Goal: Transaction & Acquisition: Book appointment/travel/reservation

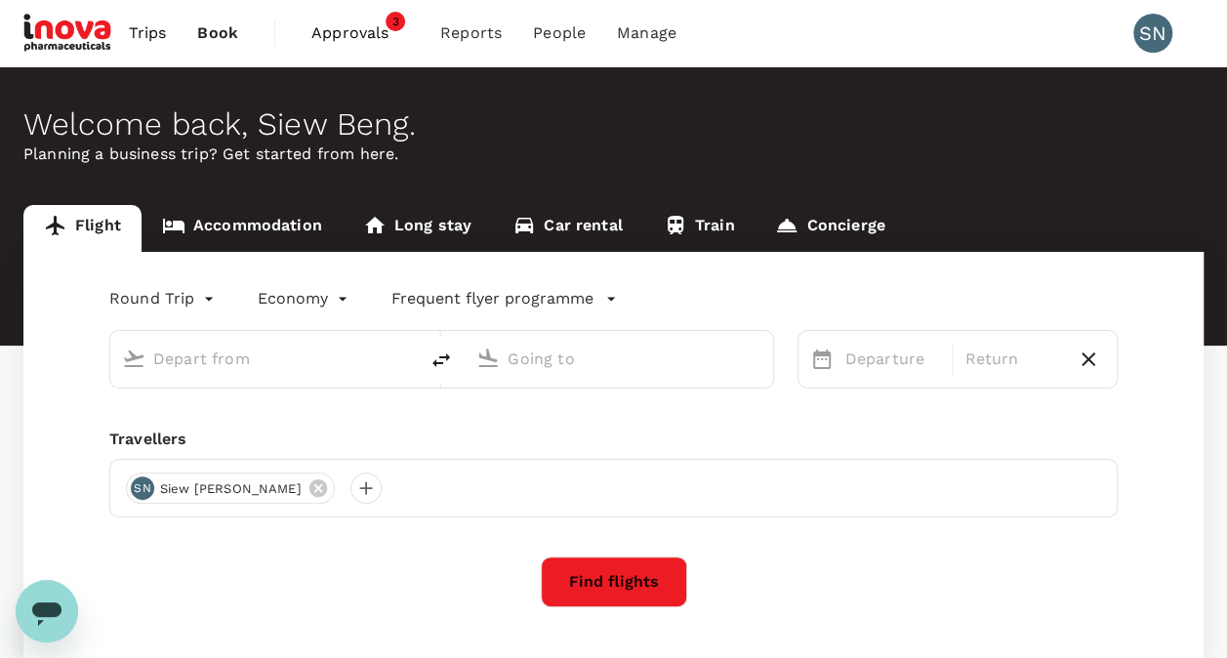
click at [345, 30] on span "Approvals" at bounding box center [360, 32] width 98 height 23
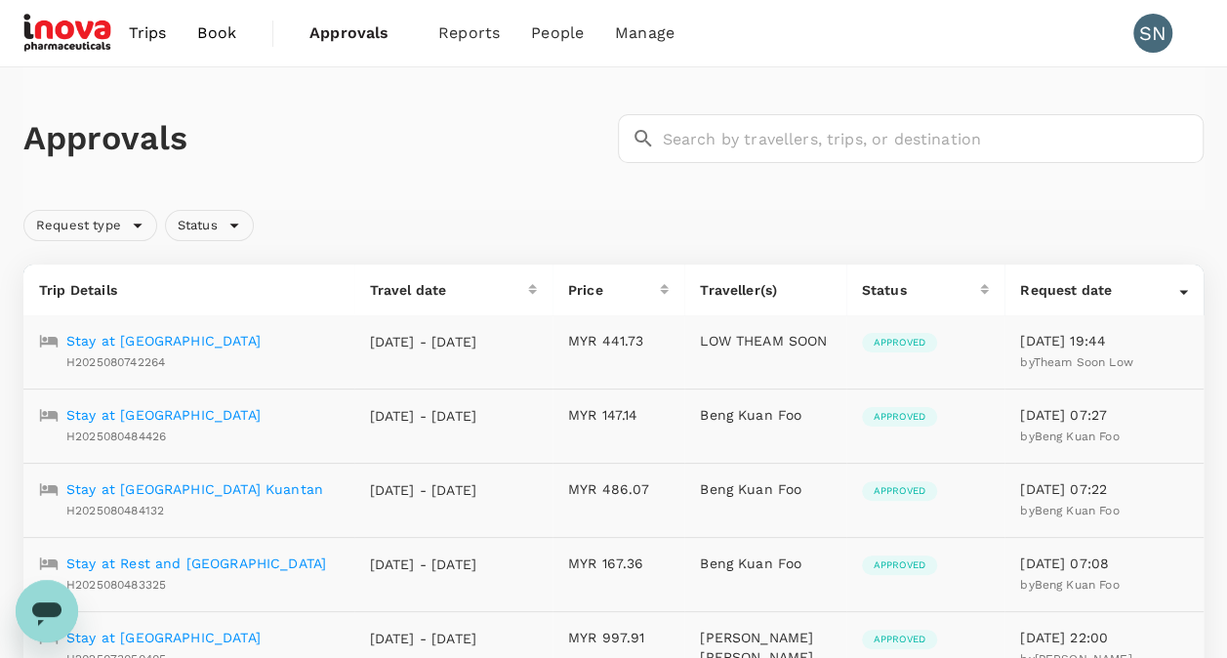
click at [220, 34] on span "Book" at bounding box center [216, 32] width 39 height 23
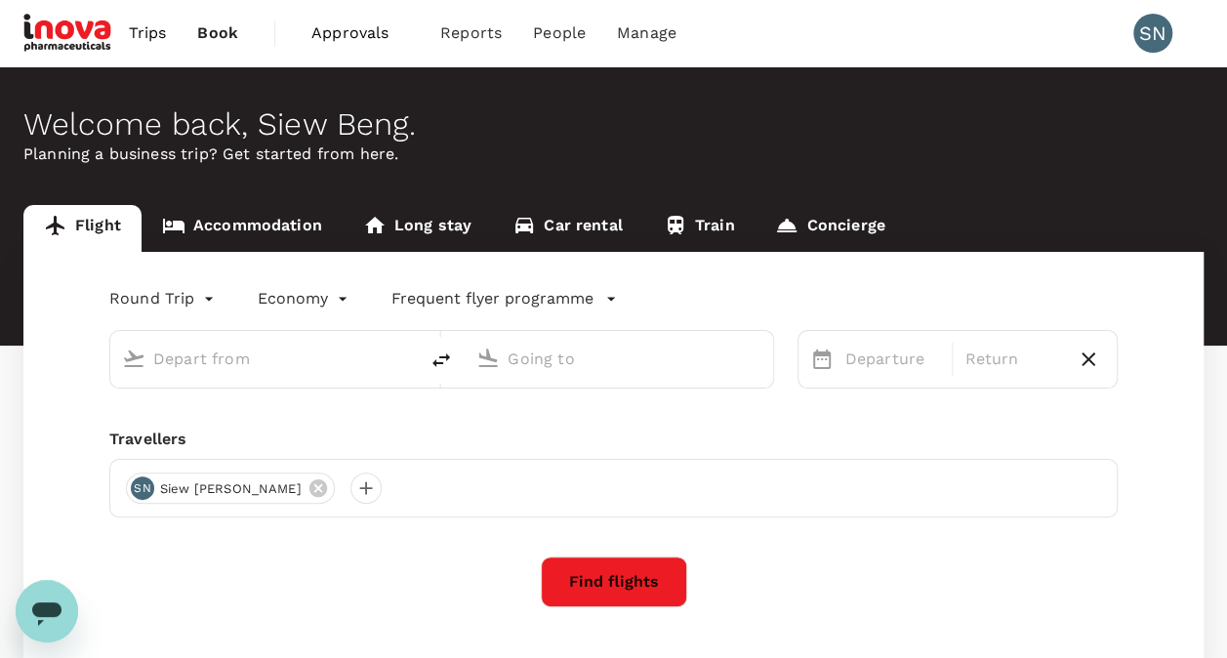
type input "Kuala Lumpur Intl ([GEOGRAPHIC_DATA])"
type input "Penang Intl (PEN)"
type input "Kuala Lumpur Intl ([GEOGRAPHIC_DATA])"
type input "Penang Intl (PEN)"
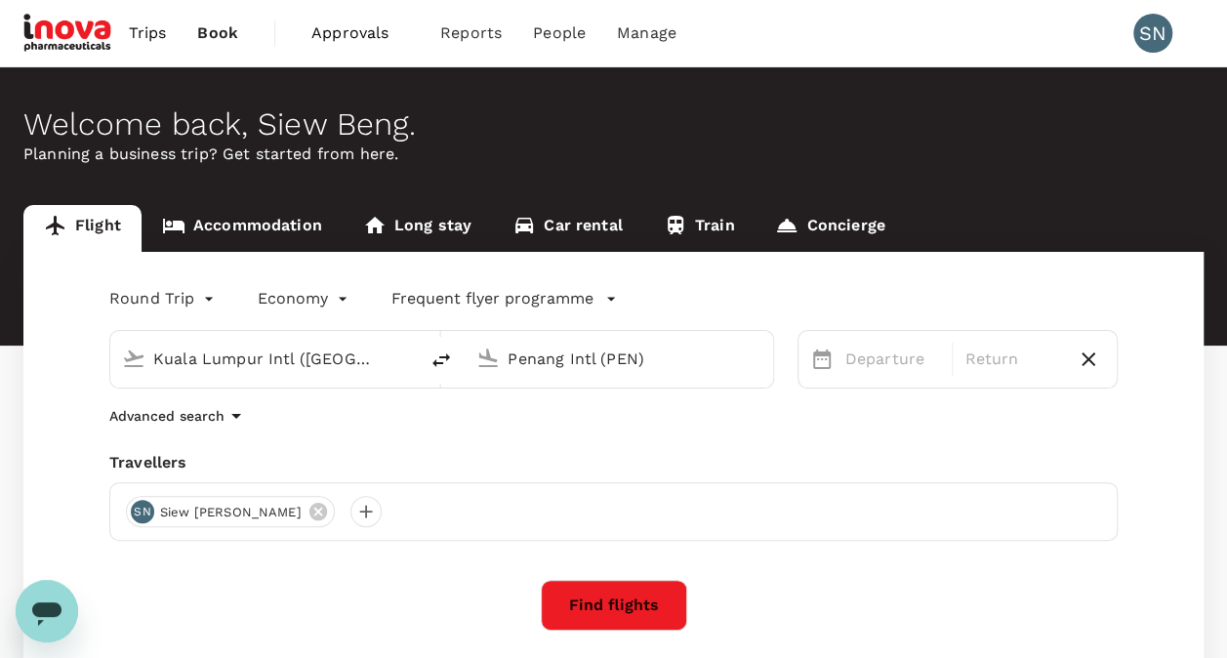
click at [201, 299] on body "Trips Book Approvals 0 Reports People Manage SN Welcome back , Siew Beng . Plan…" at bounding box center [613, 412] width 1227 height 824
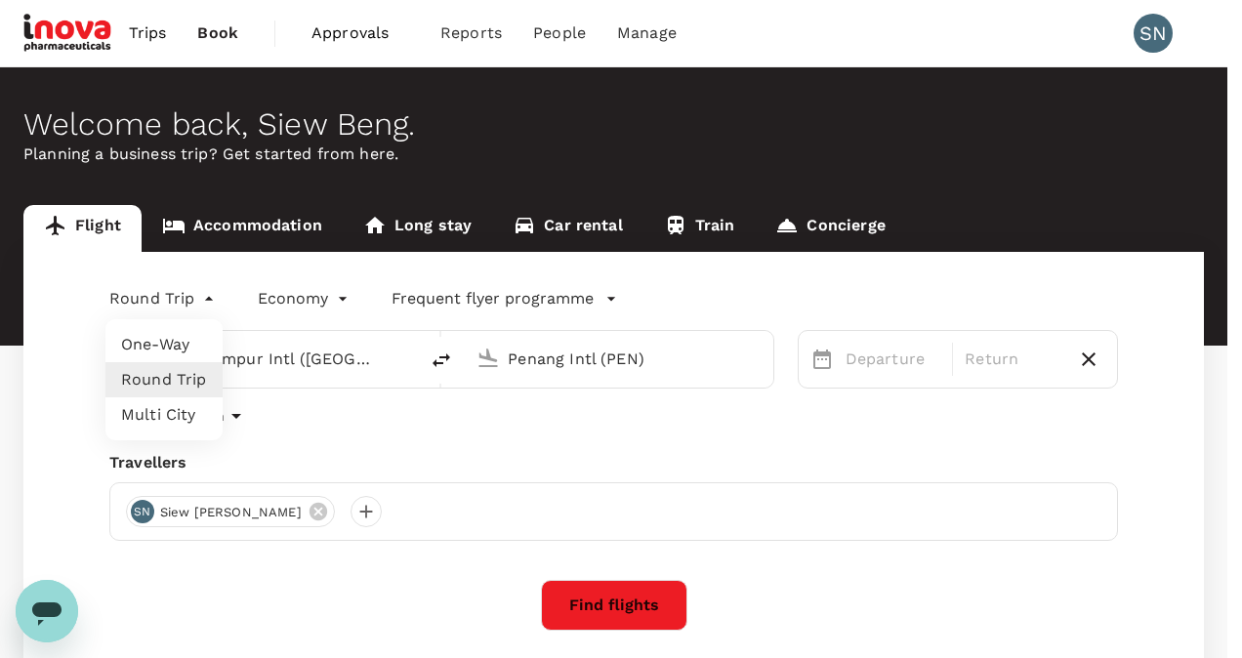
click at [179, 351] on li "One-Way" at bounding box center [163, 344] width 117 height 35
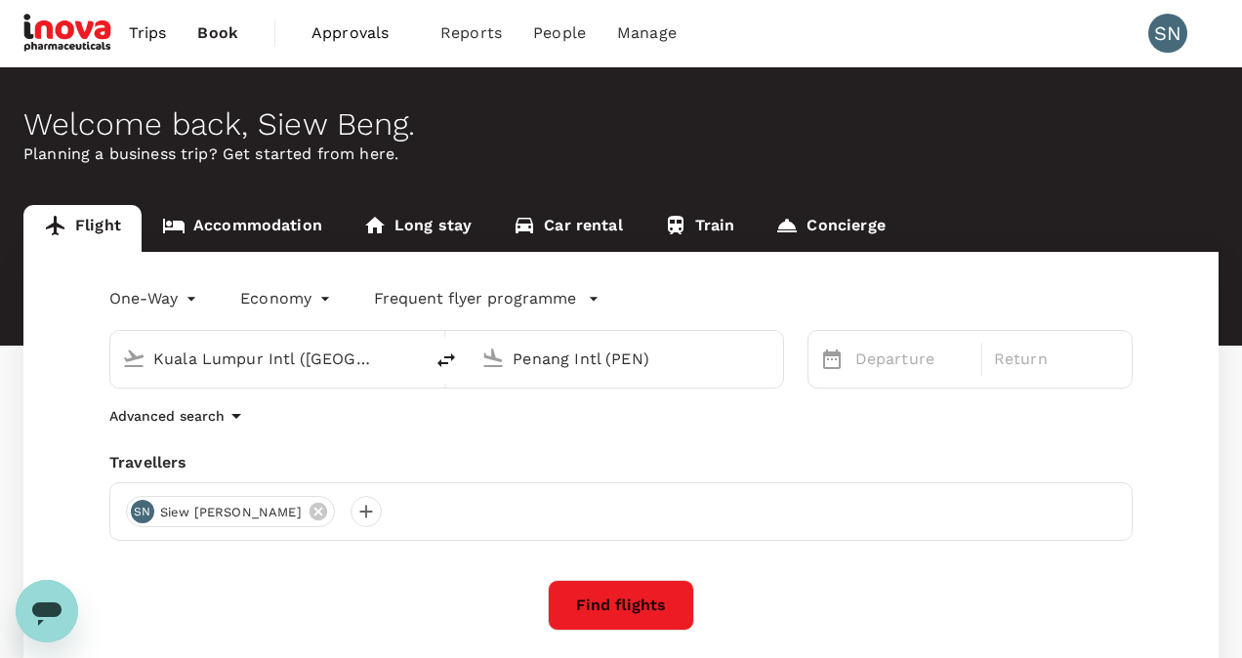
type input "oneway"
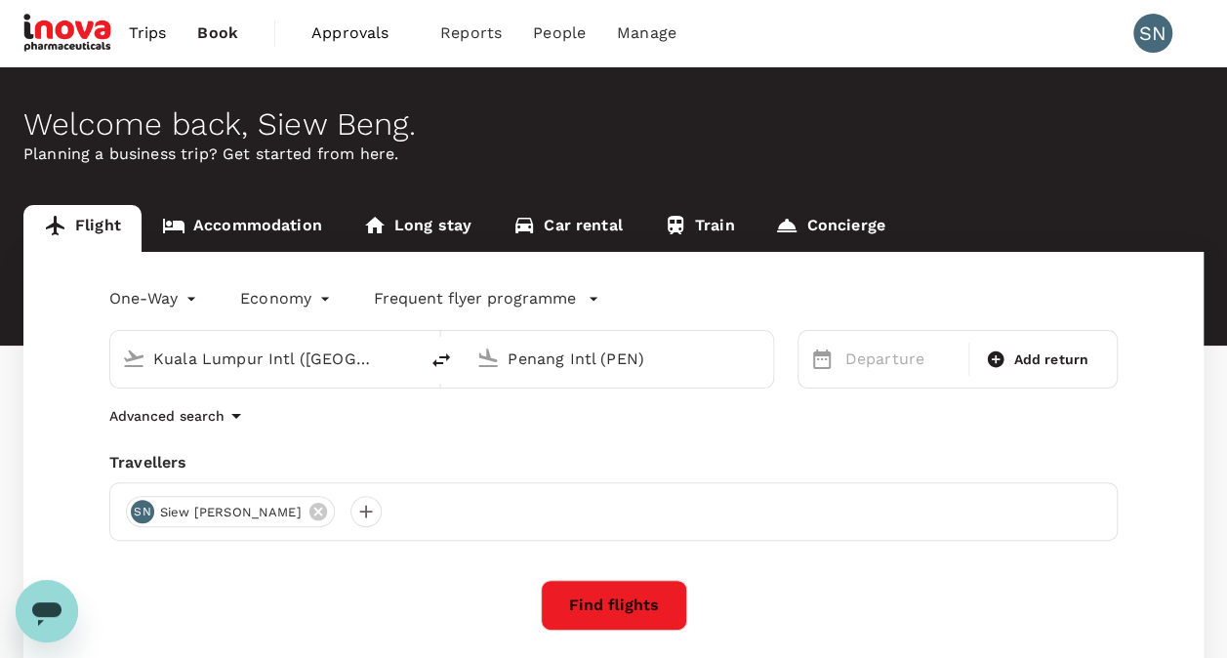
click at [570, 355] on input "Penang Intl (PEN)" at bounding box center [620, 359] width 224 height 30
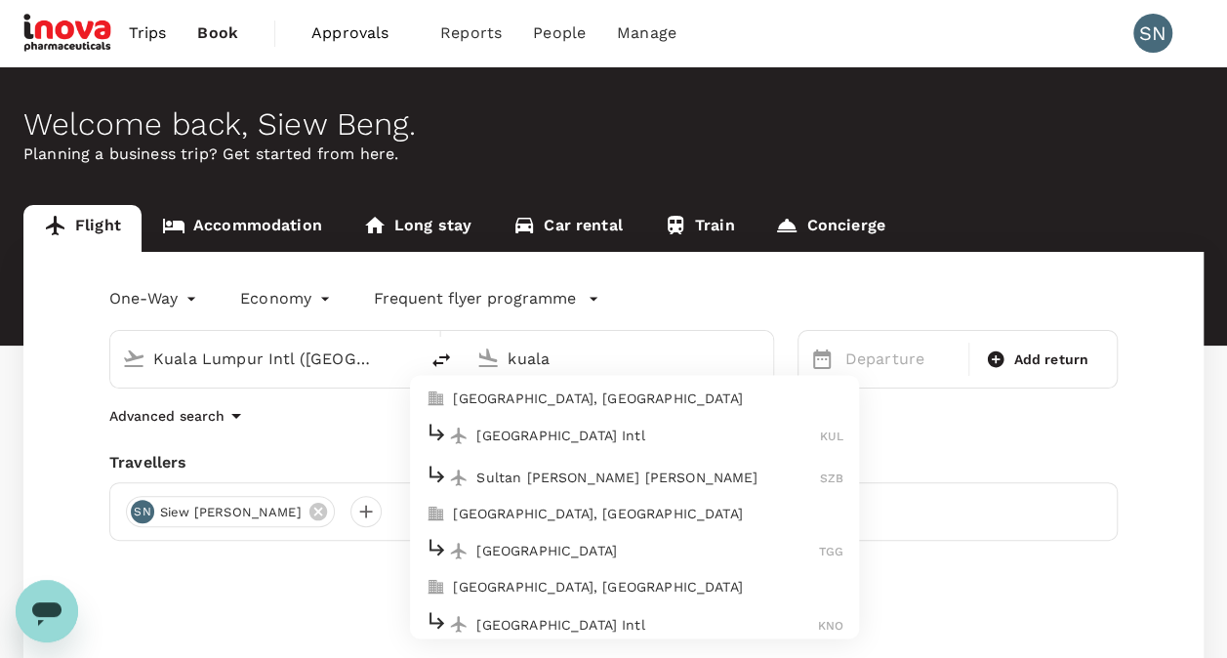
click at [582, 551] on p "[GEOGRAPHIC_DATA]" at bounding box center [647, 551] width 343 height 20
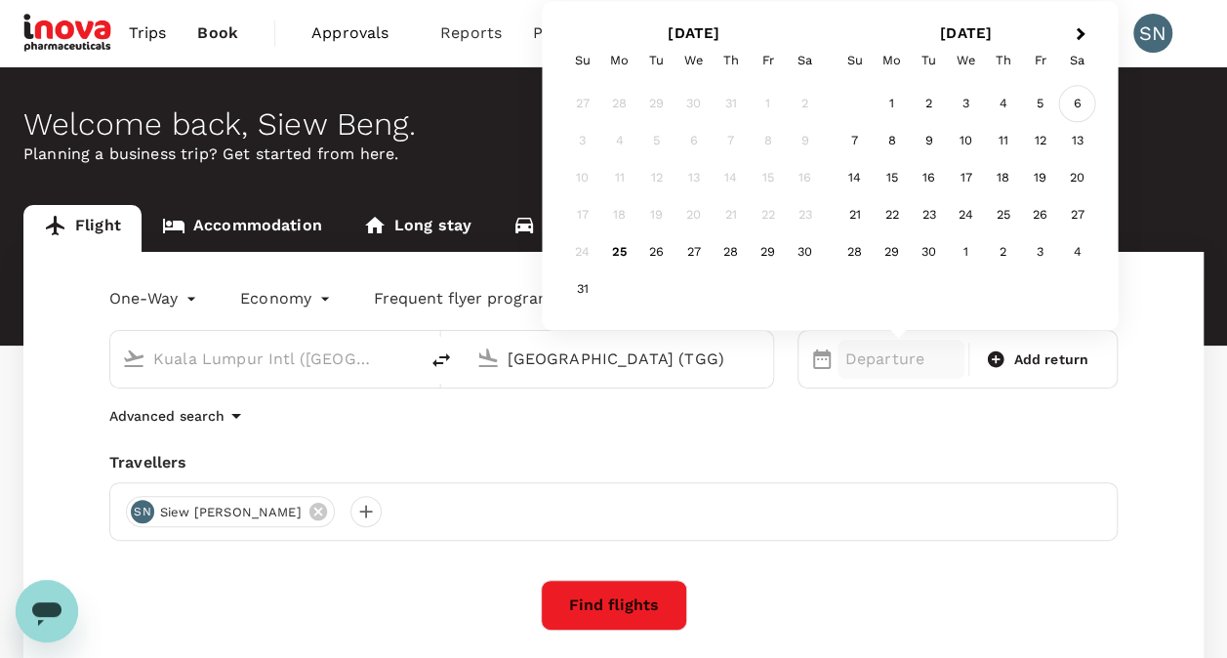
type input "Kuala Terengganu (TGG)"
click at [1083, 106] on div "6" at bounding box center [1077, 104] width 37 height 37
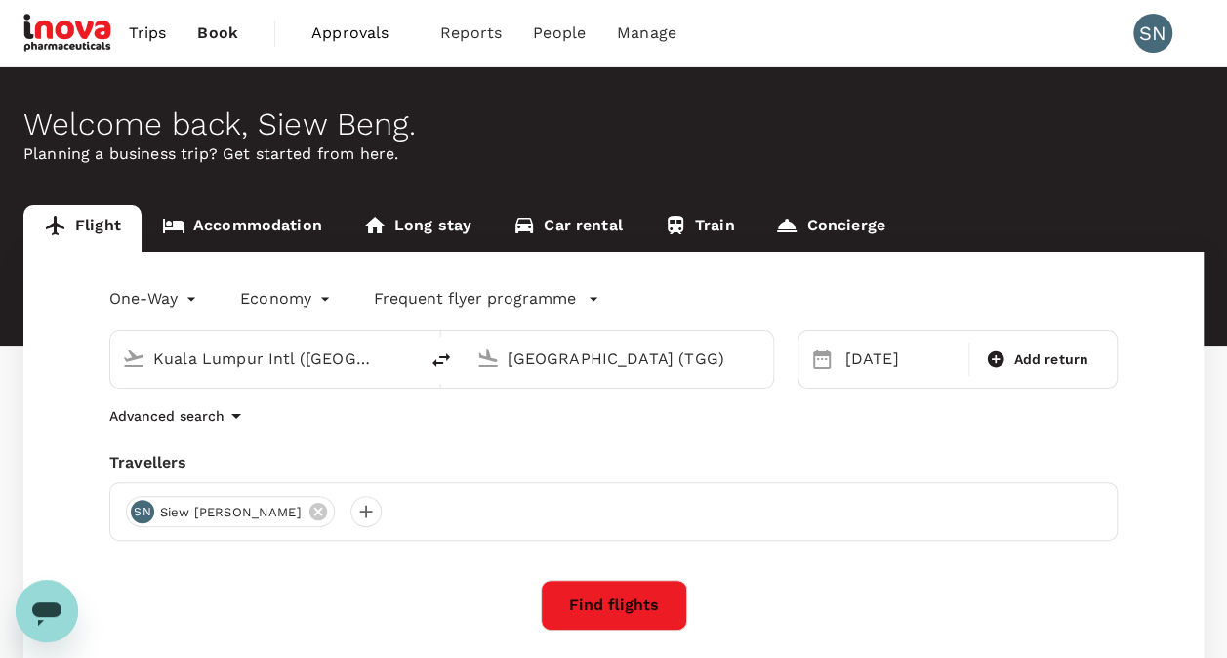
click at [605, 603] on button "Find flights" at bounding box center [614, 605] width 146 height 51
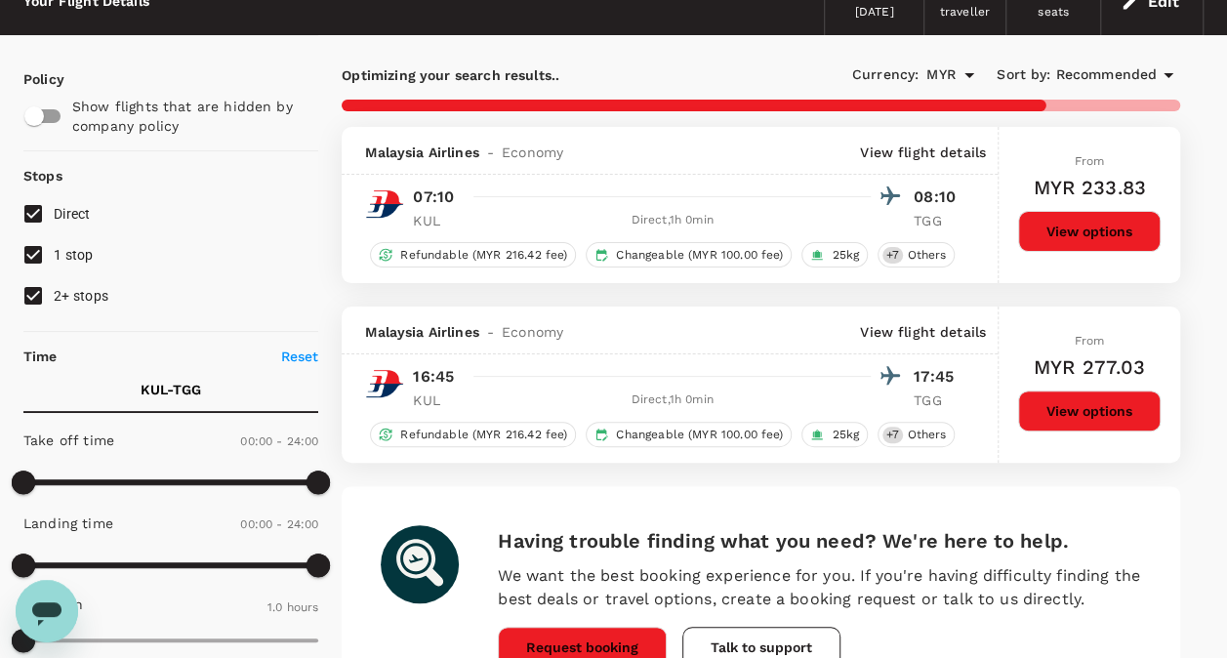
scroll to position [98, 0]
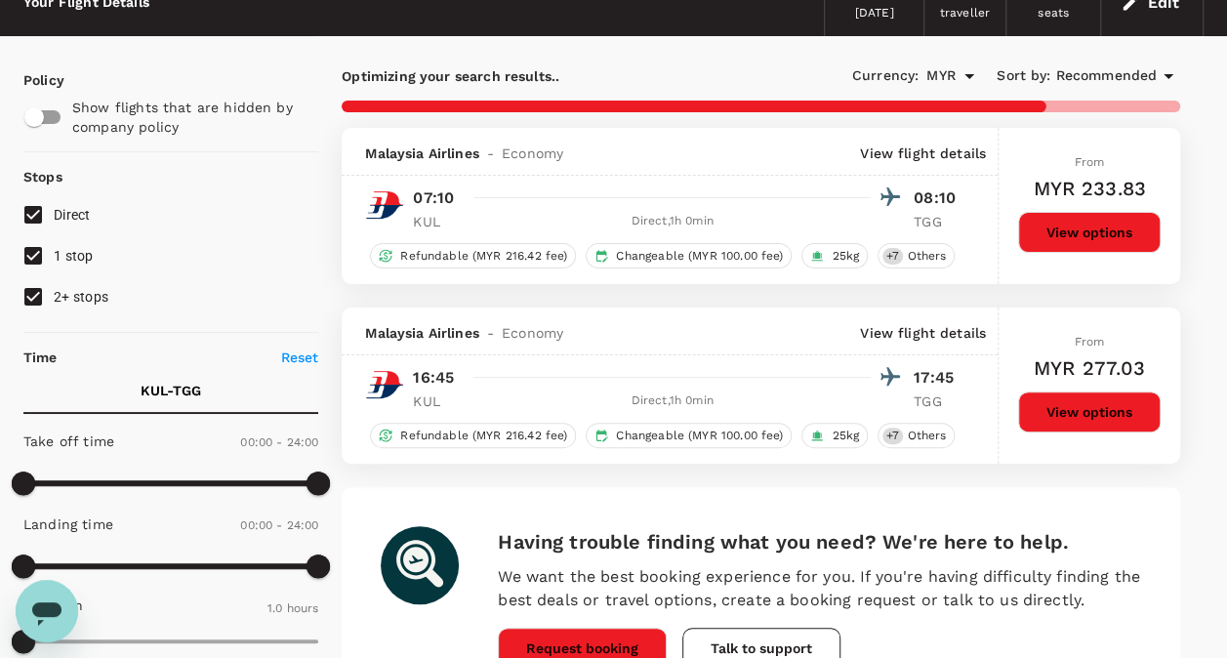
checkbox input "false"
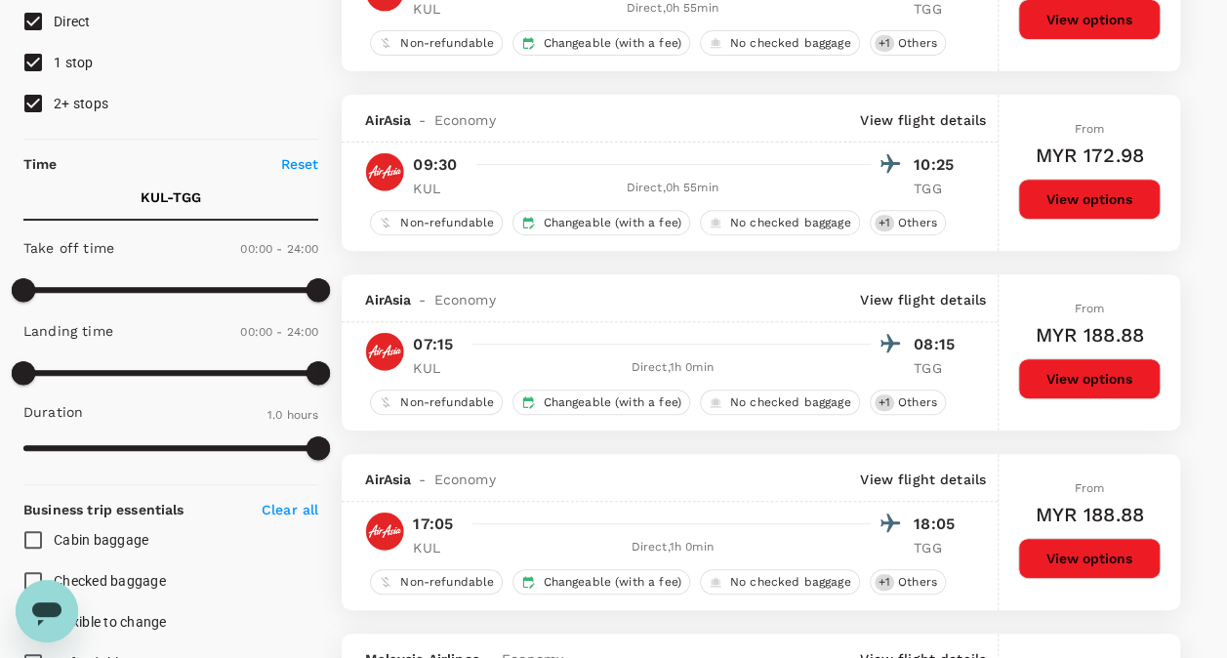
scroll to position [293, 0]
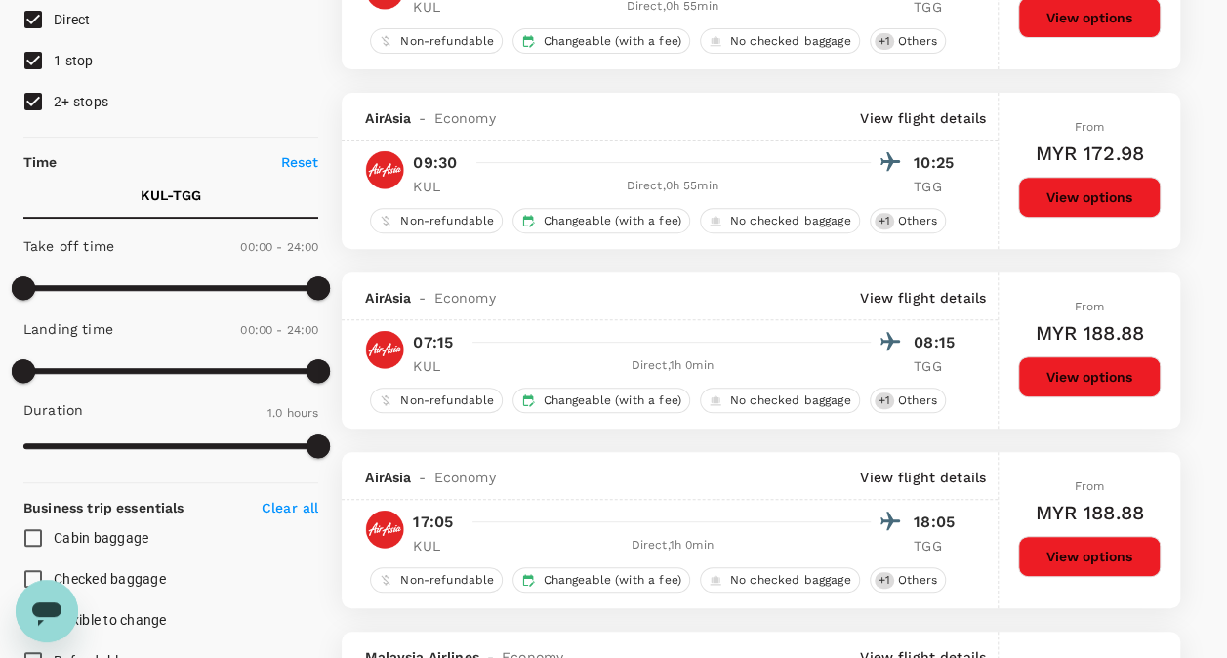
click at [1062, 201] on button "View options" at bounding box center [1089, 197] width 143 height 41
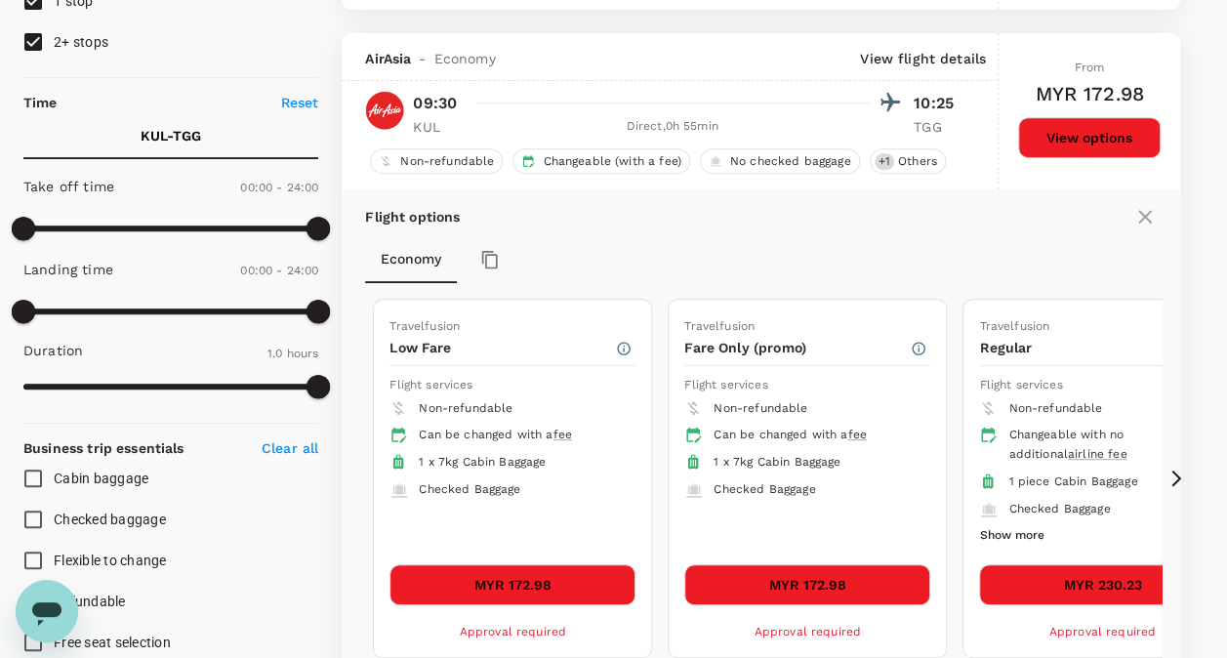
scroll to position [385, 0]
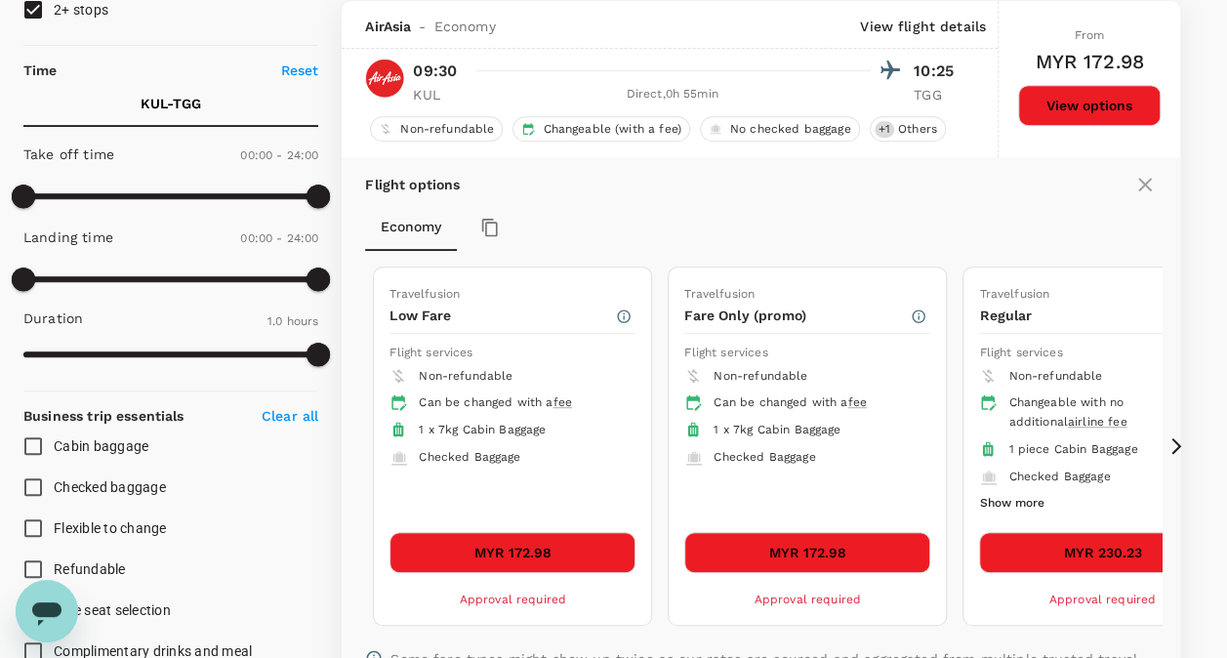
click at [1175, 445] on icon at bounding box center [1176, 446] width 10 height 17
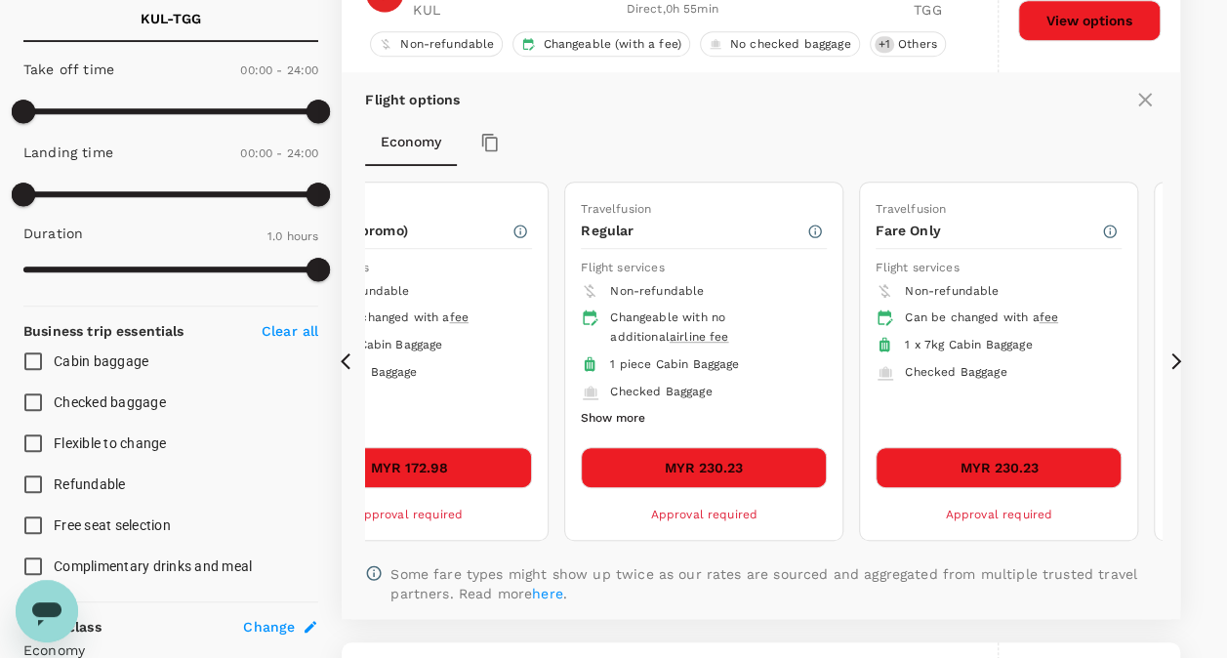
scroll to position [580, 0]
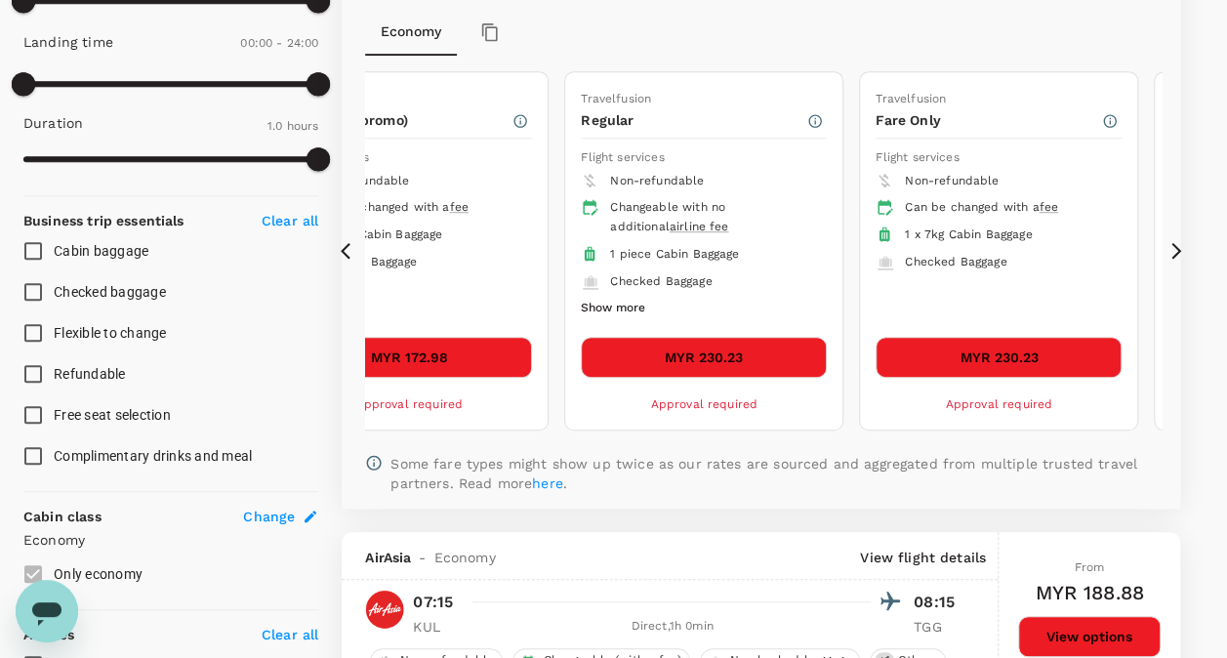
click at [1174, 248] on icon at bounding box center [1176, 251] width 20 height 20
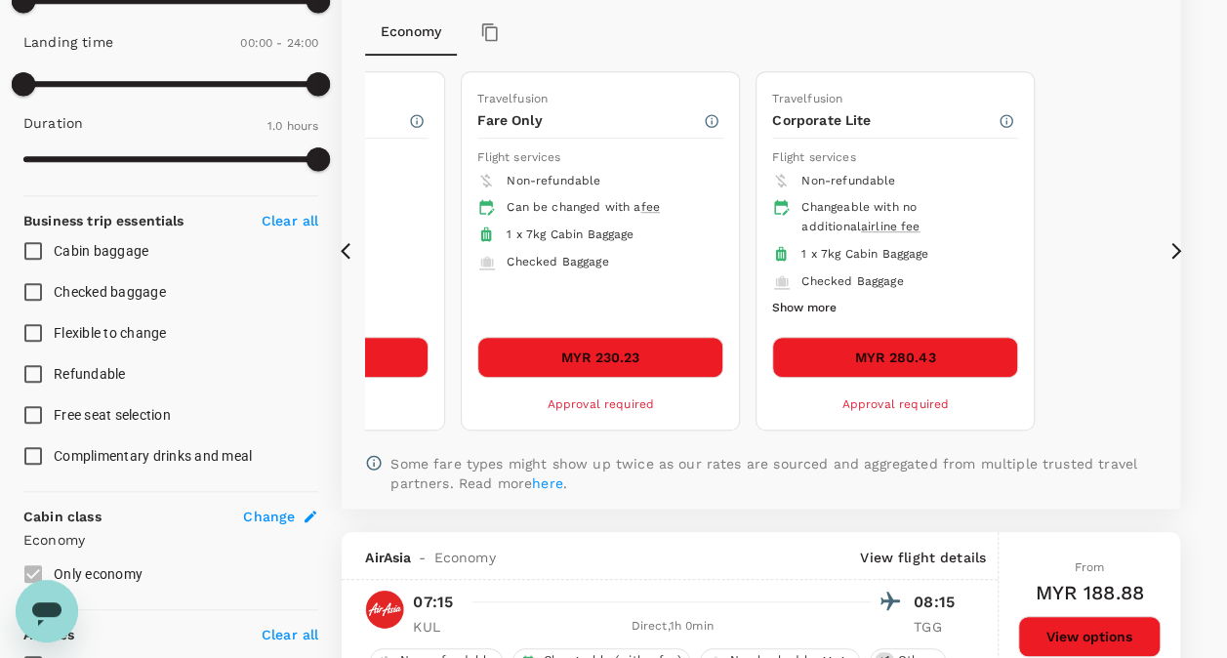
click at [1174, 248] on icon at bounding box center [1176, 251] width 20 height 20
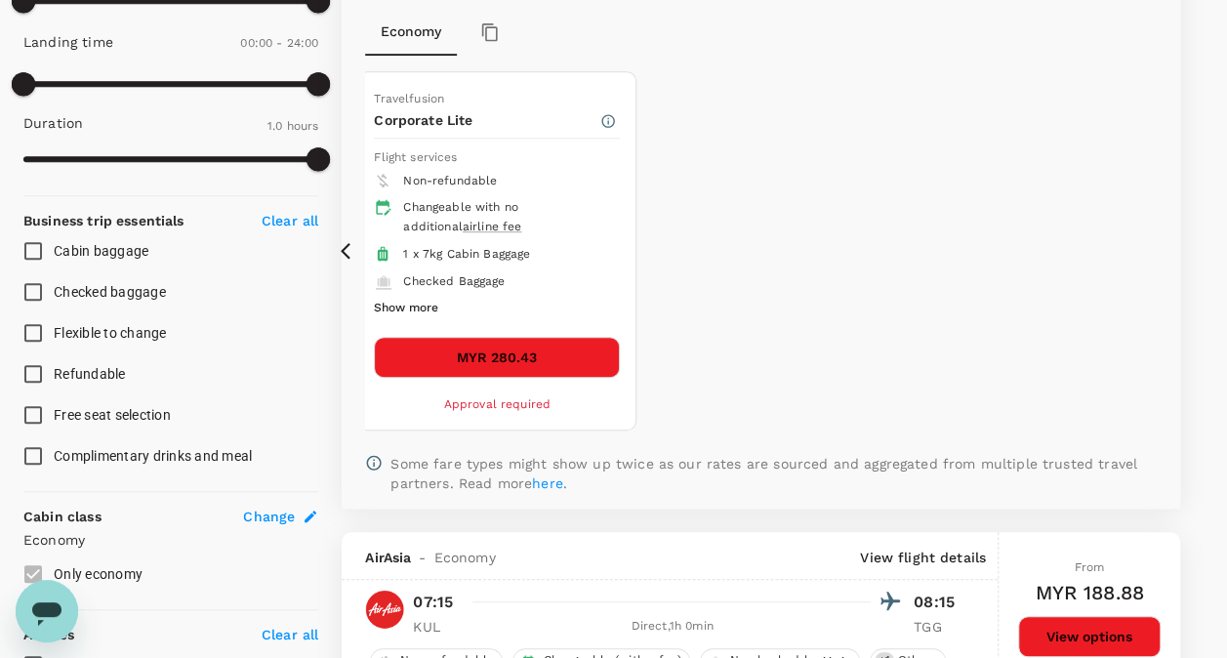
click at [346, 243] on icon at bounding box center [346, 251] width 10 height 17
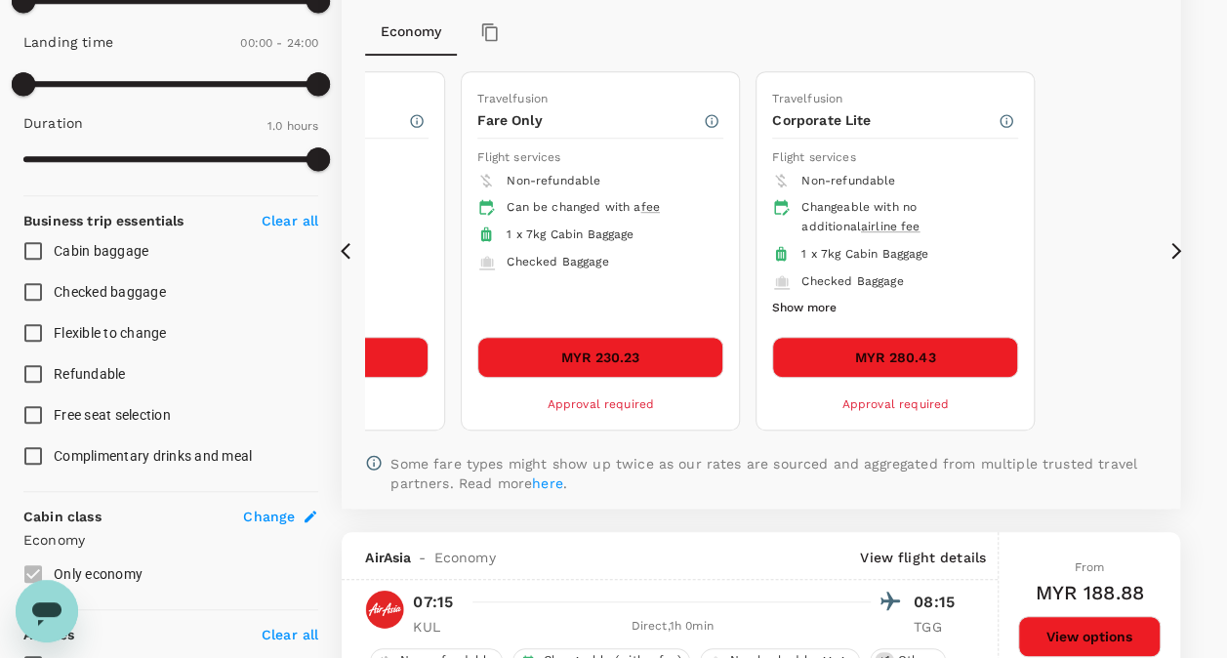
click at [346, 243] on icon at bounding box center [346, 251] width 10 height 17
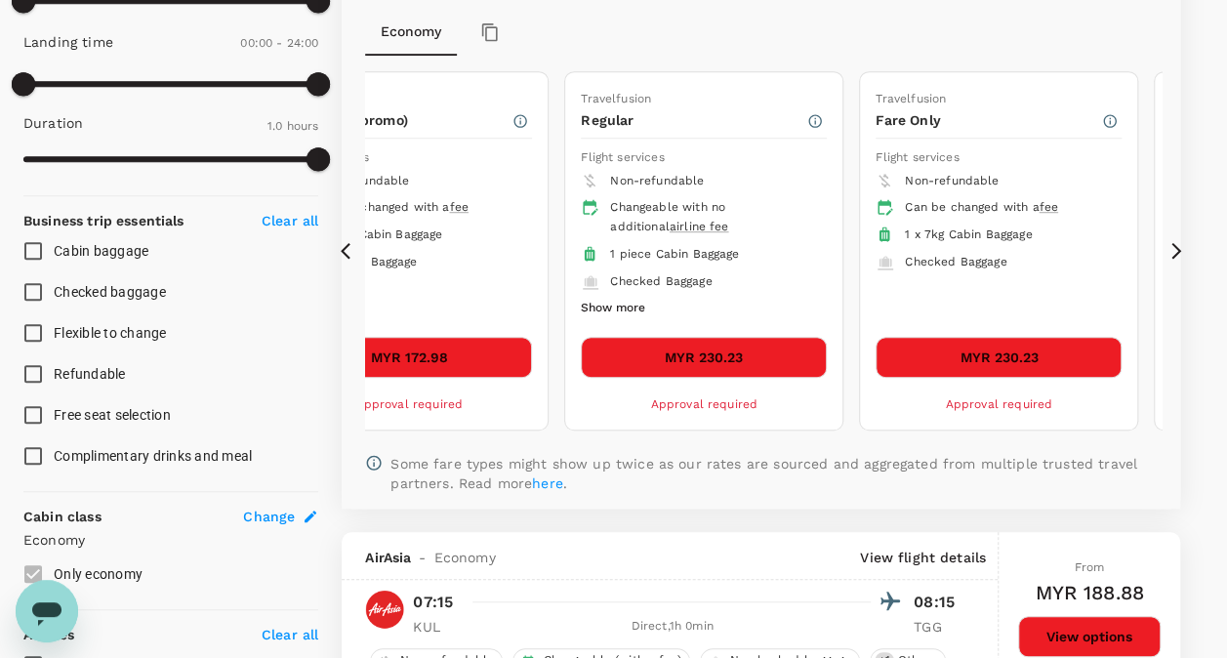
click at [346, 243] on icon at bounding box center [346, 251] width 10 height 17
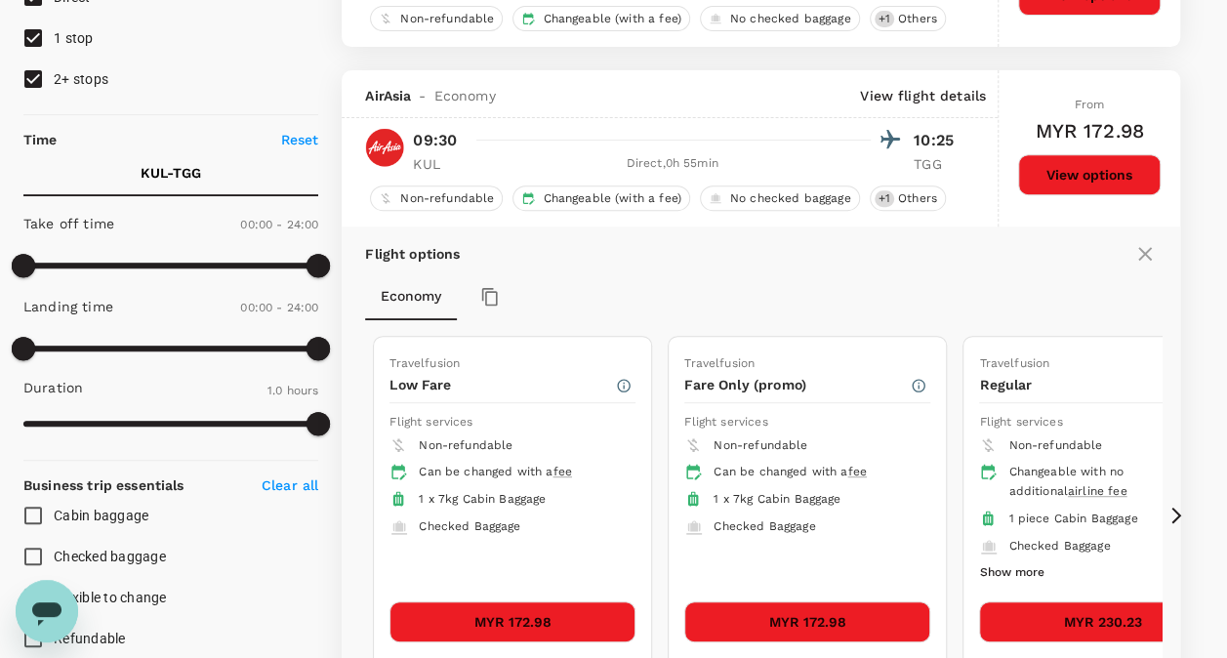
scroll to position [287, 0]
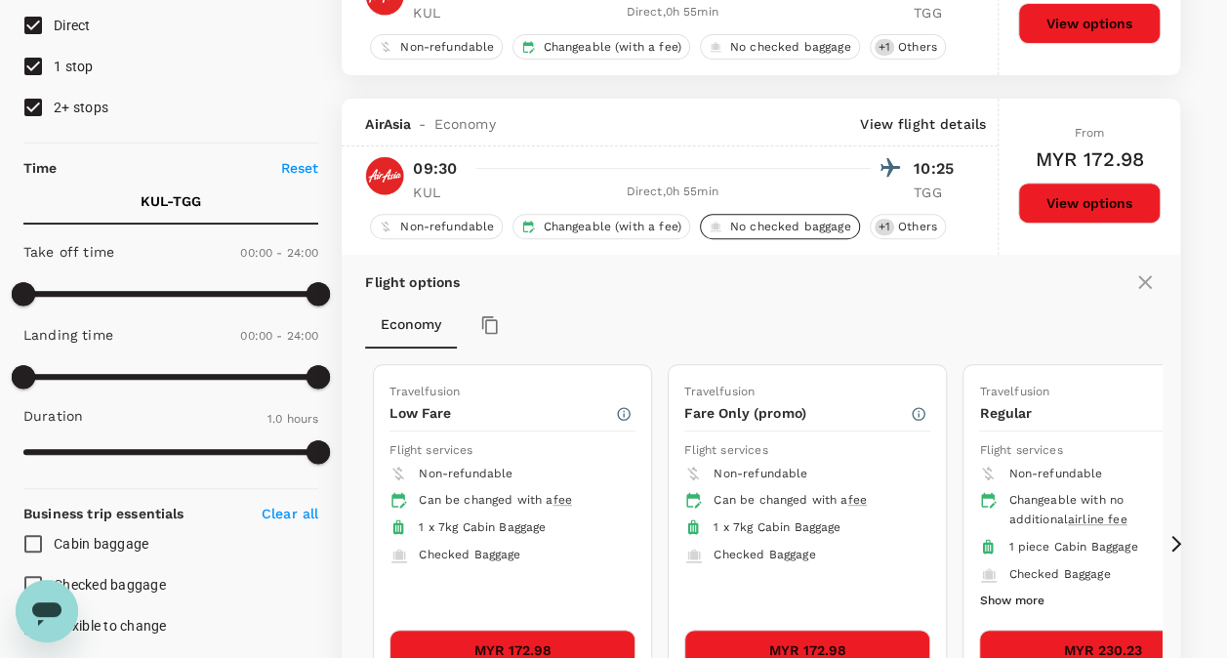
click at [739, 228] on span "No checked baggage" at bounding box center [790, 227] width 137 height 17
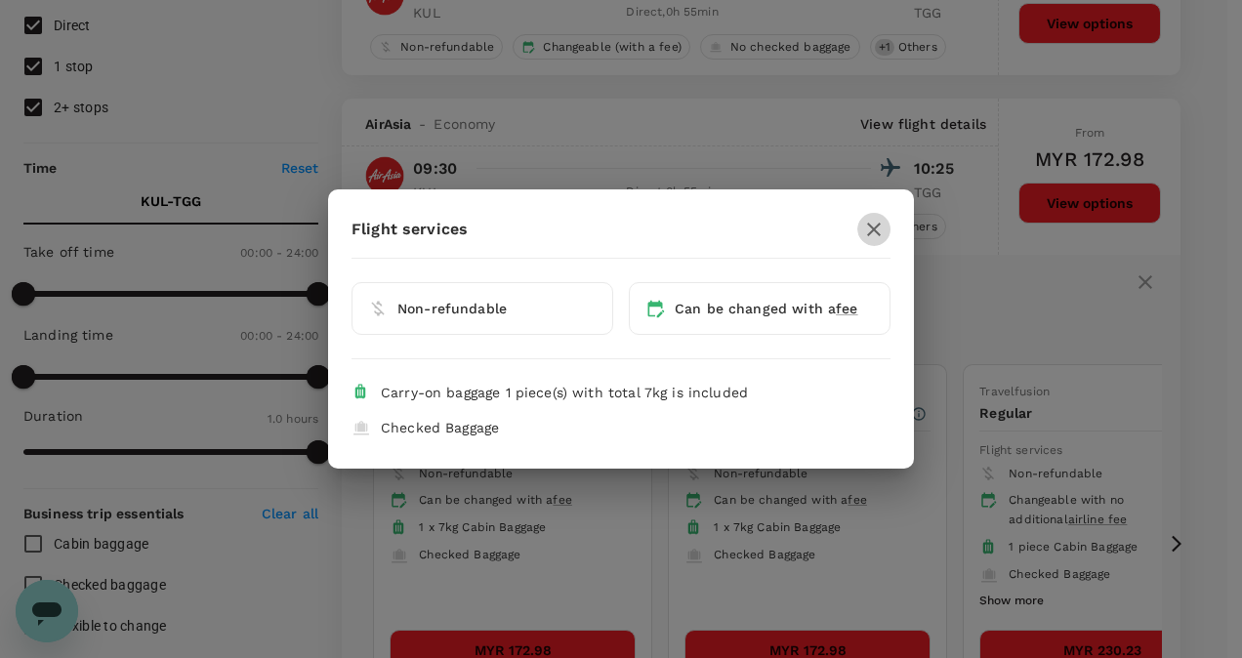
click at [880, 230] on icon "button" at bounding box center [873, 229] width 23 height 23
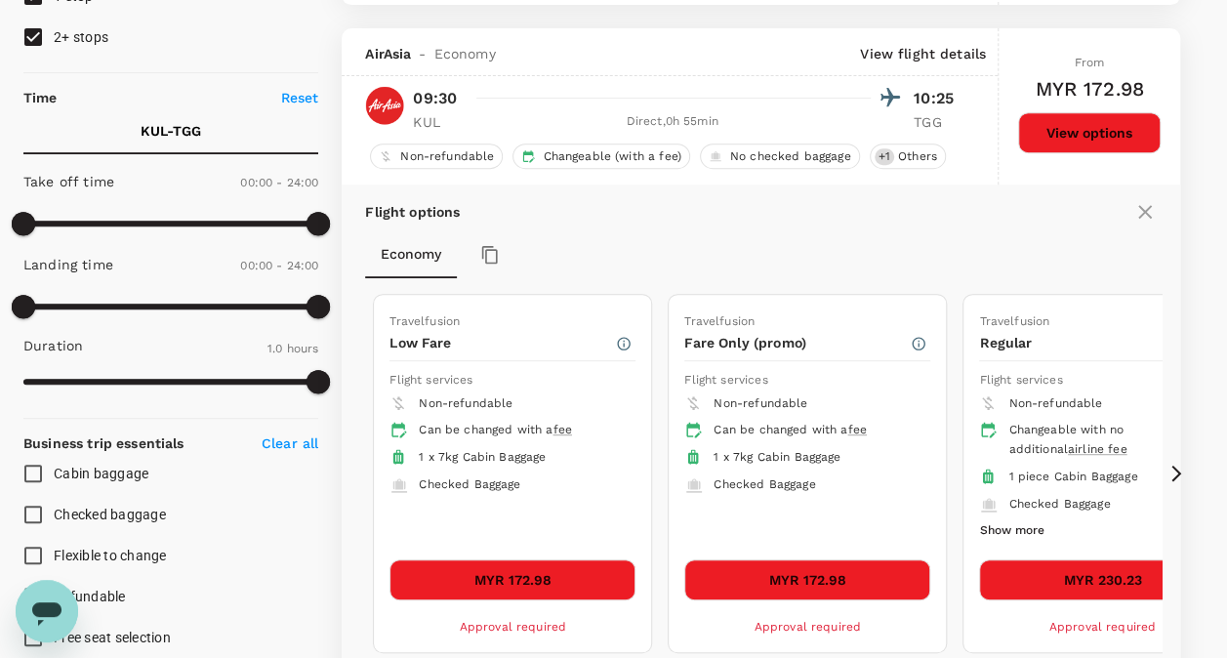
scroll to position [482, 0]
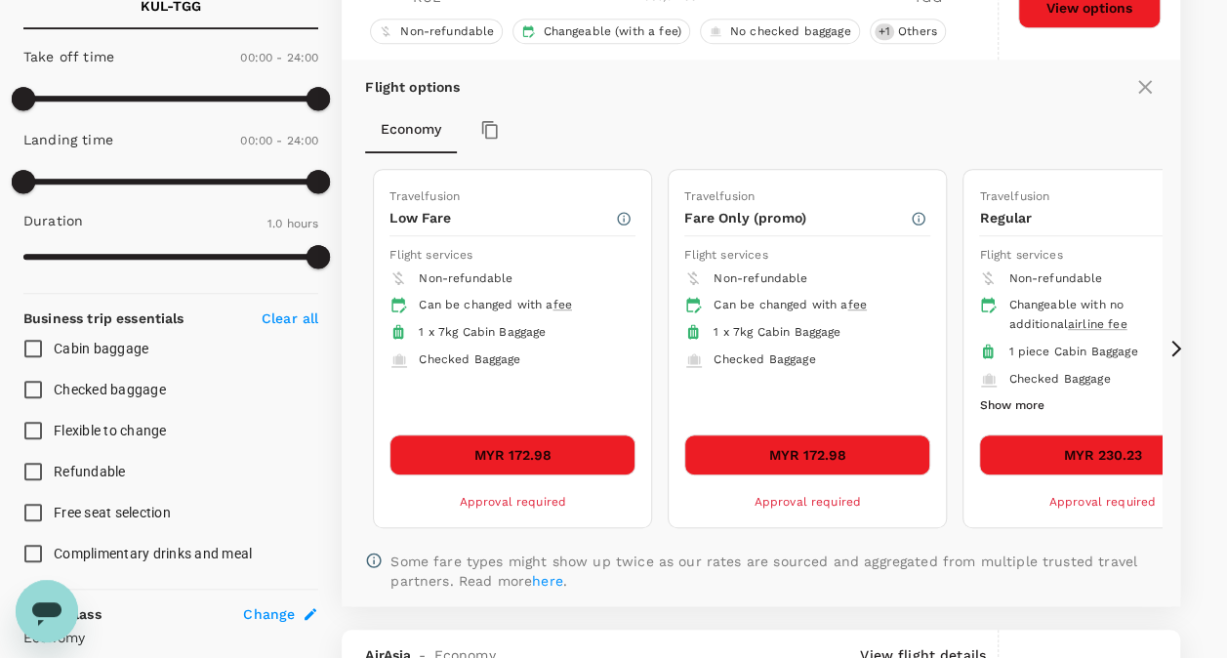
click at [1176, 346] on icon at bounding box center [1176, 349] width 10 height 17
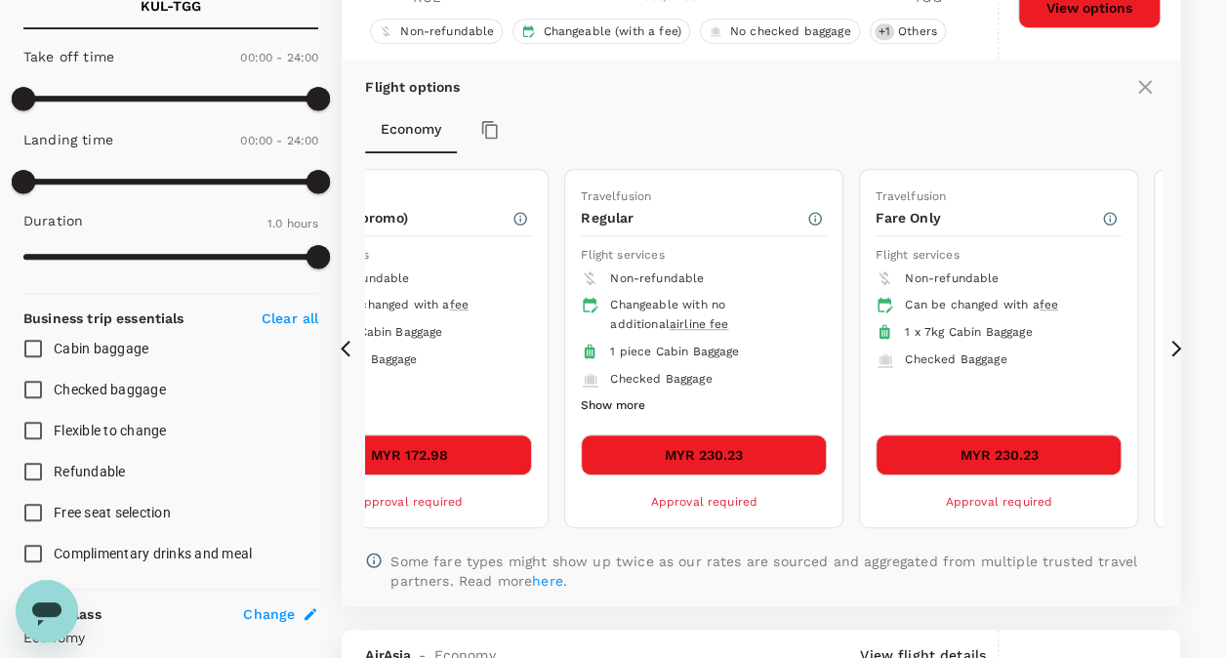
click at [1176, 346] on icon at bounding box center [1176, 349] width 10 height 17
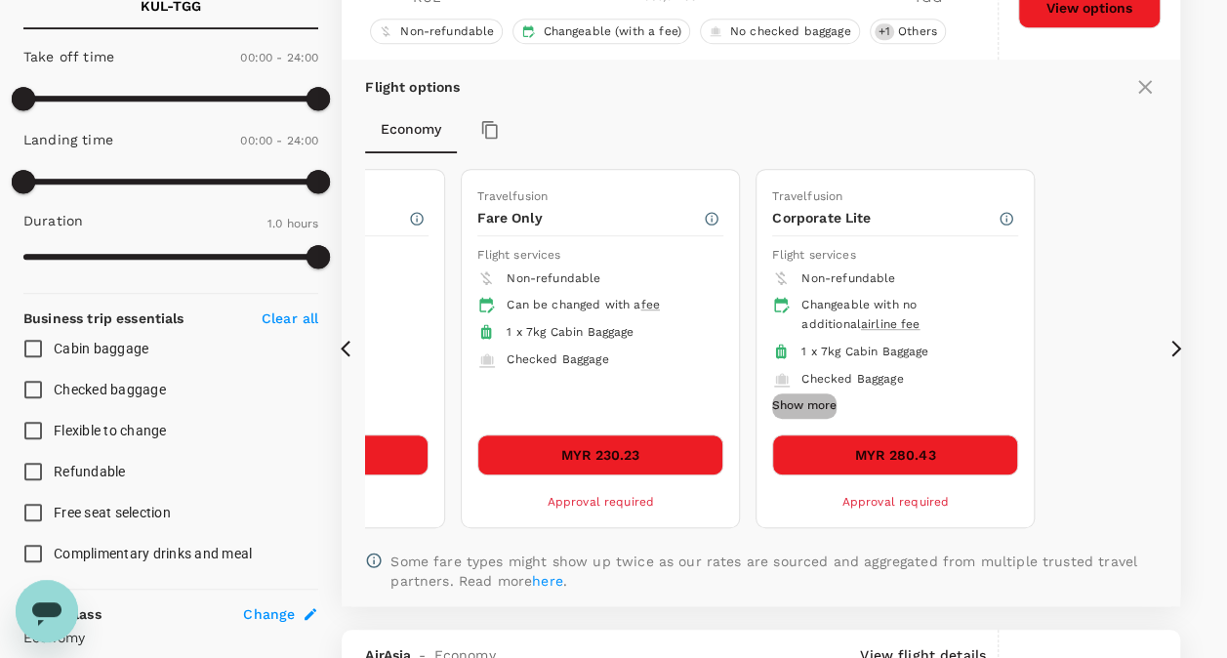
click at [817, 398] on button "Show more" at bounding box center [804, 405] width 64 height 25
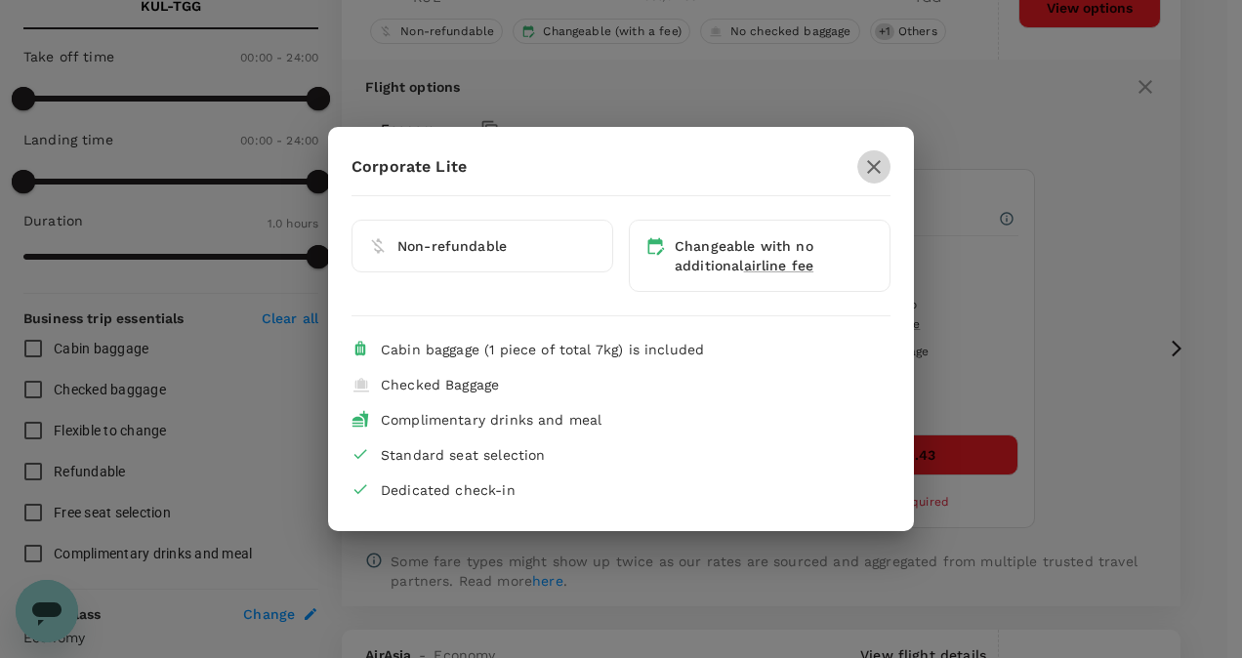
click at [871, 166] on icon "button" at bounding box center [874, 167] width 14 height 14
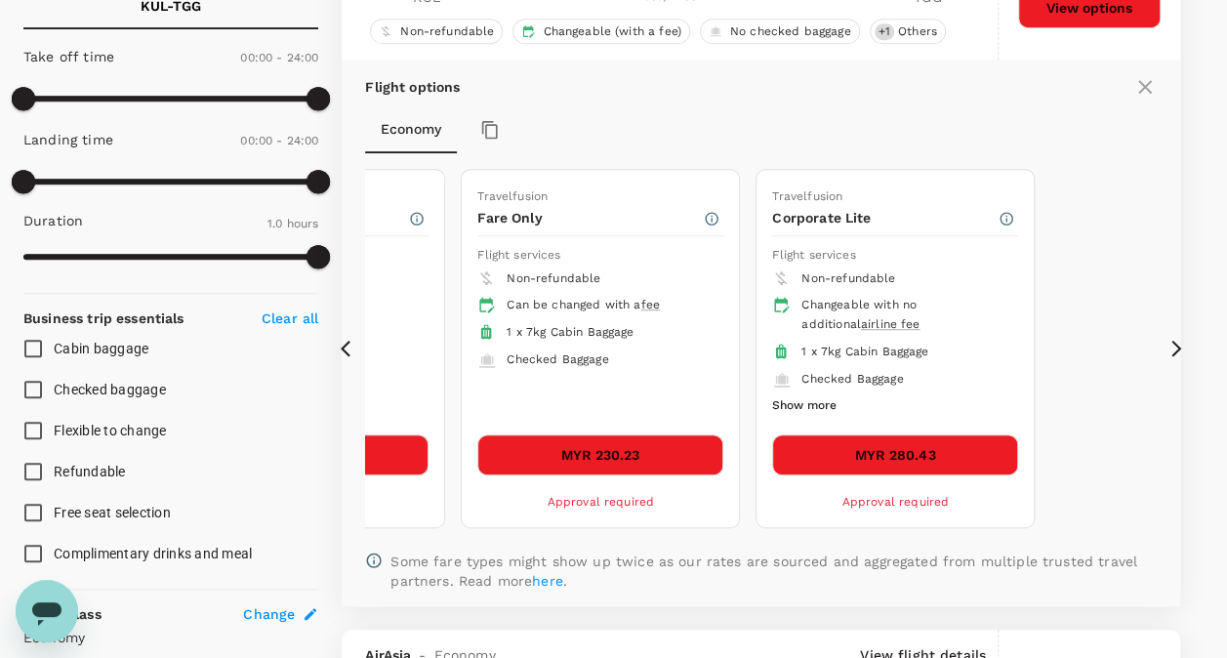
click at [346, 341] on icon at bounding box center [346, 349] width 10 height 17
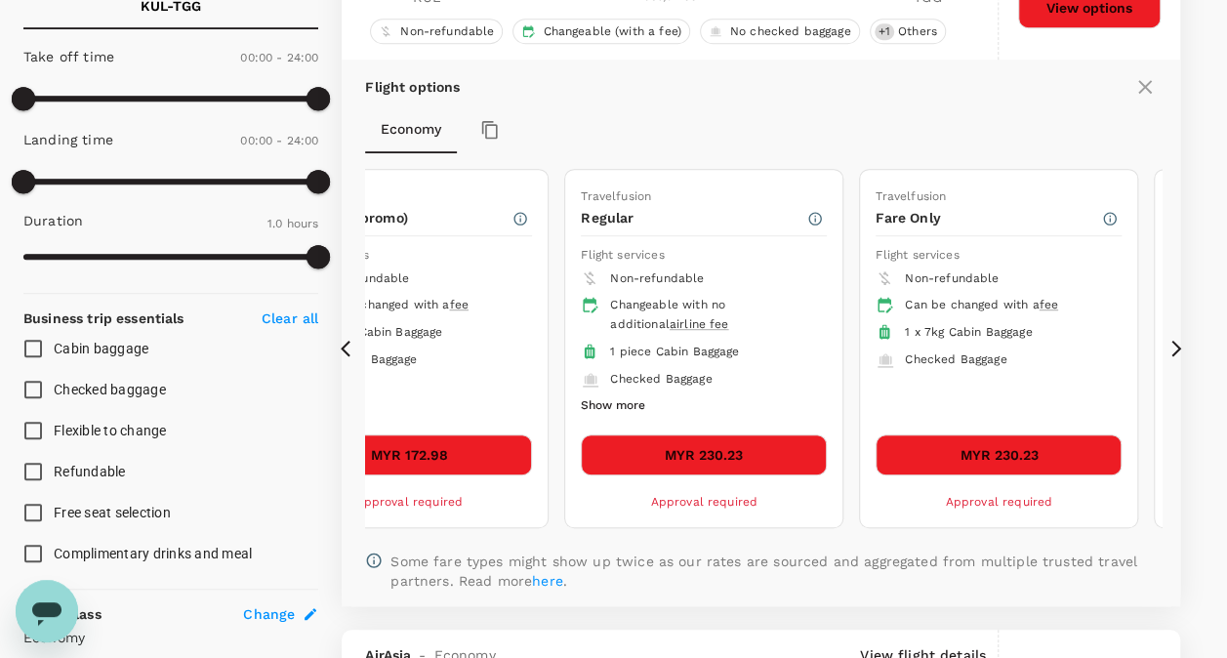
click at [347, 344] on icon at bounding box center [351, 349] width 20 height 20
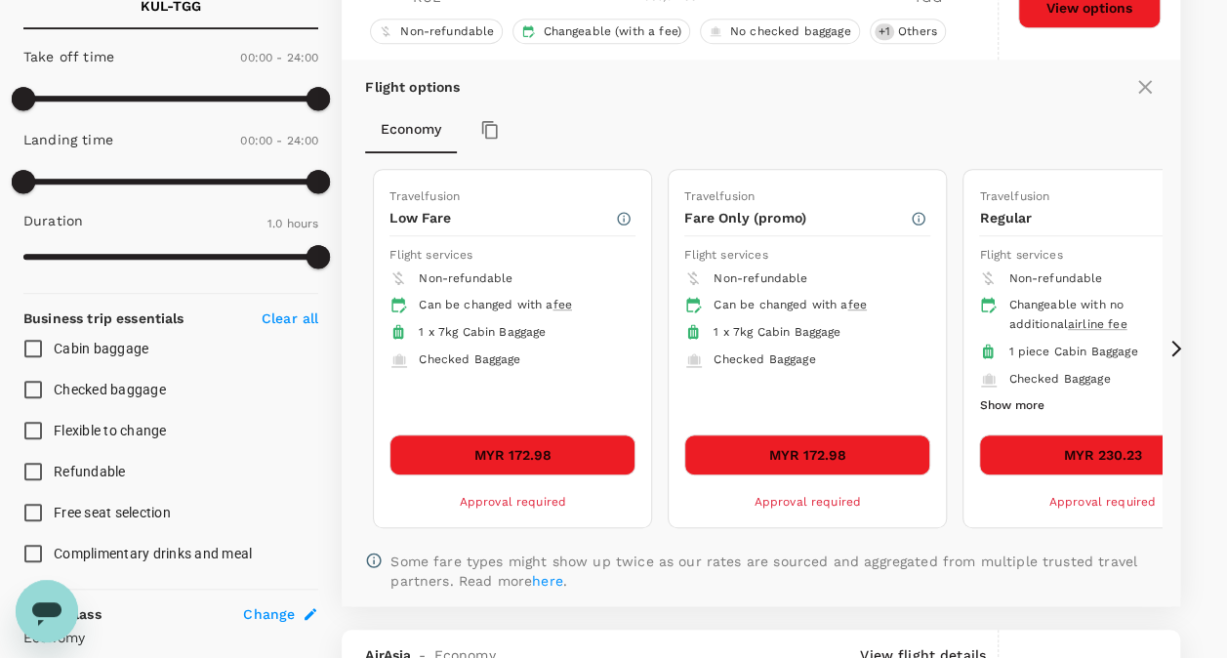
click at [347, 344] on icon at bounding box center [351, 349] width 20 height 20
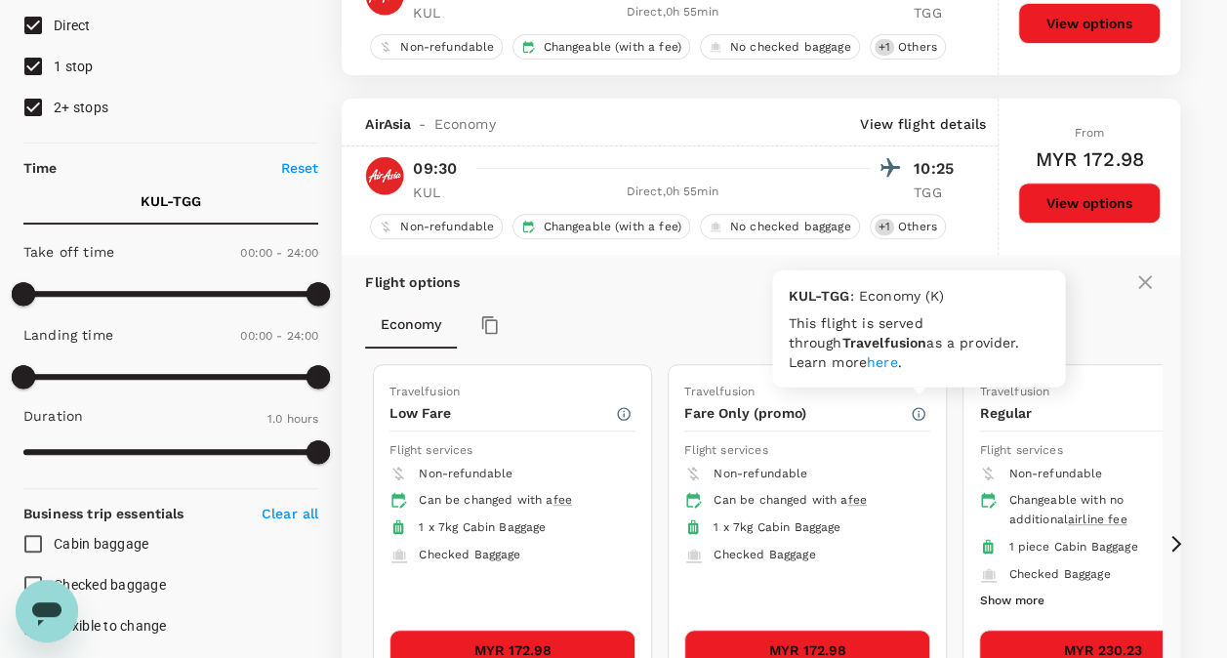
click at [867, 363] on link "here" at bounding box center [882, 362] width 31 height 16
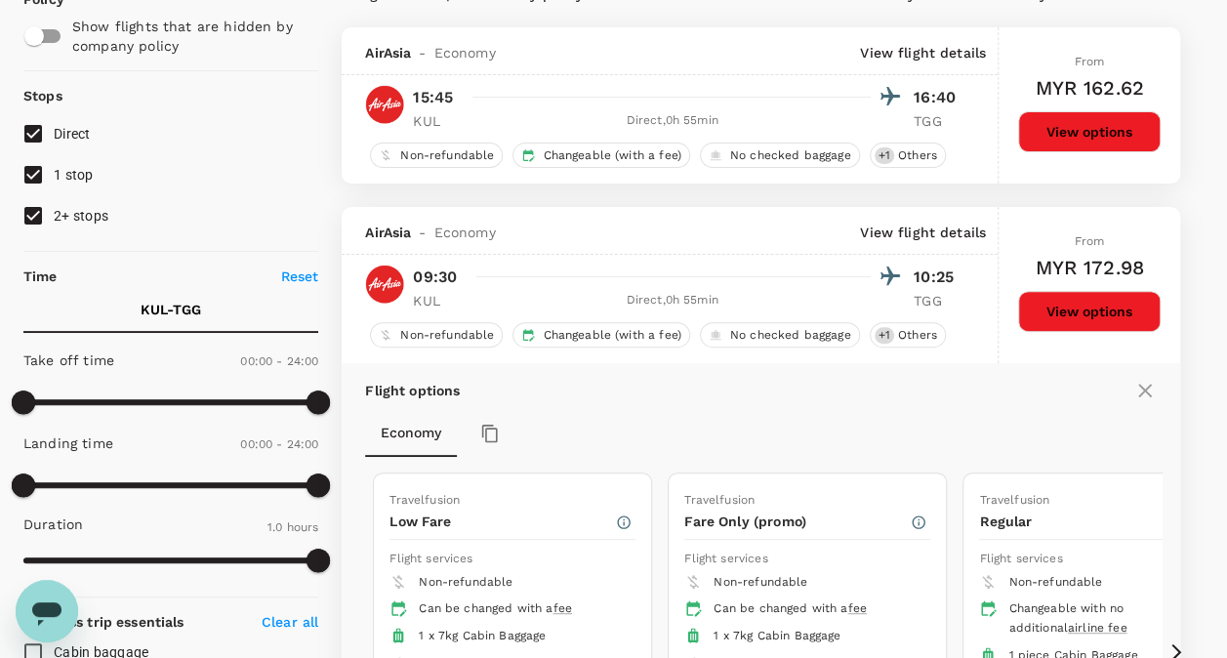
scroll to position [0, 0]
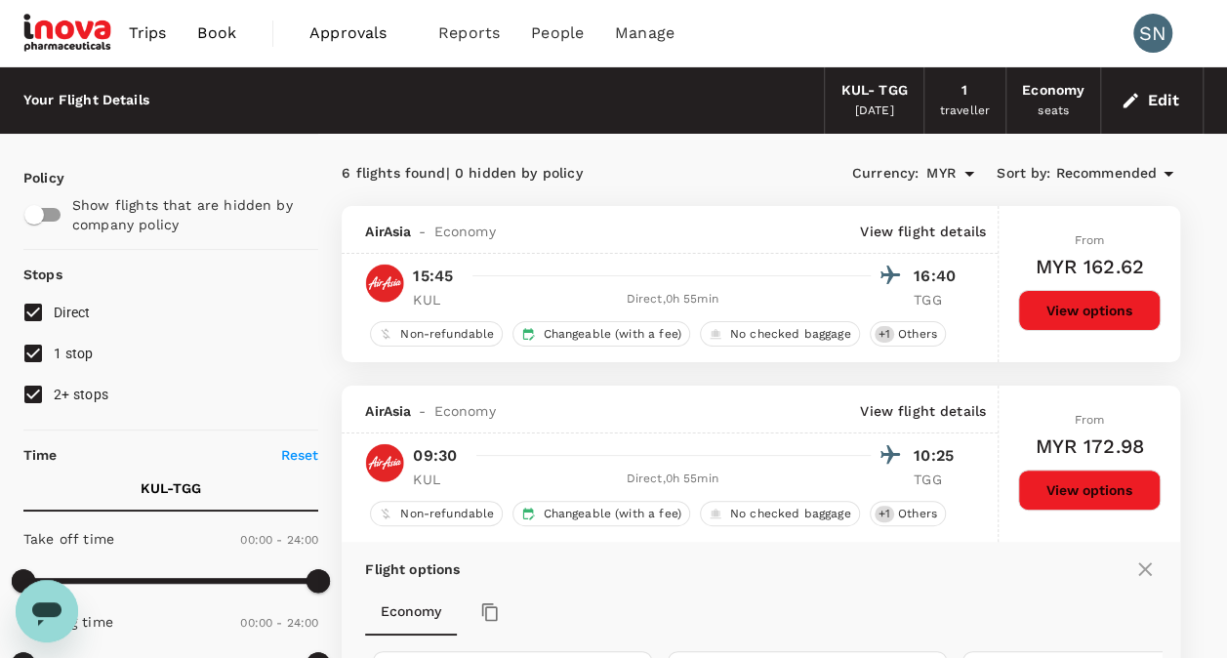
click at [1150, 566] on icon at bounding box center [1144, 568] width 23 height 23
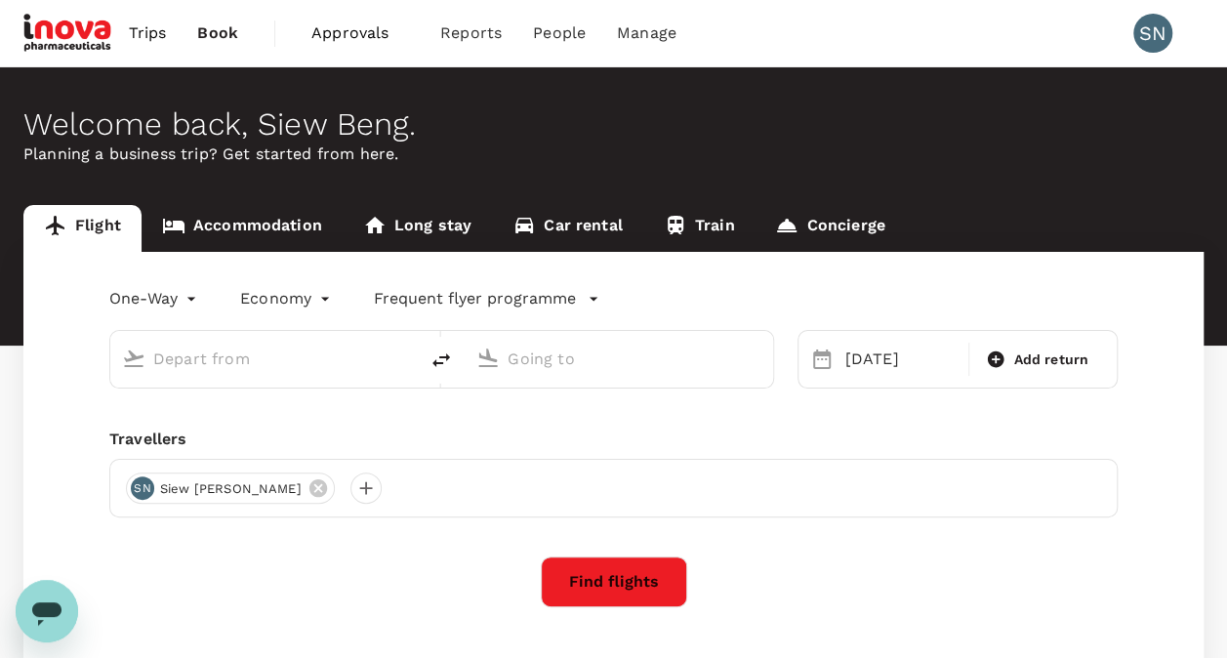
type input "Kuala Lumpur Intl ([GEOGRAPHIC_DATA])"
type input "Kuala Terengganu (TGG)"
type input "Kuala Lumpur Intl ([GEOGRAPHIC_DATA])"
type input "Kuala Terengganu (TGG)"
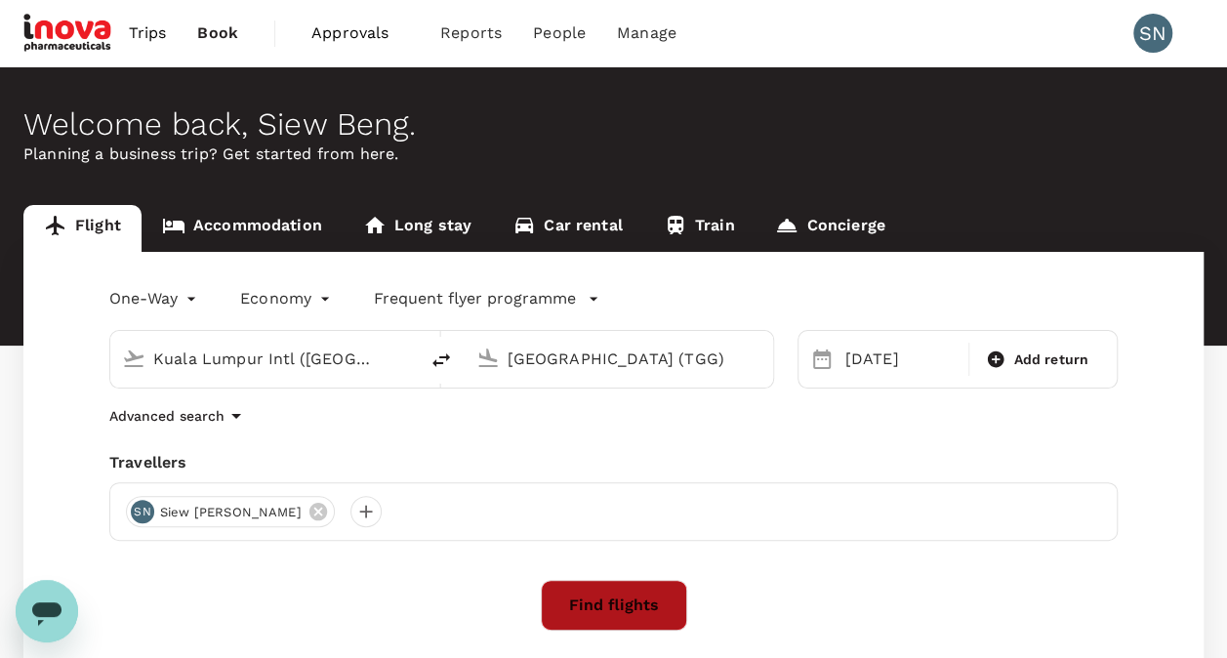
click at [607, 609] on button "Find flights" at bounding box center [614, 605] width 146 height 51
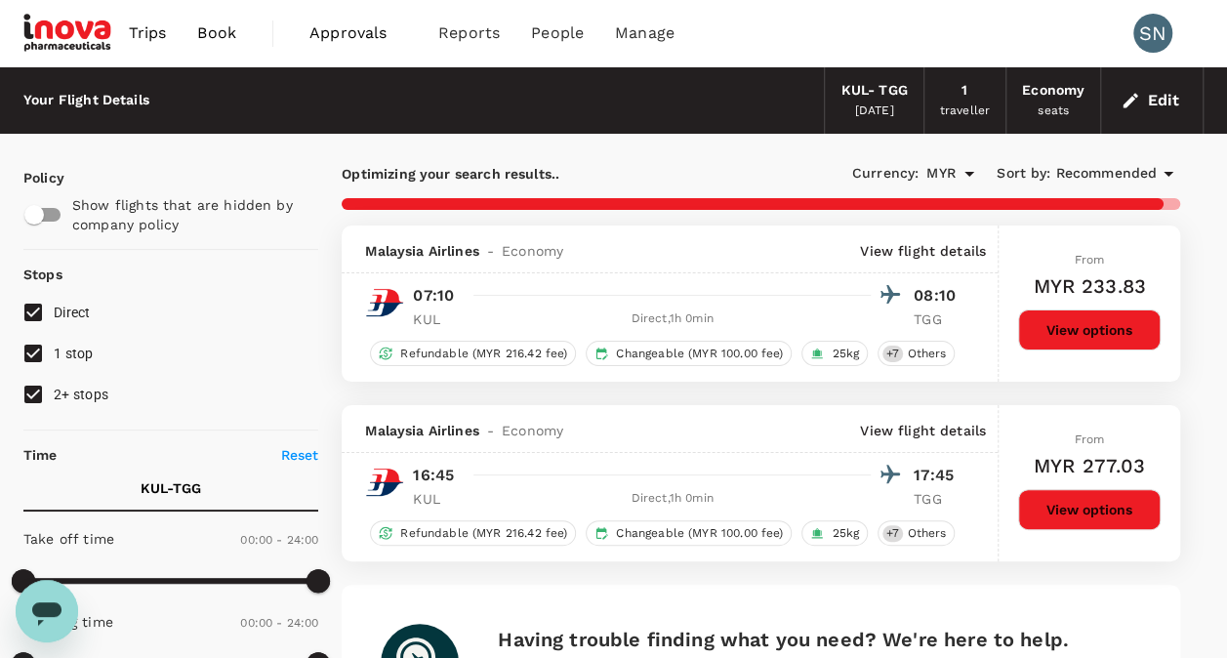
checkbox input "false"
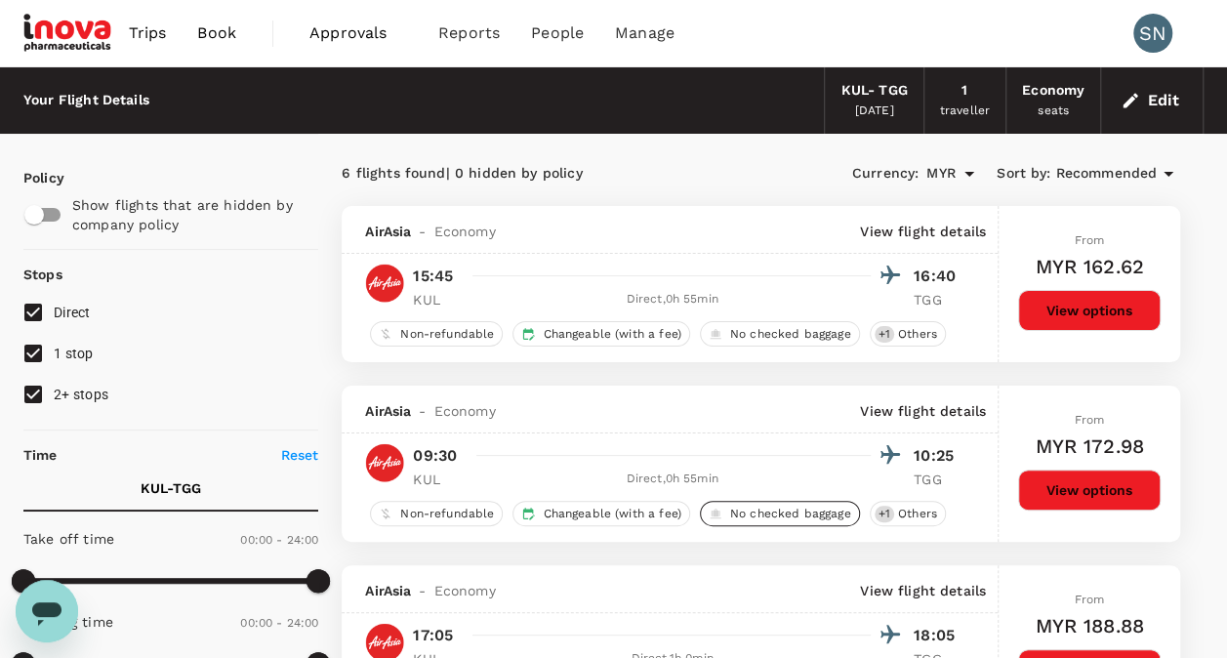
click at [815, 515] on span "No checked baggage" at bounding box center [790, 514] width 137 height 17
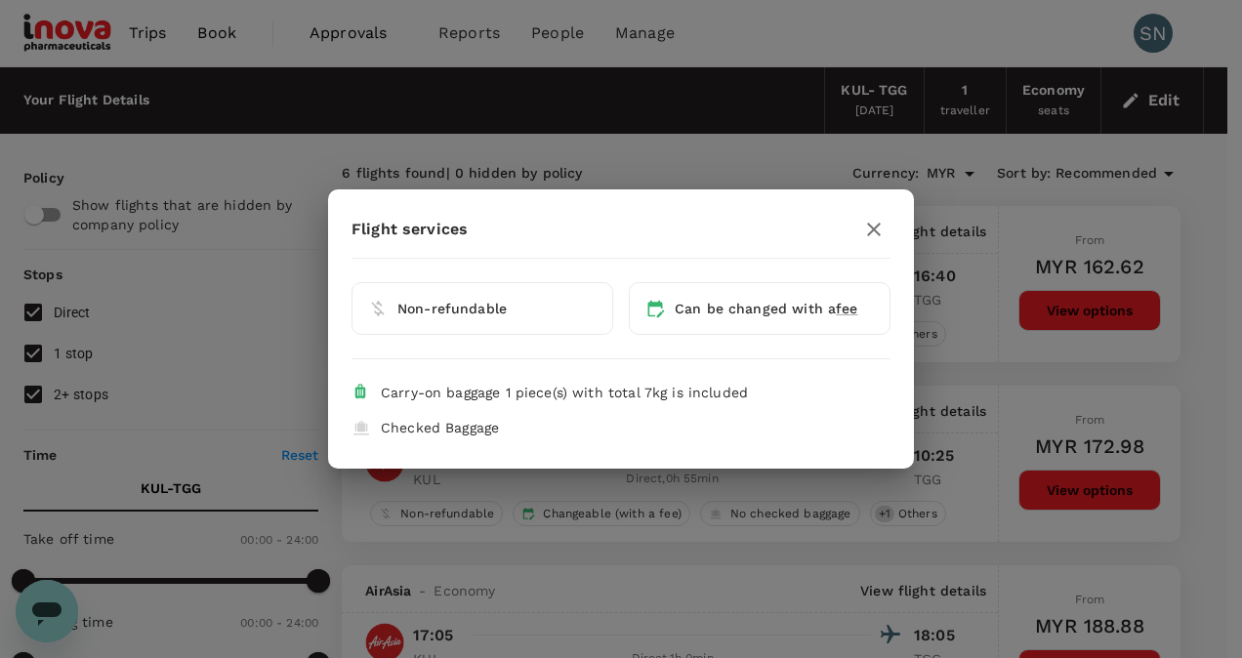
click at [781, 310] on div "Can be changed with a fee" at bounding box center [766, 309] width 184 height 20
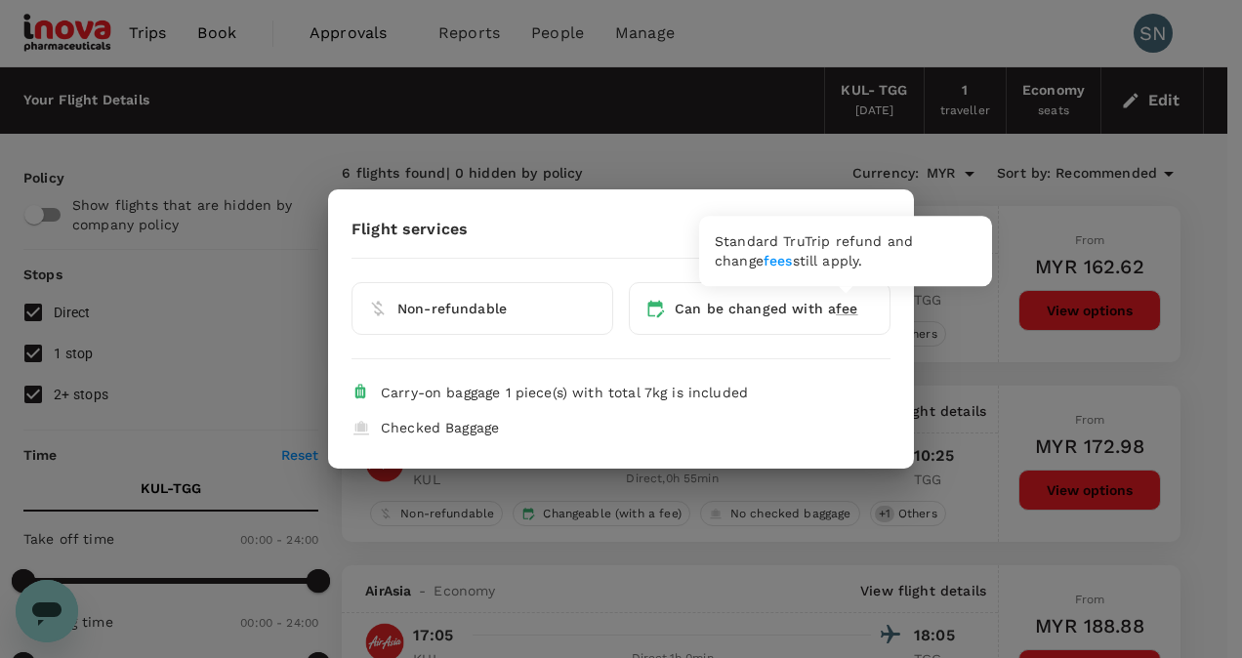
click at [763, 263] on link "fees" at bounding box center [777, 261] width 29 height 16
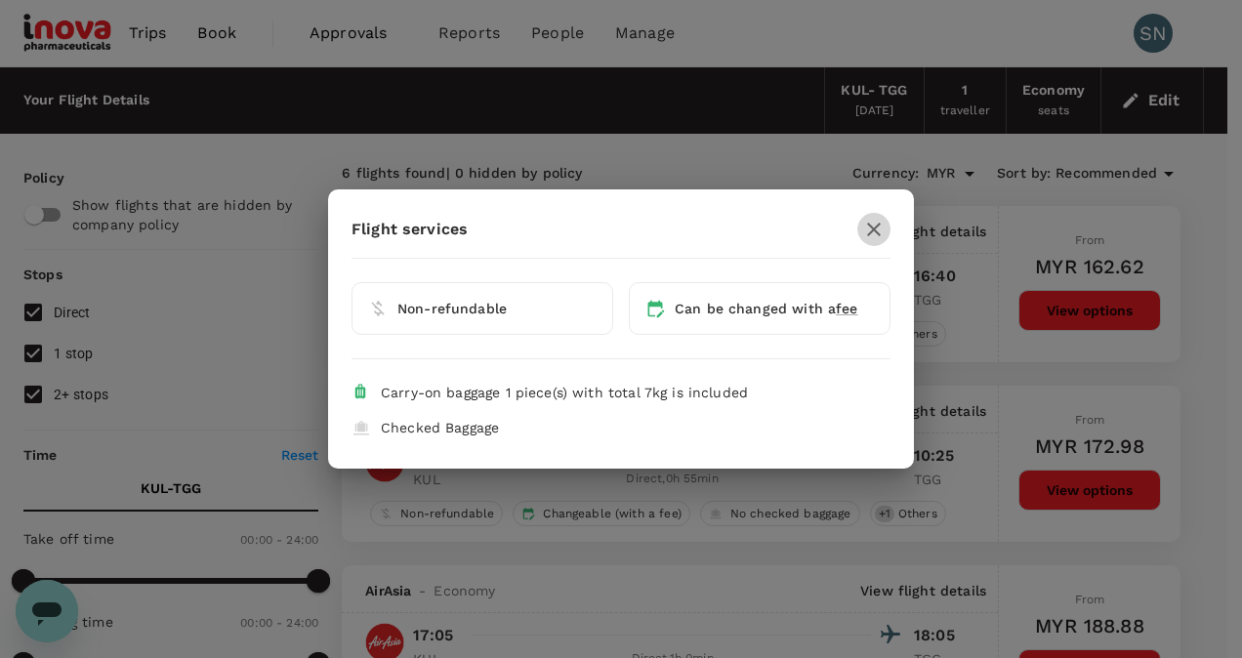
click at [873, 224] on icon "button" at bounding box center [873, 229] width 23 height 23
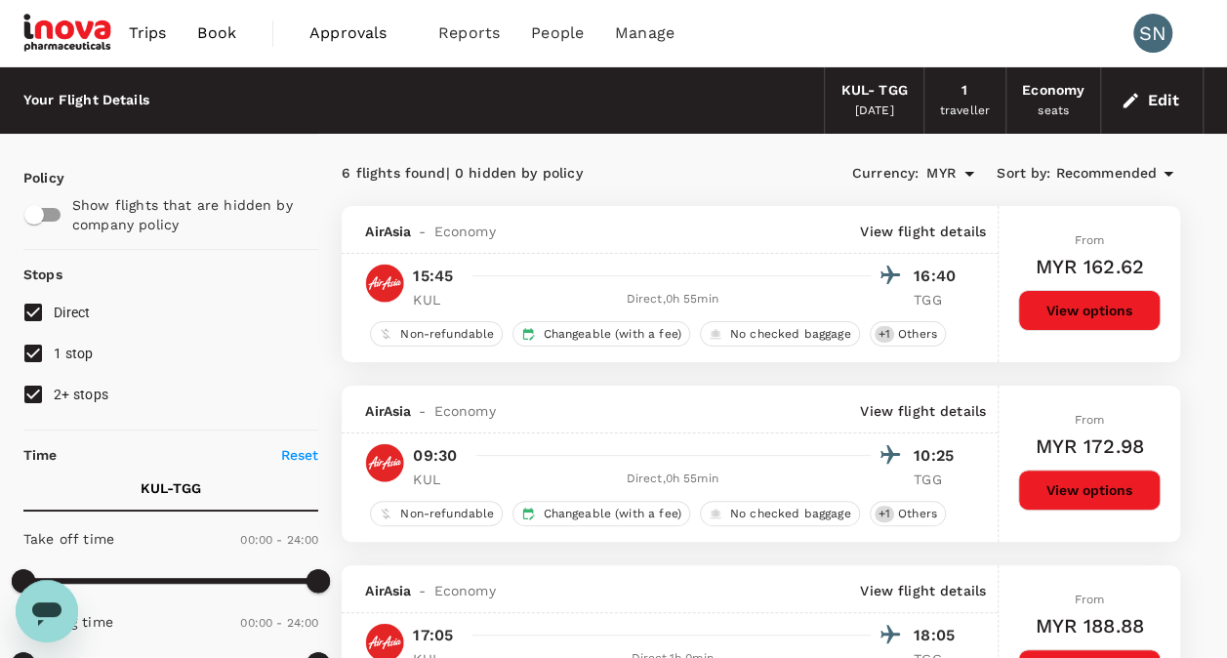
click at [1086, 489] on button "View options" at bounding box center [1089, 489] width 143 height 41
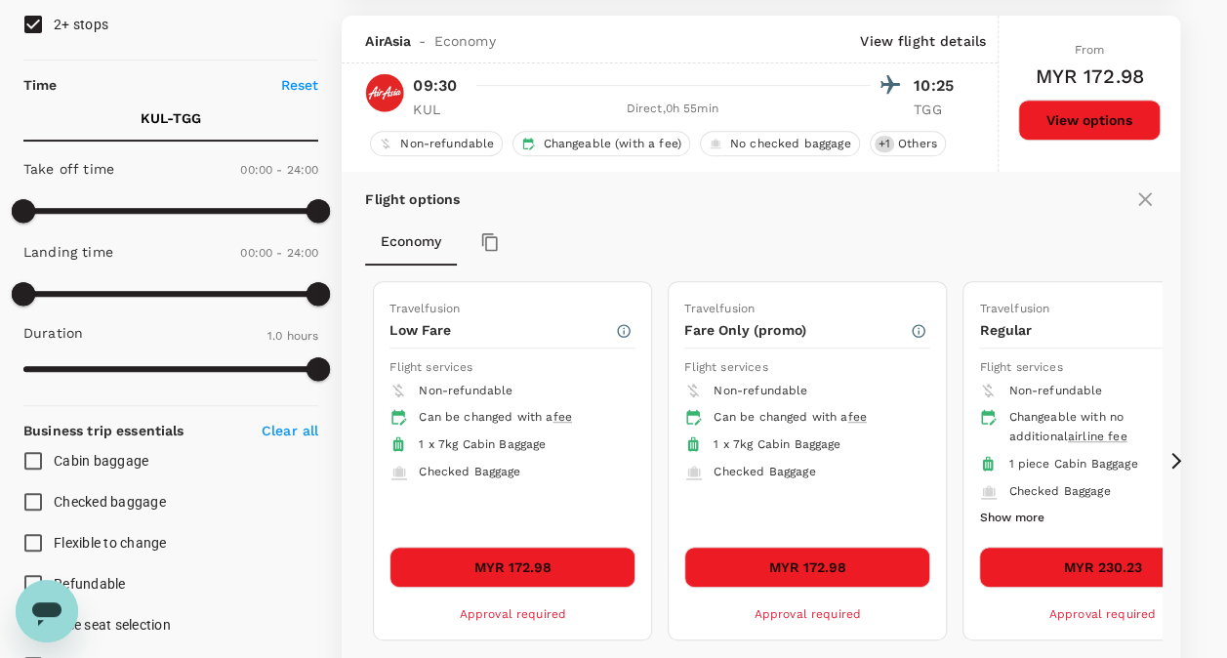
scroll to position [385, 0]
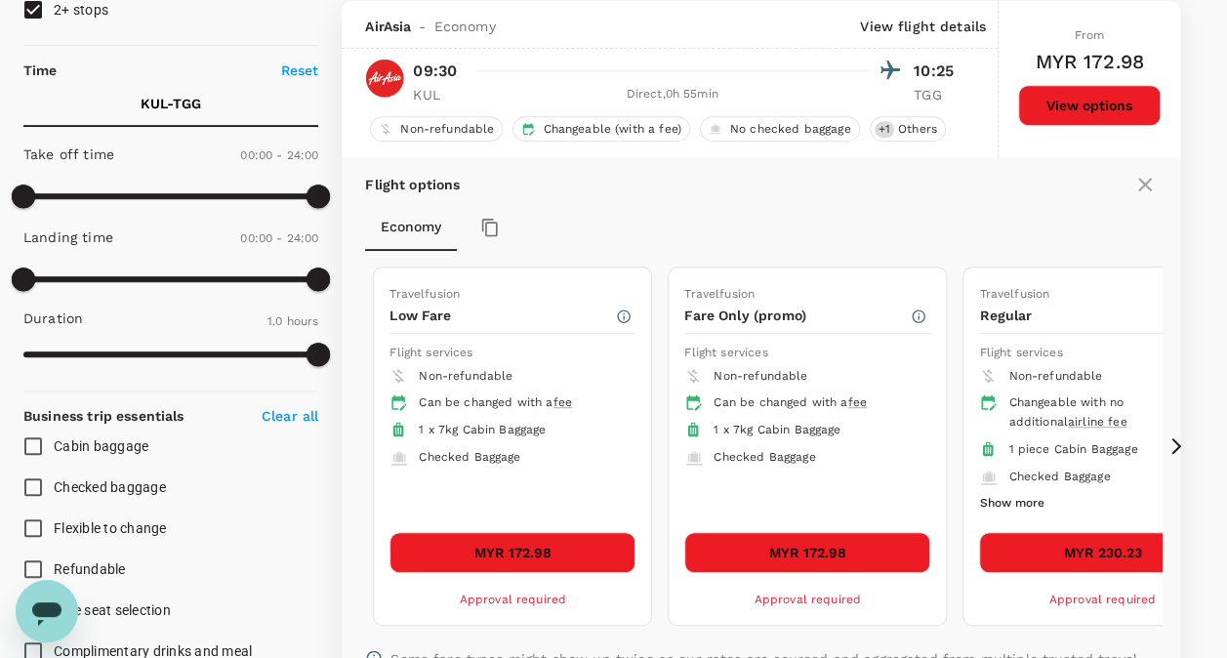
click at [1177, 438] on icon at bounding box center [1176, 446] width 10 height 17
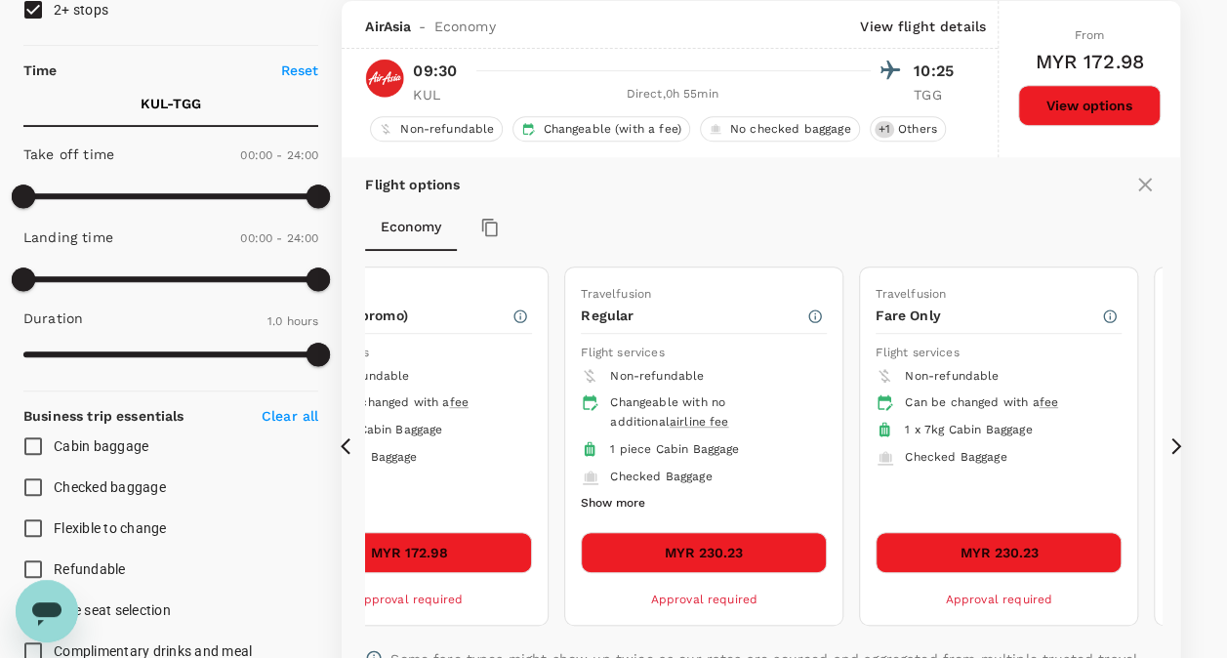
click at [1177, 438] on icon at bounding box center [1176, 446] width 10 height 17
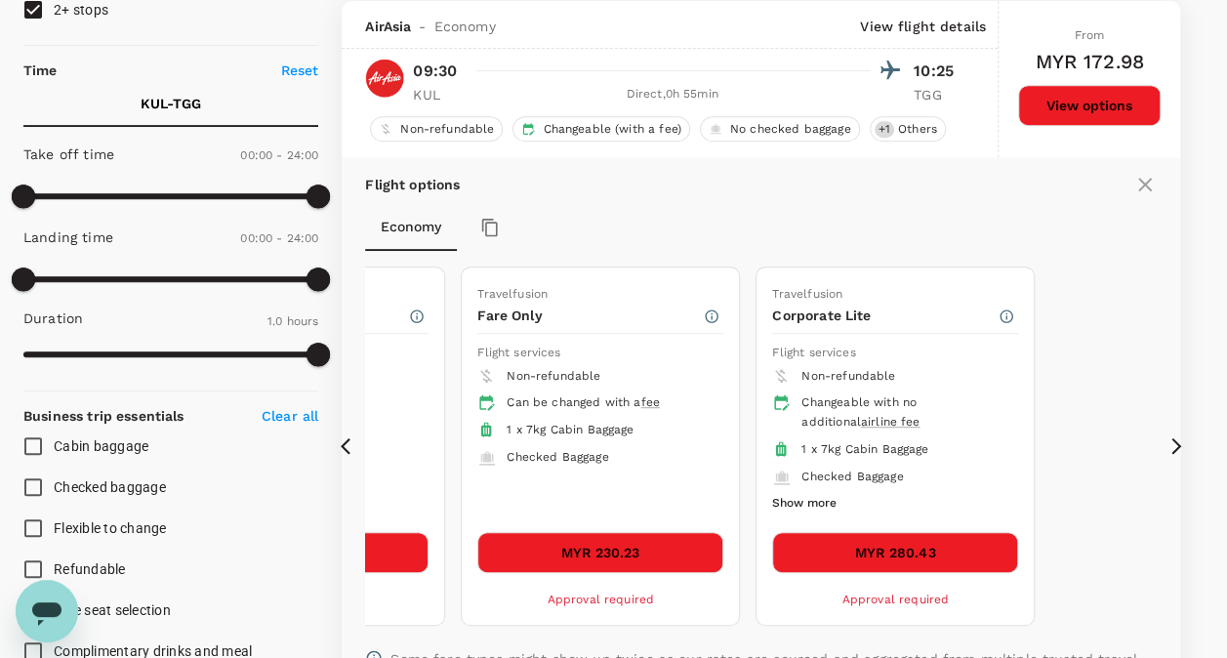
click at [1177, 438] on icon at bounding box center [1176, 446] width 10 height 17
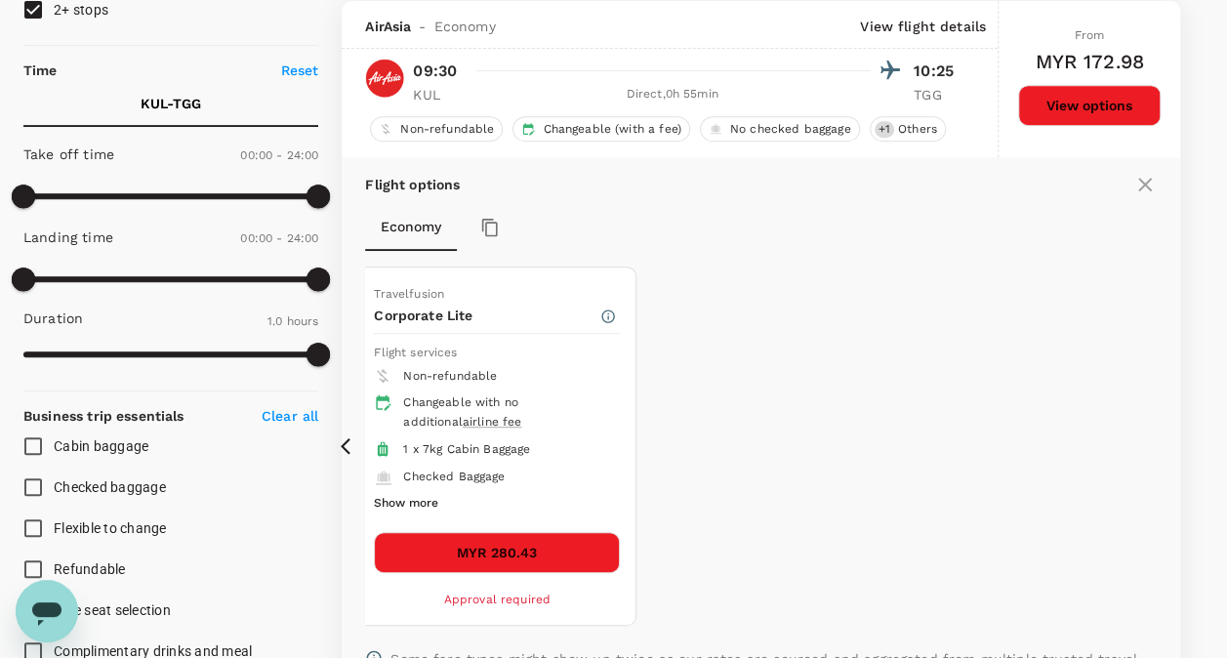
click at [345, 444] on icon at bounding box center [346, 446] width 10 height 17
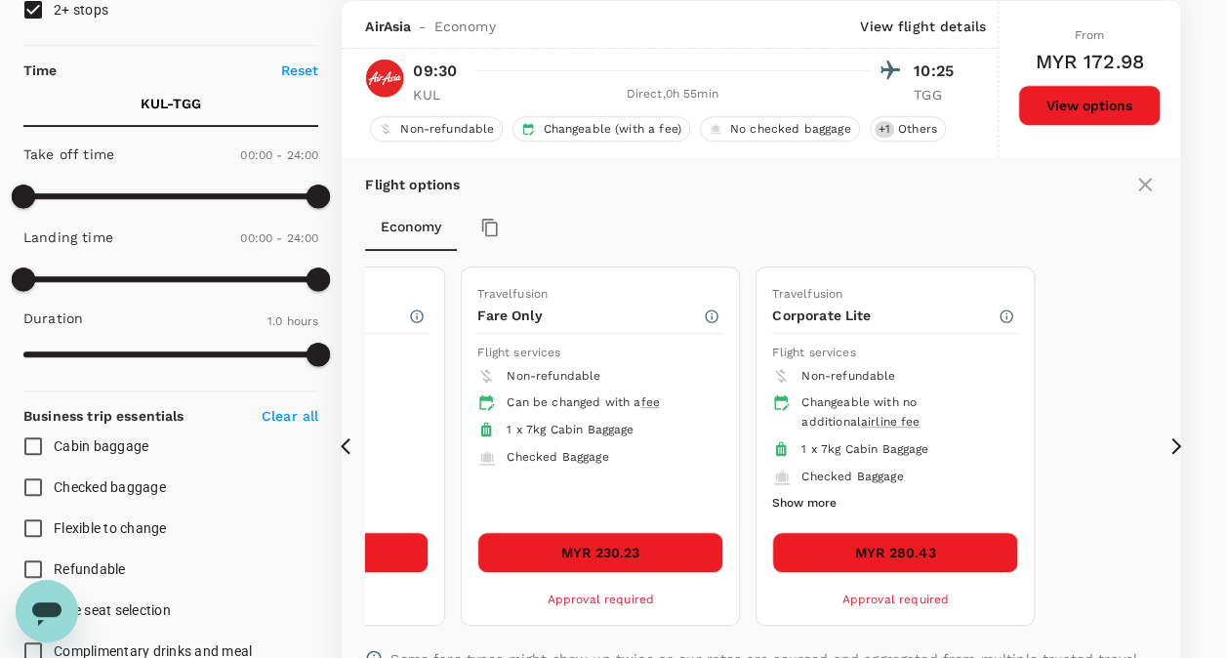
click at [345, 444] on icon at bounding box center [346, 446] width 10 height 17
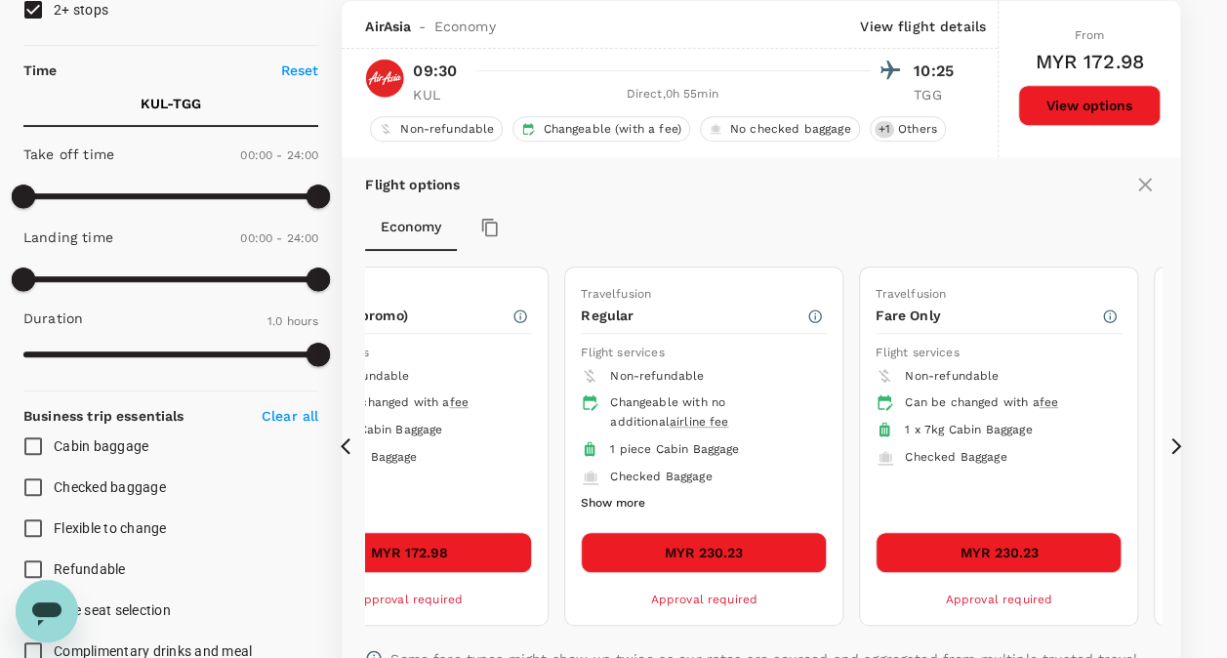
click at [345, 444] on icon at bounding box center [346, 446] width 10 height 17
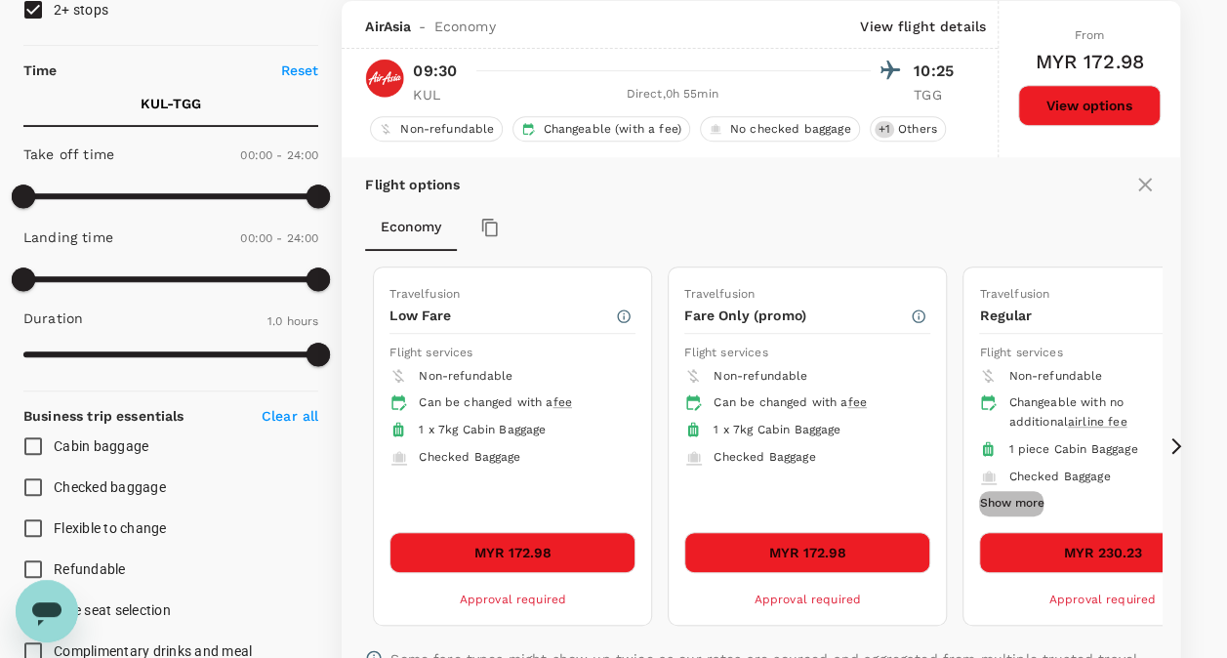
click at [1018, 498] on button "Show more" at bounding box center [1011, 503] width 64 height 25
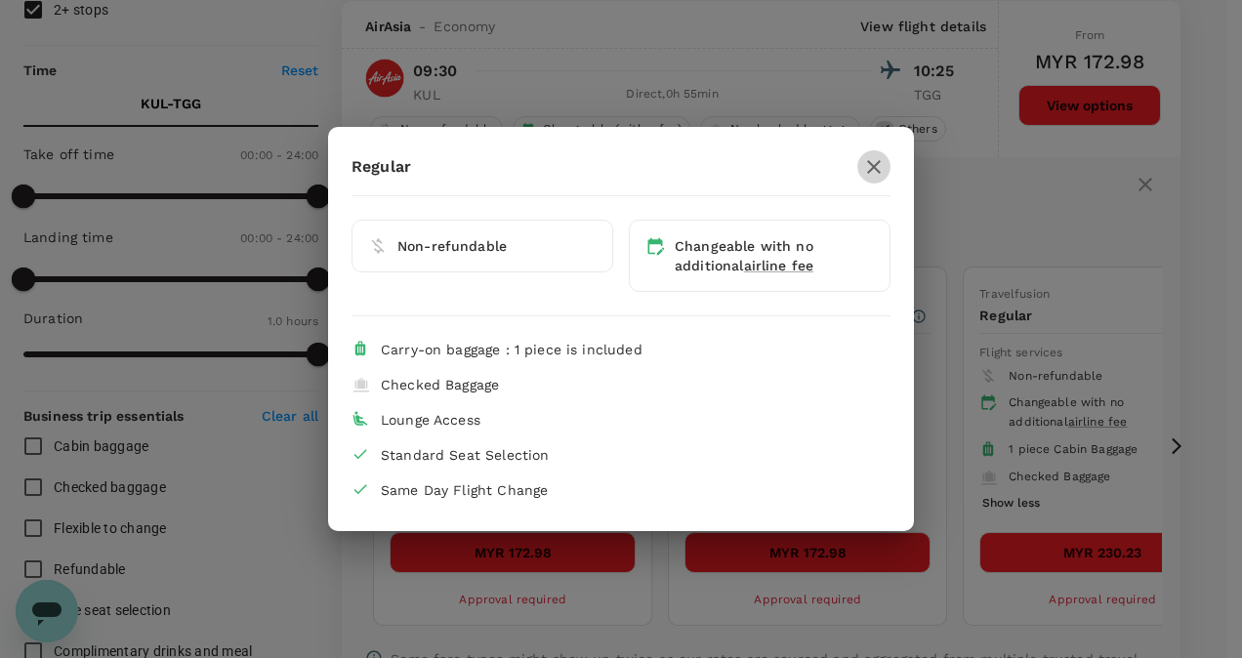
click at [878, 167] on icon "button" at bounding box center [873, 166] width 23 height 23
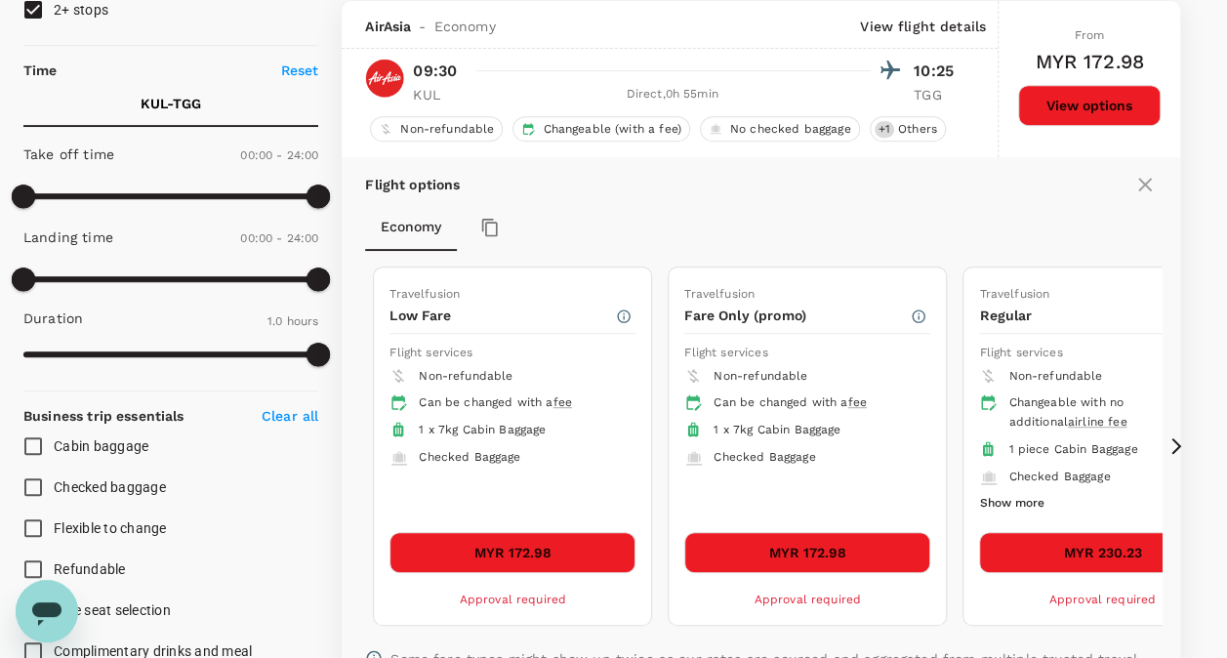
click at [1175, 443] on icon at bounding box center [1176, 446] width 20 height 20
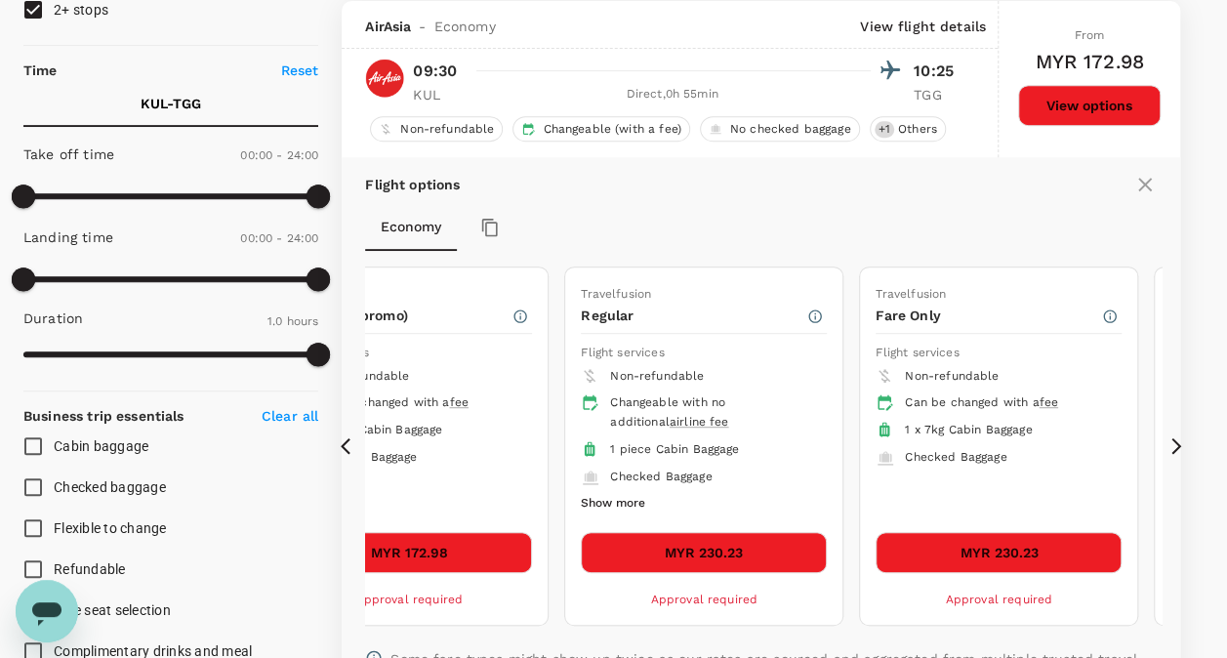
click at [343, 439] on icon at bounding box center [346, 446] width 10 height 17
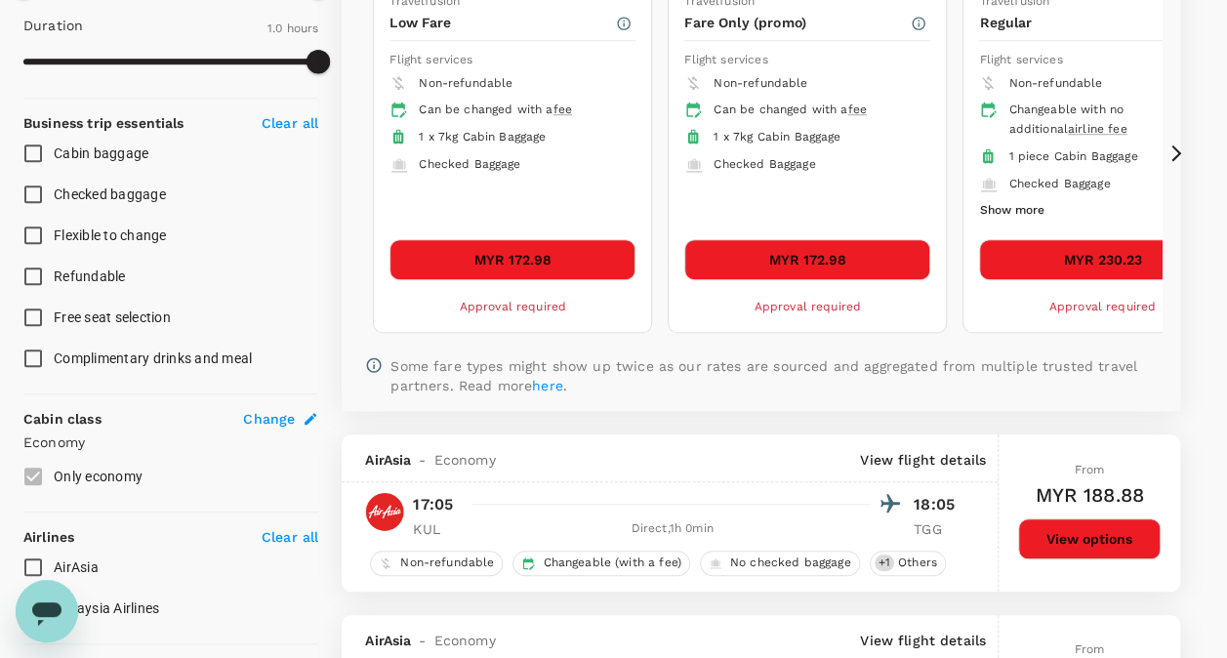
scroll to position [580, 0]
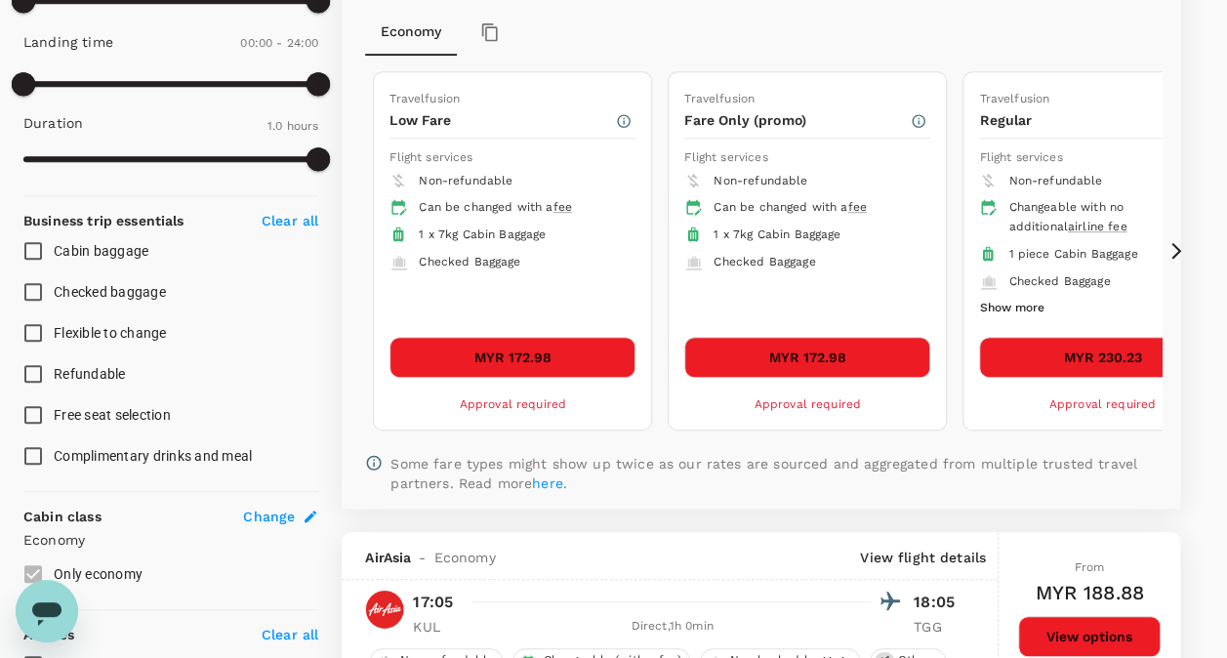
click at [1181, 251] on icon at bounding box center [1176, 251] width 20 height 20
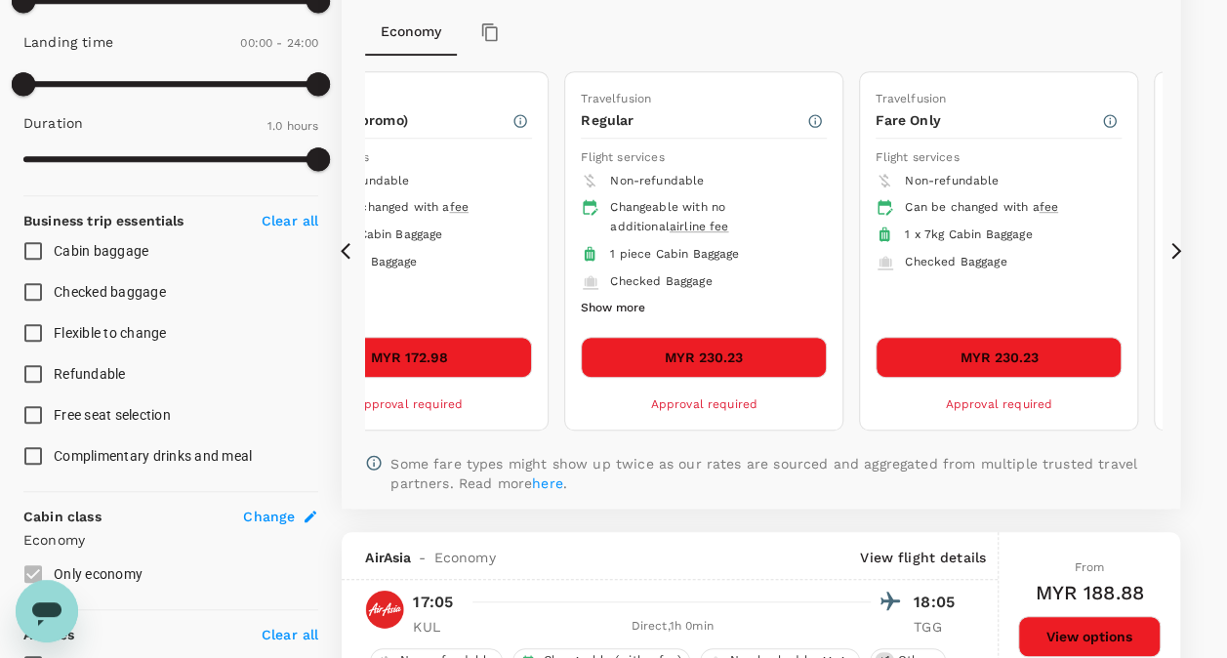
click at [344, 254] on icon at bounding box center [351, 251] width 20 height 20
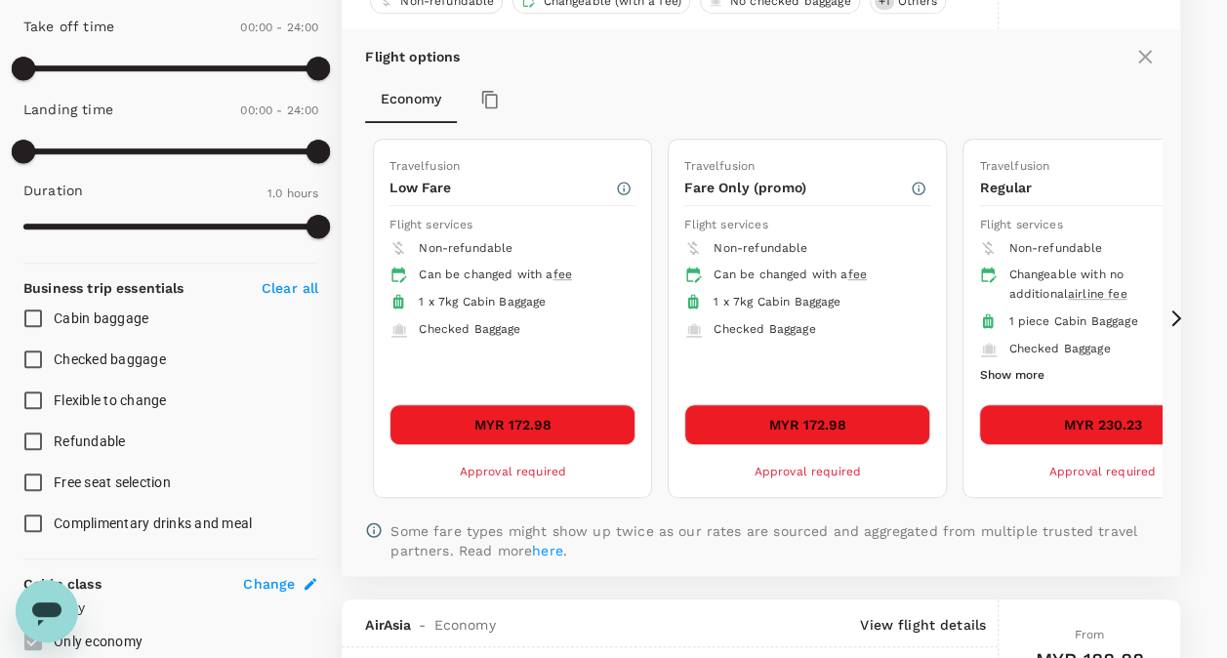
scroll to position [482, 0]
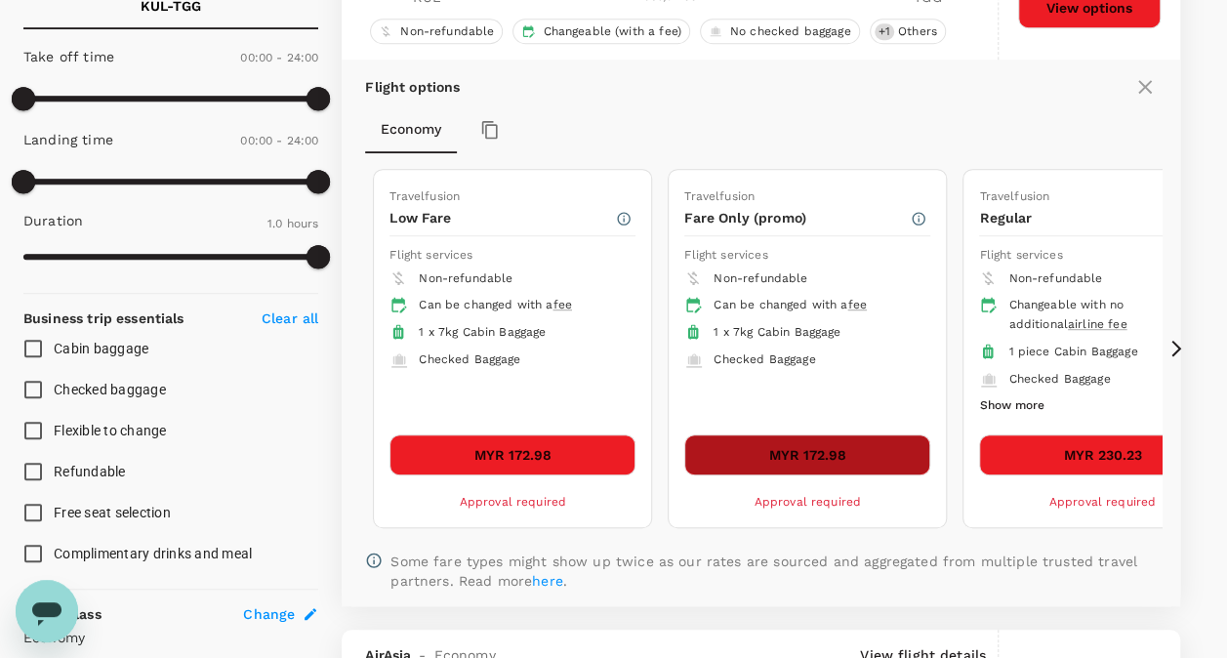
click at [822, 453] on button "MYR 172.98" at bounding box center [807, 454] width 246 height 41
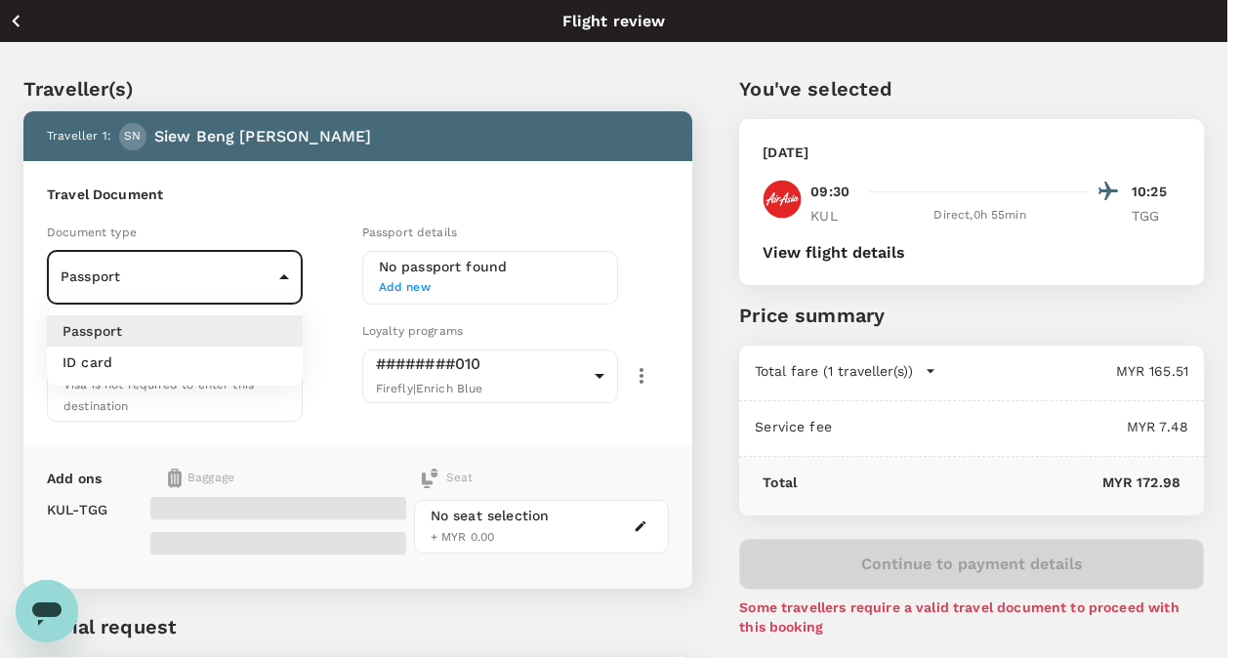
click at [283, 277] on body "Back to flight results Flight review Traveller(s) Traveller 1 : SN Siew Beng Ng…" at bounding box center [621, 429] width 1242 height 858
click at [109, 363] on p "ID card" at bounding box center [87, 362] width 50 height 20
type input "Id card"
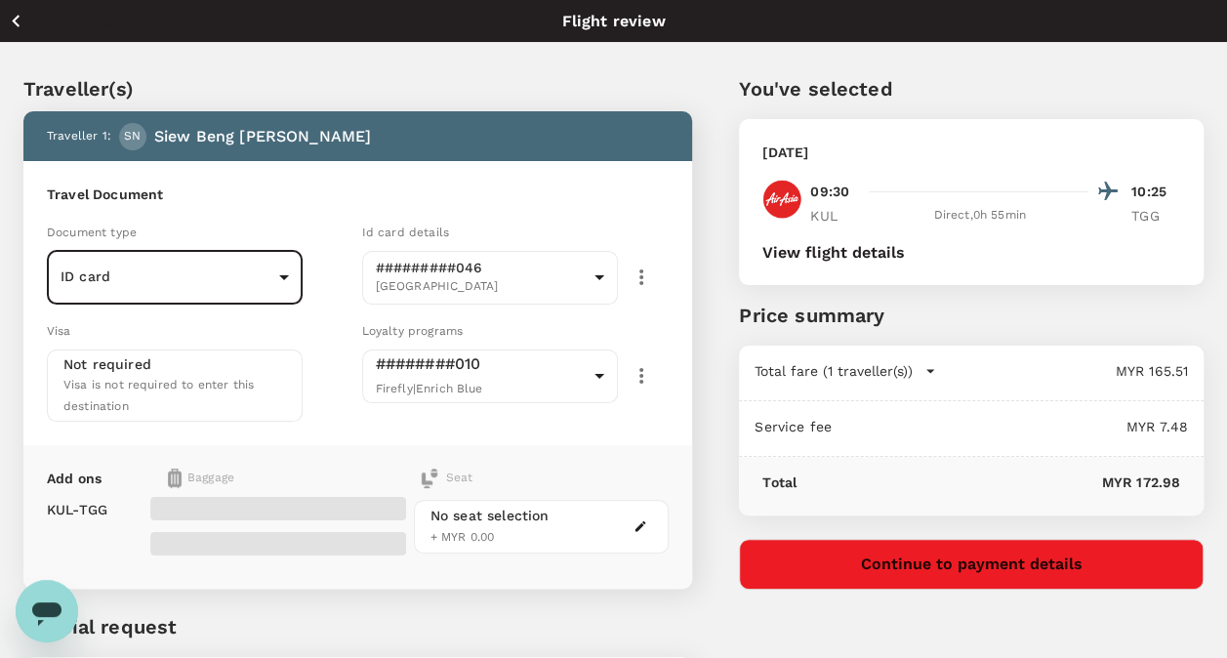
scroll to position [98, 0]
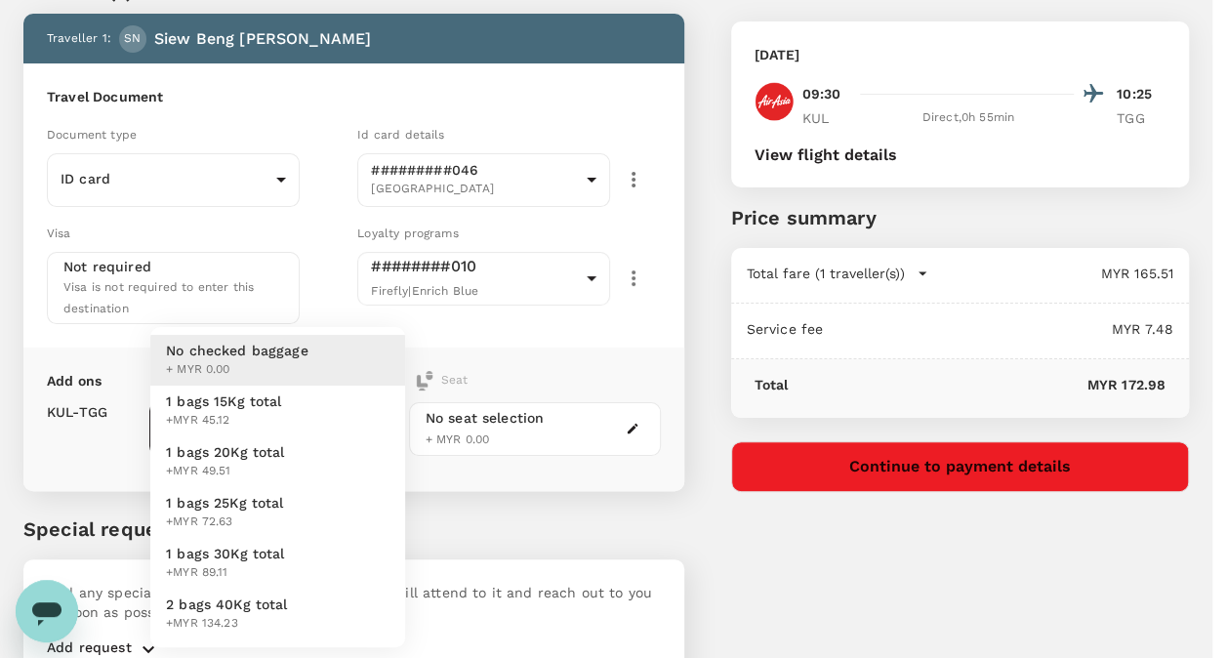
click at [388, 424] on body "Back to flight results Flight review Traveller(s) Traveller 1 : SN Siew Beng Ng…" at bounding box center [613, 331] width 1227 height 858
click at [246, 414] on span "+MYR 45.12" at bounding box center [224, 421] width 116 height 20
type input "1 - 45.12"
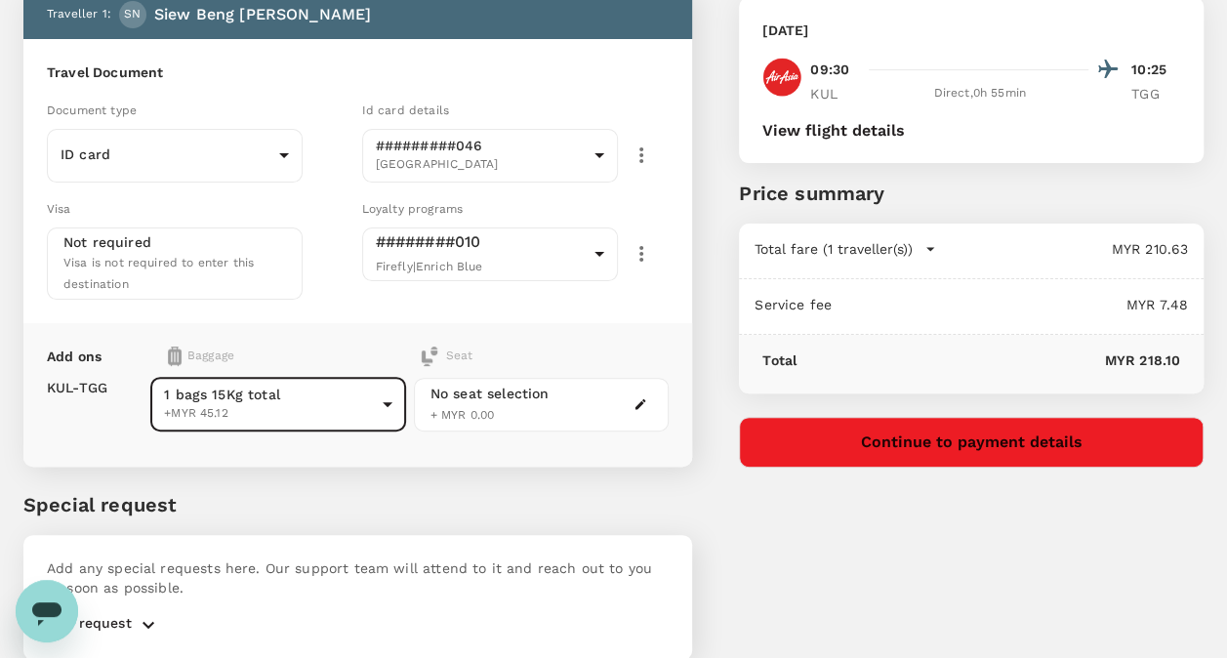
scroll to position [94, 0]
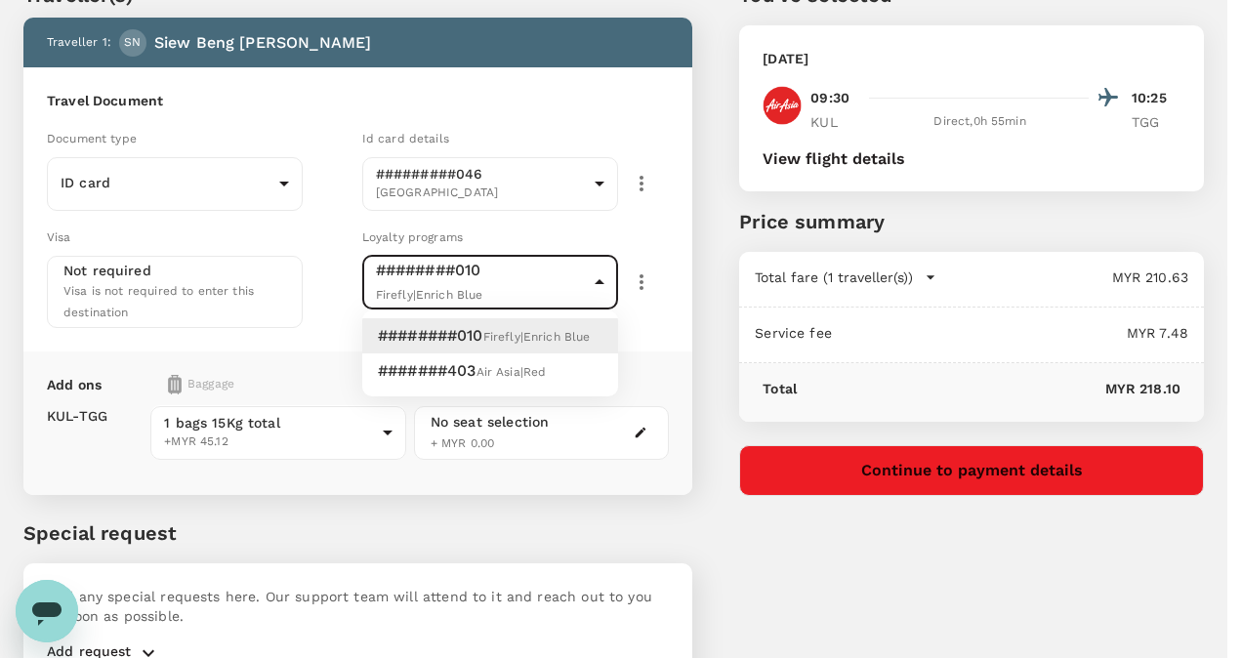
click at [595, 275] on body "Back to flight results Flight review Traveller(s) Traveller 1 : SN Siew Beng Ng…" at bounding box center [621, 335] width 1242 height 858
click at [539, 381] on div "Air Asia | Red" at bounding box center [511, 370] width 70 height 23
type input "abee3414-e79c-4f32-a319-a134d12765e6"
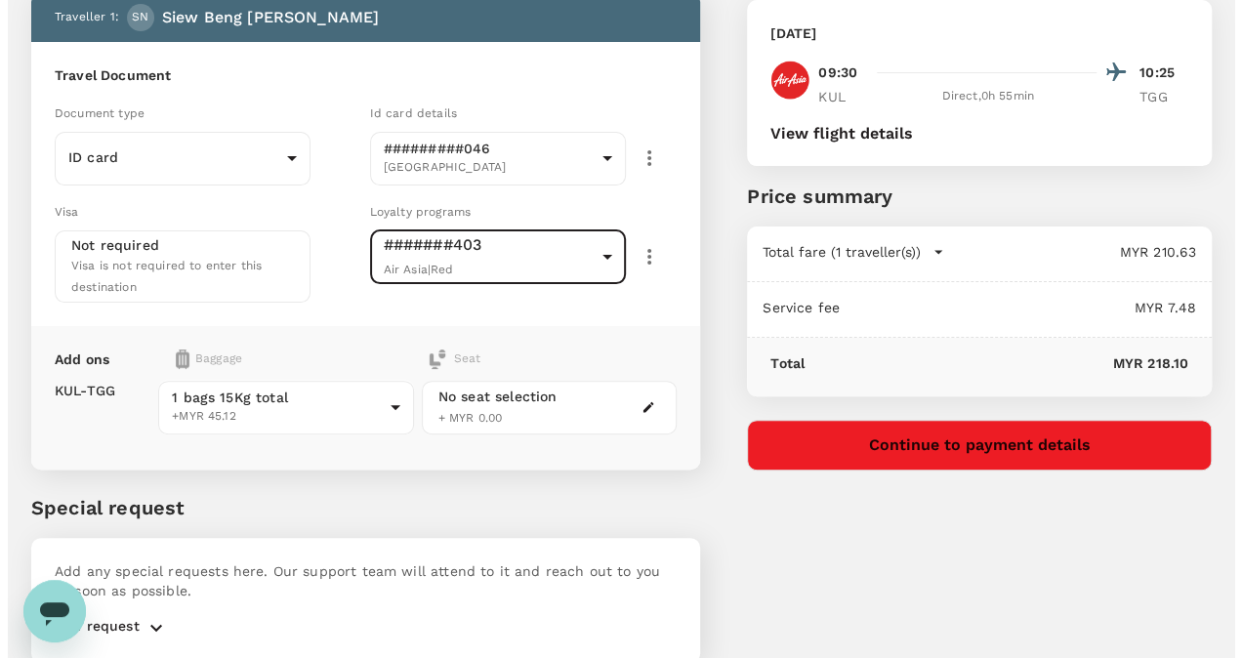
scroll to position [191, 0]
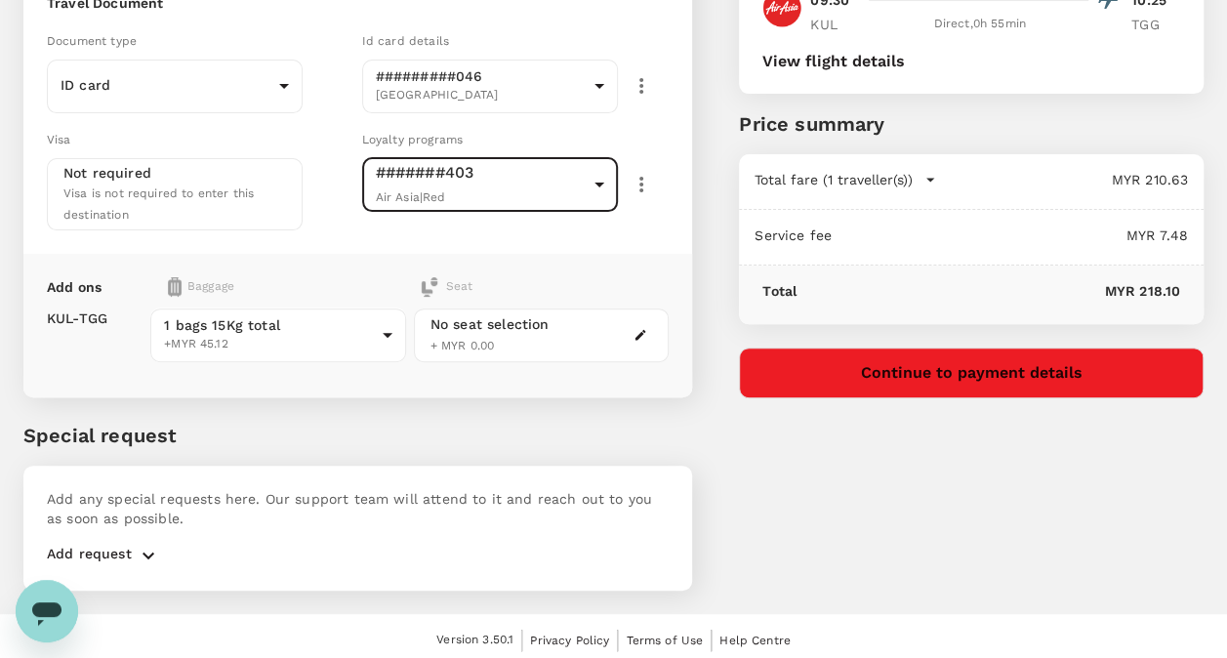
click at [985, 381] on button "Continue to payment details" at bounding box center [971, 372] width 465 height 51
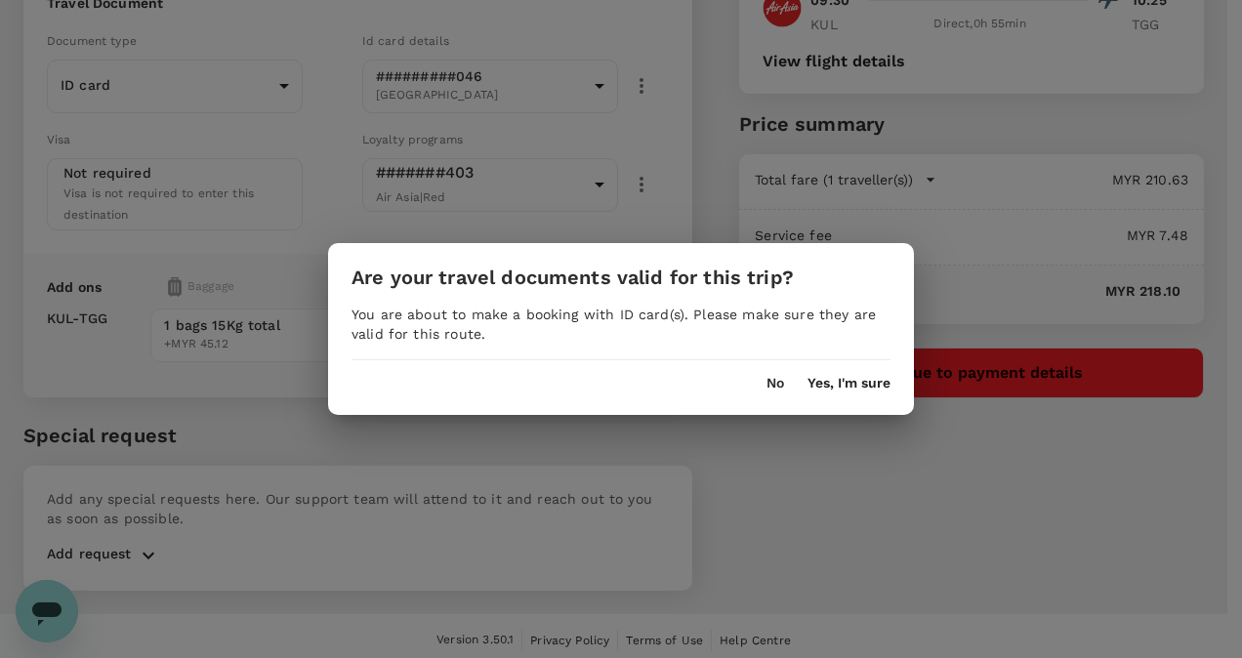
click at [830, 384] on button "Yes, I'm sure" at bounding box center [848, 384] width 83 height 16
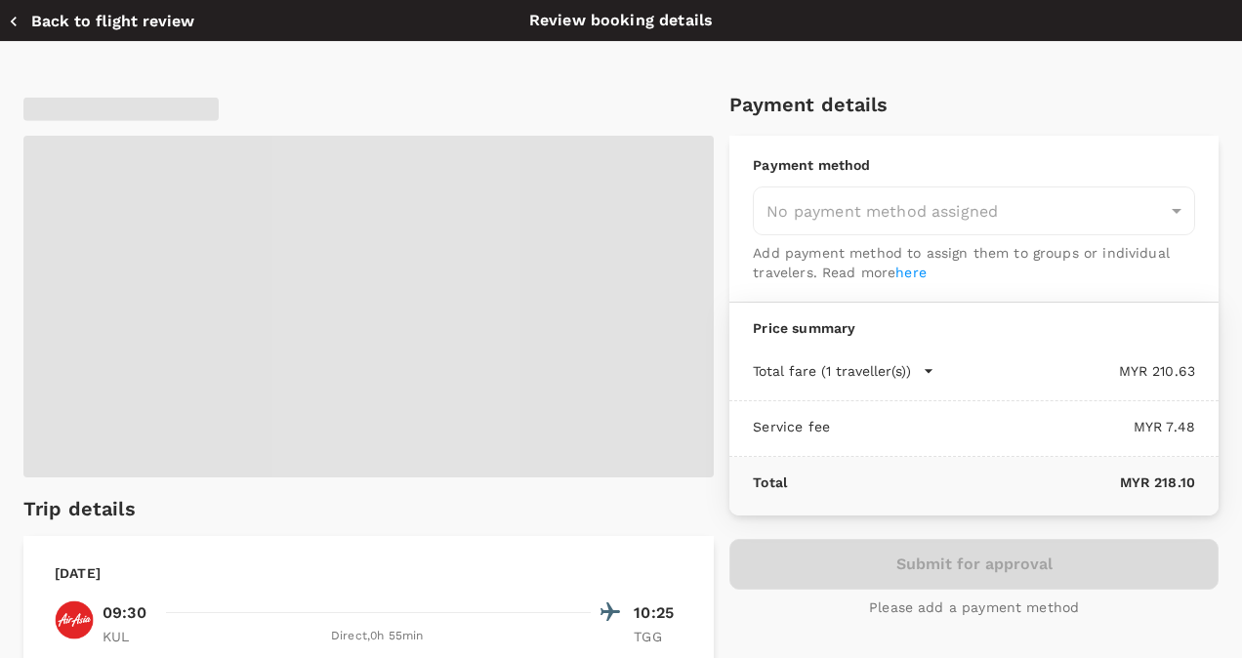
type input "9ebb82f2-7cb6-44ca-aca4-3eb5994d0633"
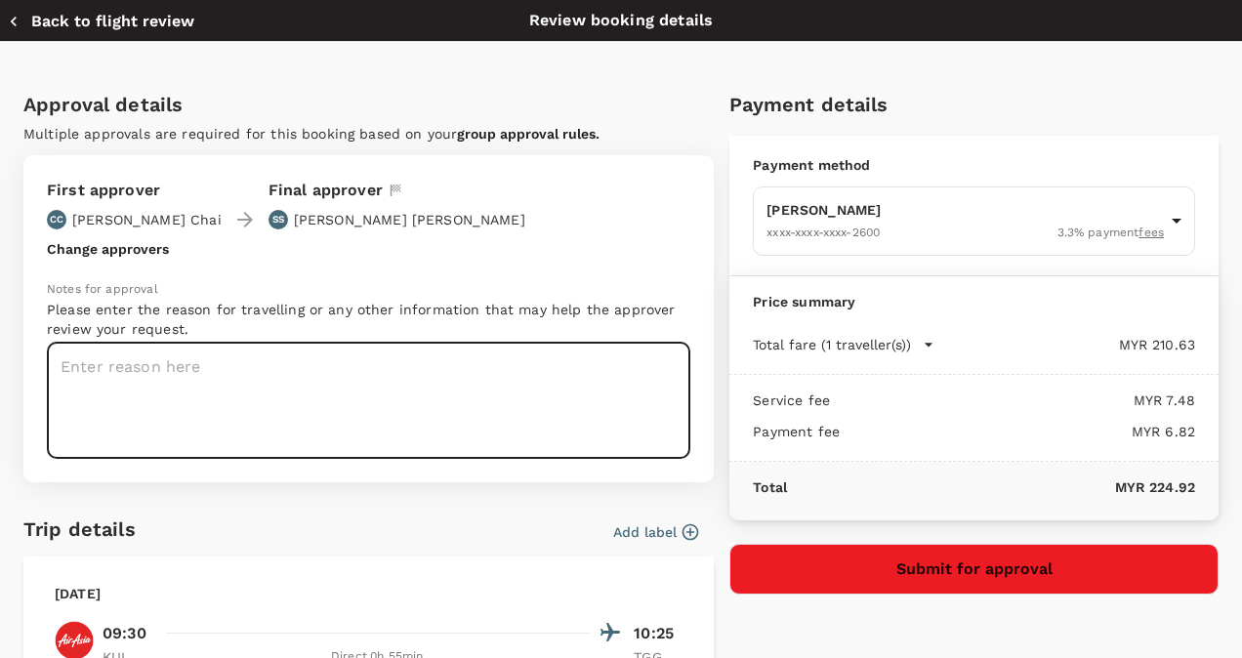
click at [62, 355] on textarea at bounding box center [368, 401] width 643 height 116
click at [67, 370] on textarea at bounding box center [368, 401] width 643 height 116
paste textarea "Booth duty at HSNZ ORL at Frontline and Field Work at Kuantan (6-9 Sep 2025)"
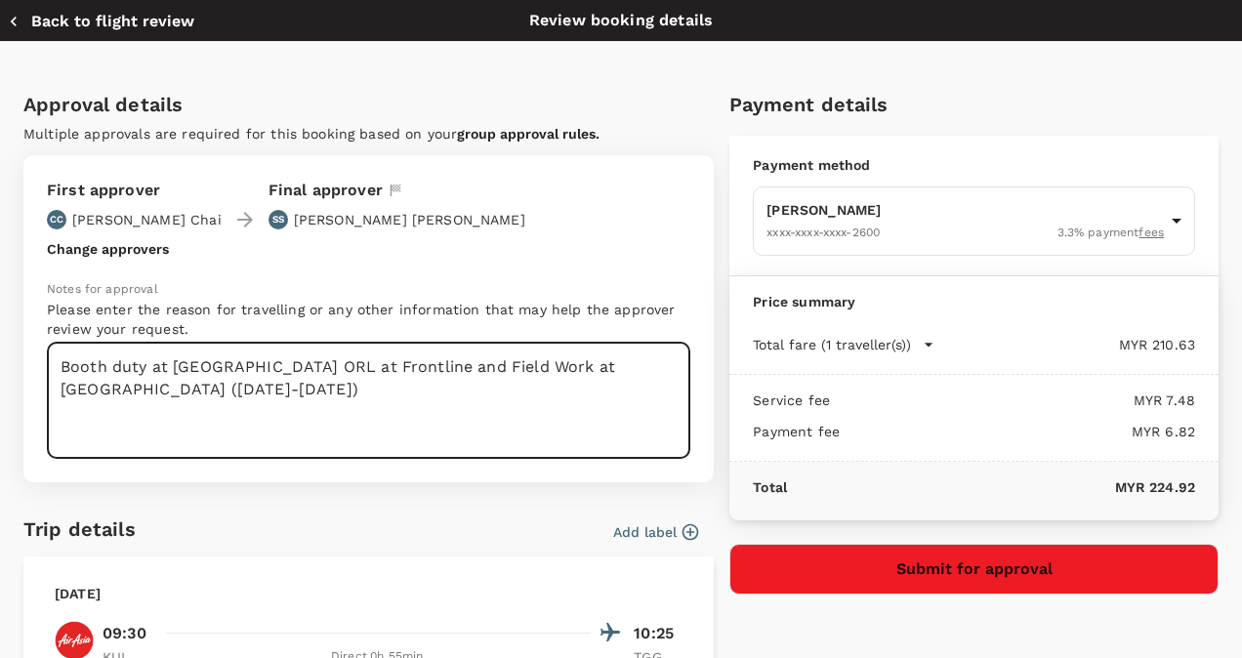
type textarea "Booth duty at HSNZ ORL at Frontline and Field Work at Kuantan (6-9 Sep 2025)"
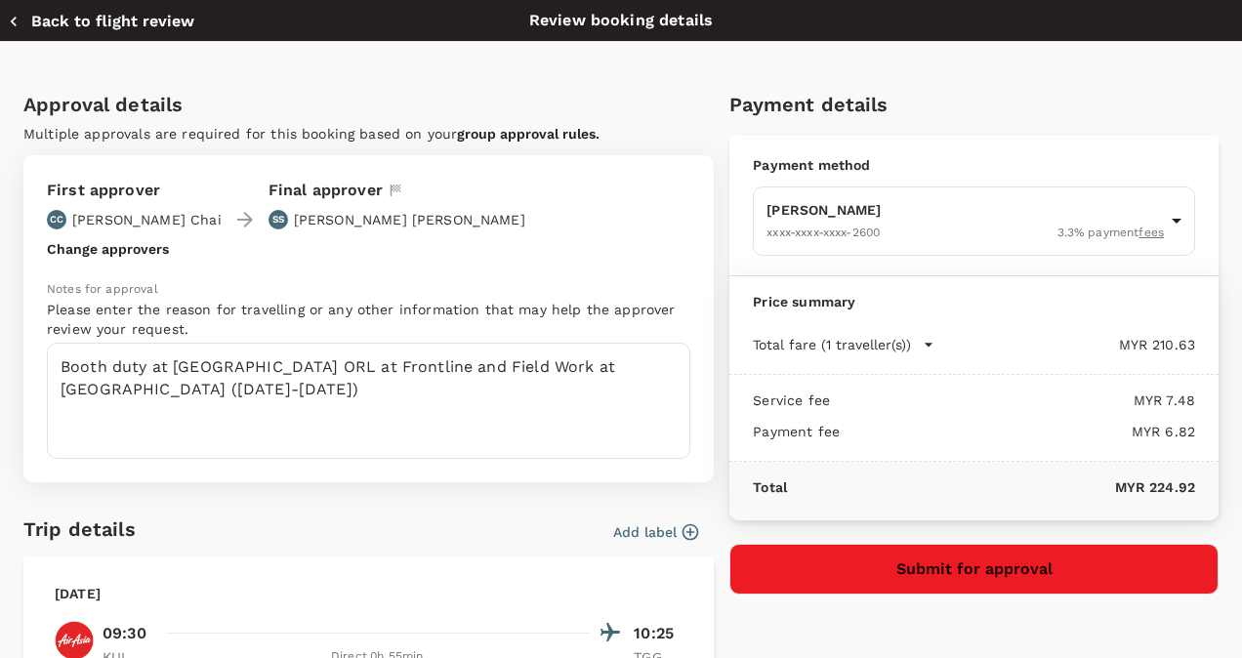
click at [13, 21] on icon "button" at bounding box center [14, 22] width 6 height 10
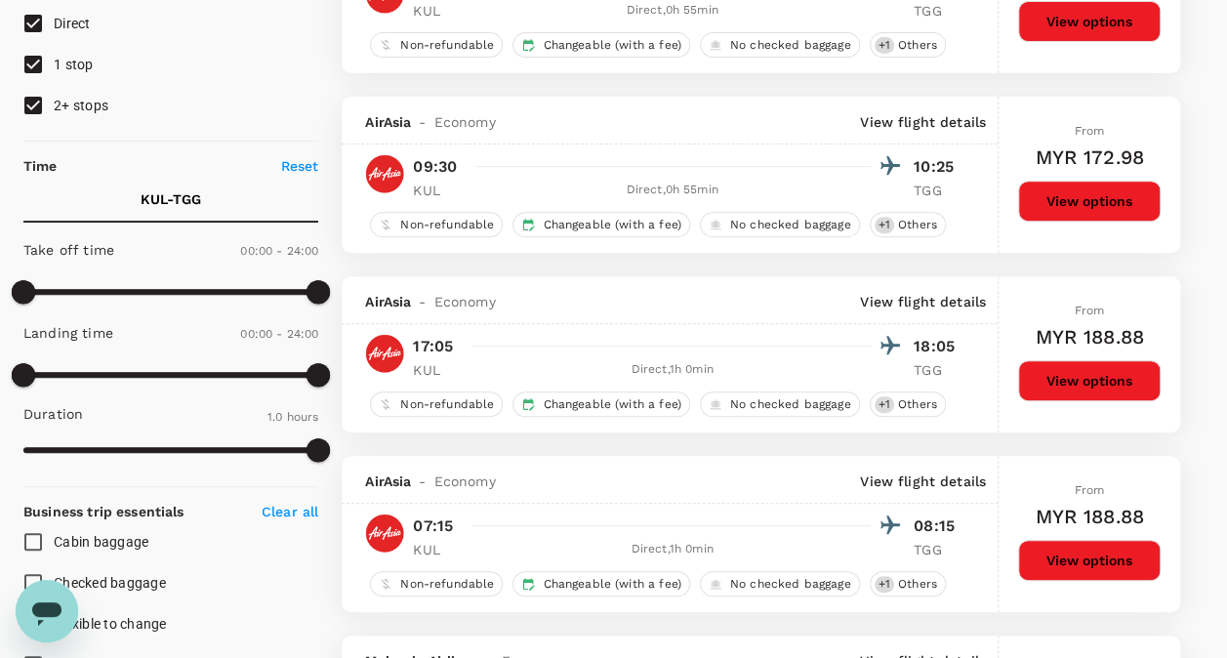
scroll to position [264, 0]
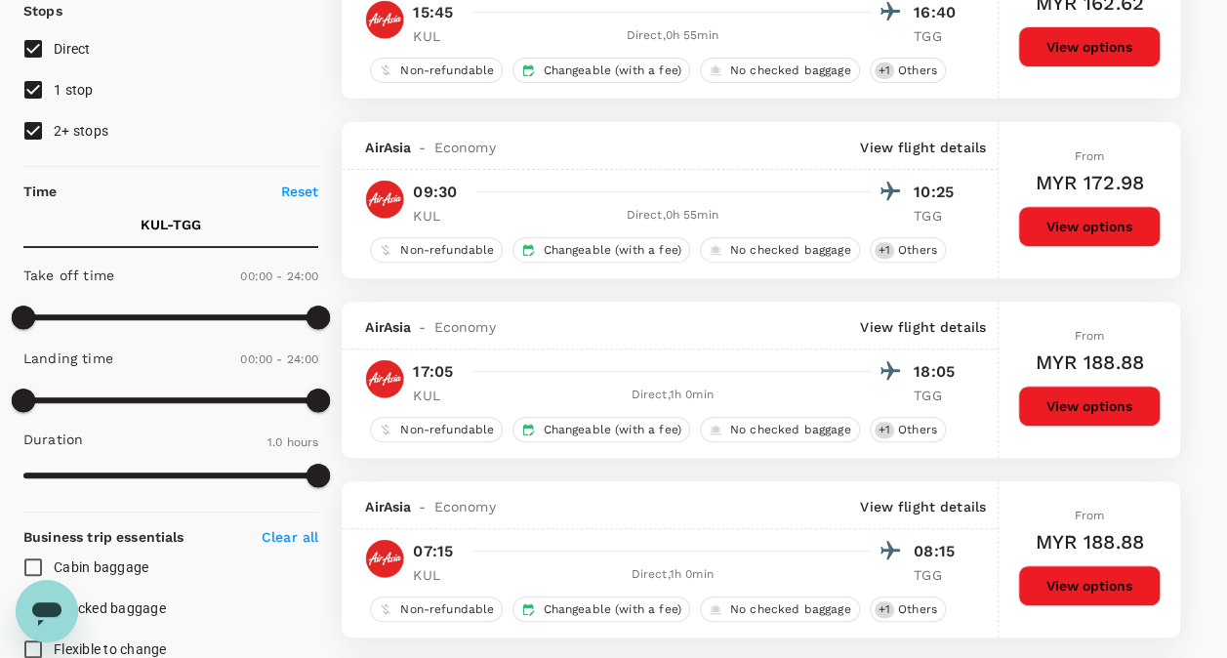
click at [1089, 230] on button "View options" at bounding box center [1089, 226] width 143 height 41
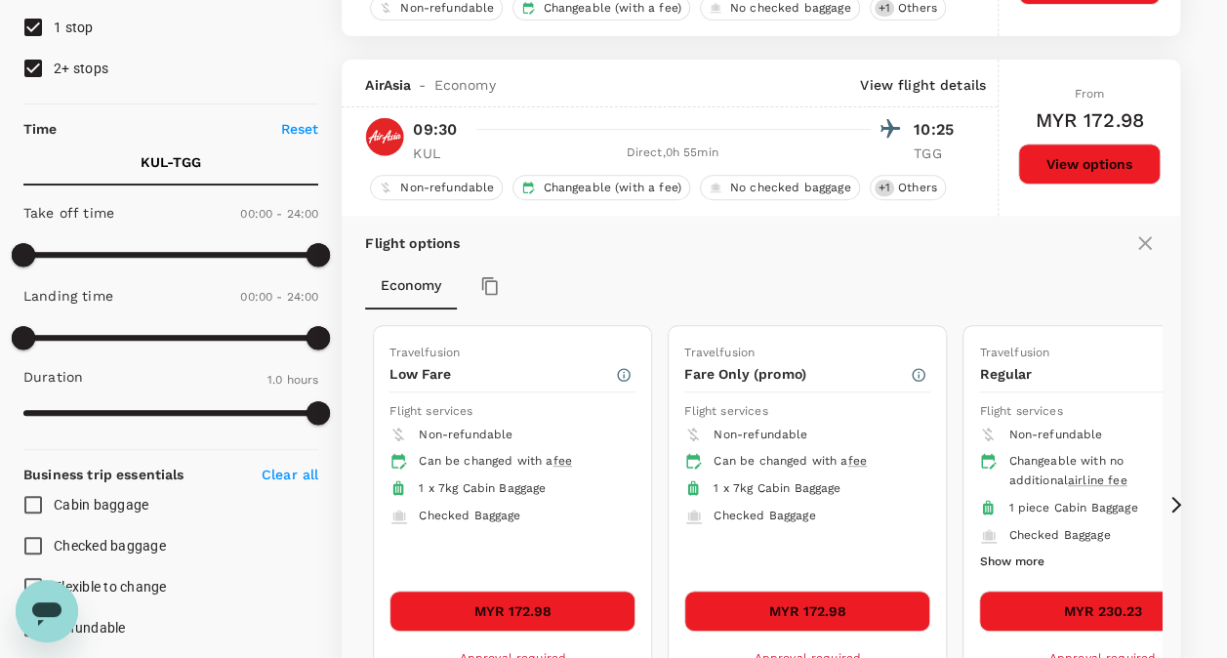
scroll to position [385, 0]
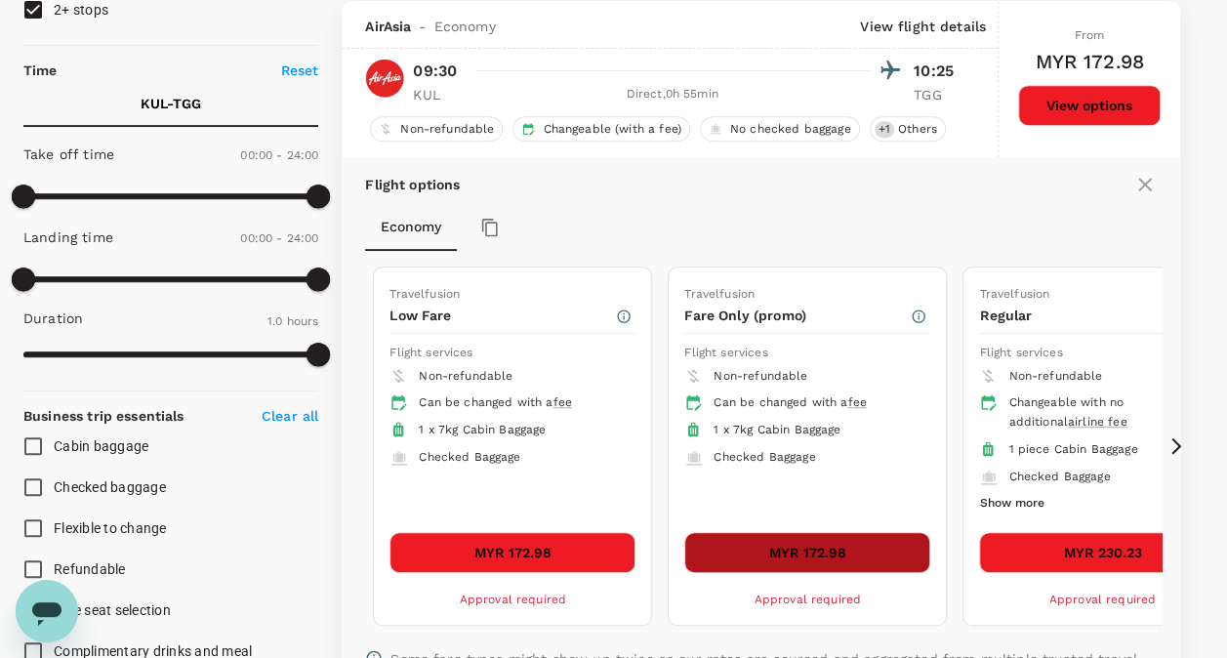
click at [809, 551] on button "MYR 172.98" at bounding box center [807, 552] width 246 height 41
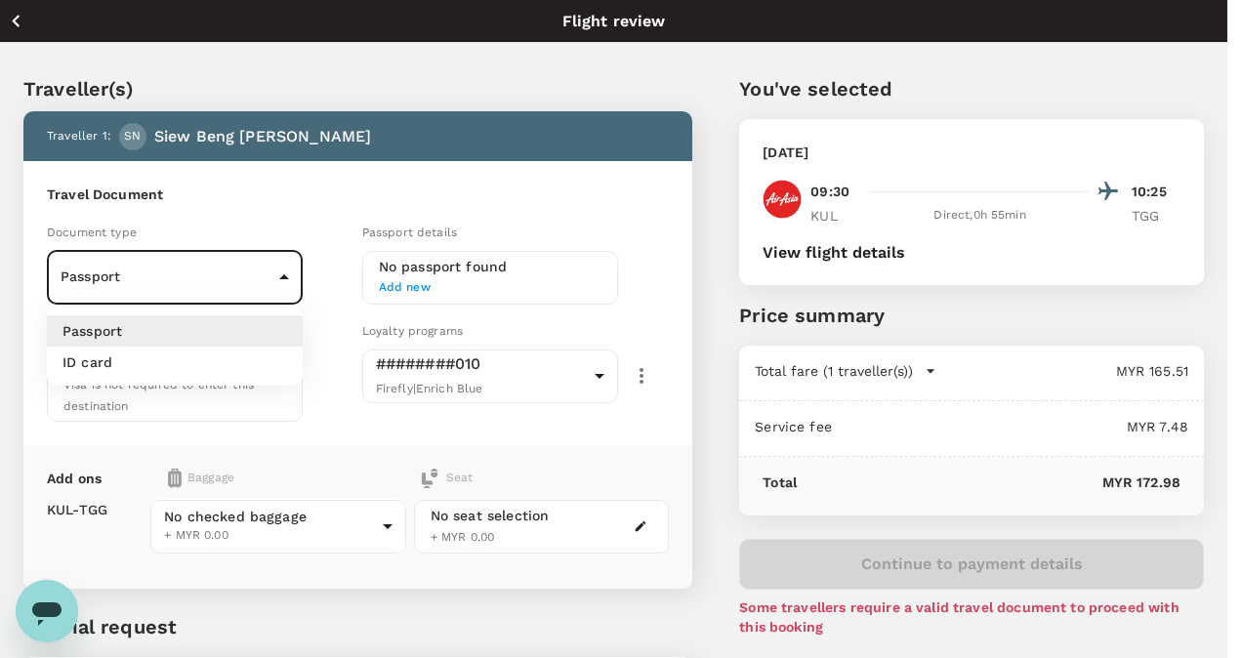
click at [280, 267] on body "Back to flight results Flight review Traveller(s) Traveller 1 : SN Siew Beng Ng…" at bounding box center [621, 429] width 1242 height 858
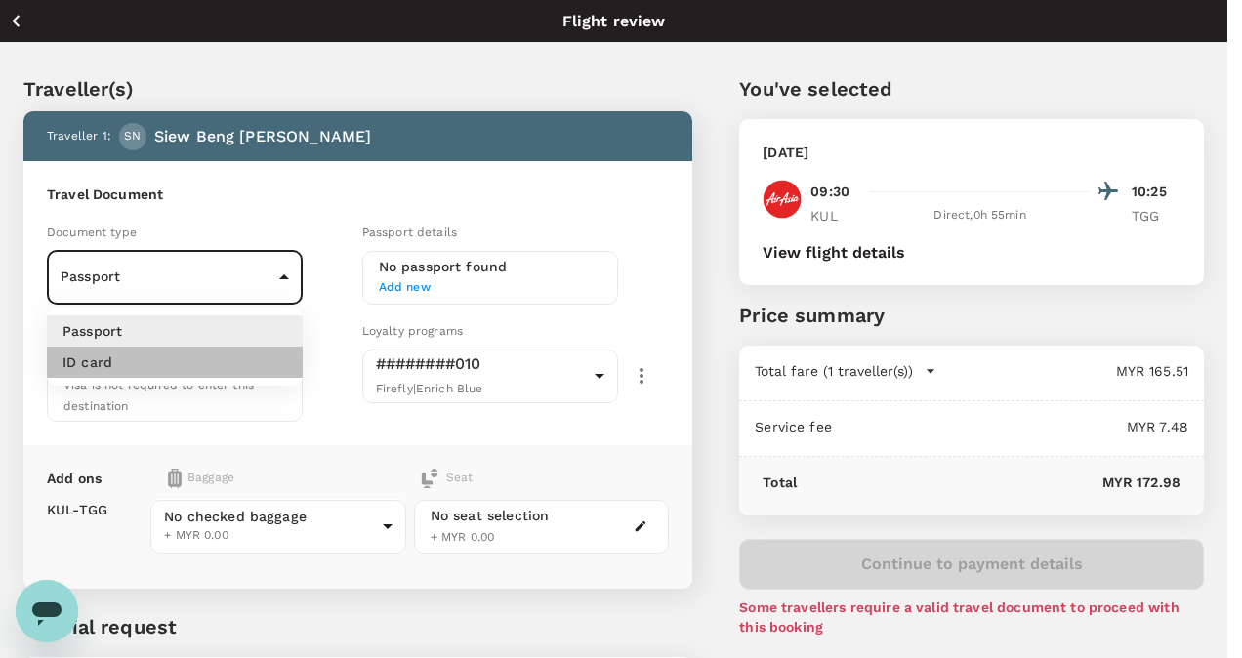
click at [131, 365] on li "ID card" at bounding box center [175, 362] width 256 height 31
type input "Id card"
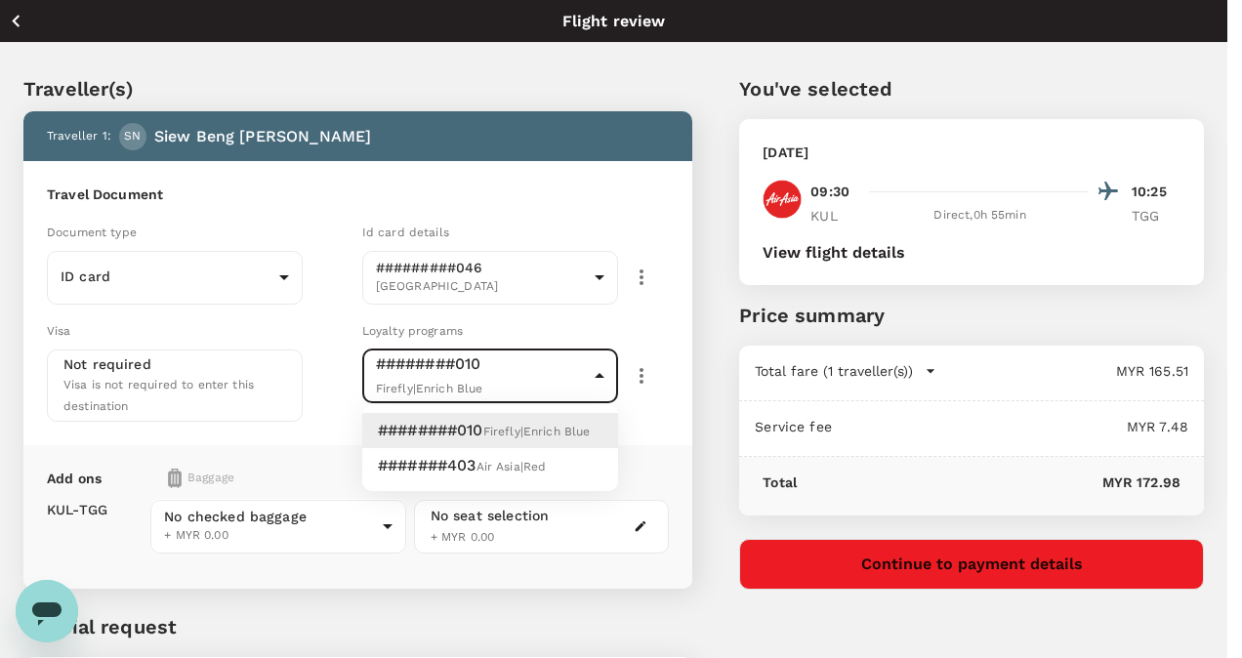
click at [597, 372] on body "Back to flight results Flight review Traveller(s) Traveller 1 : SN Siew Beng Ng…" at bounding box center [621, 429] width 1242 height 858
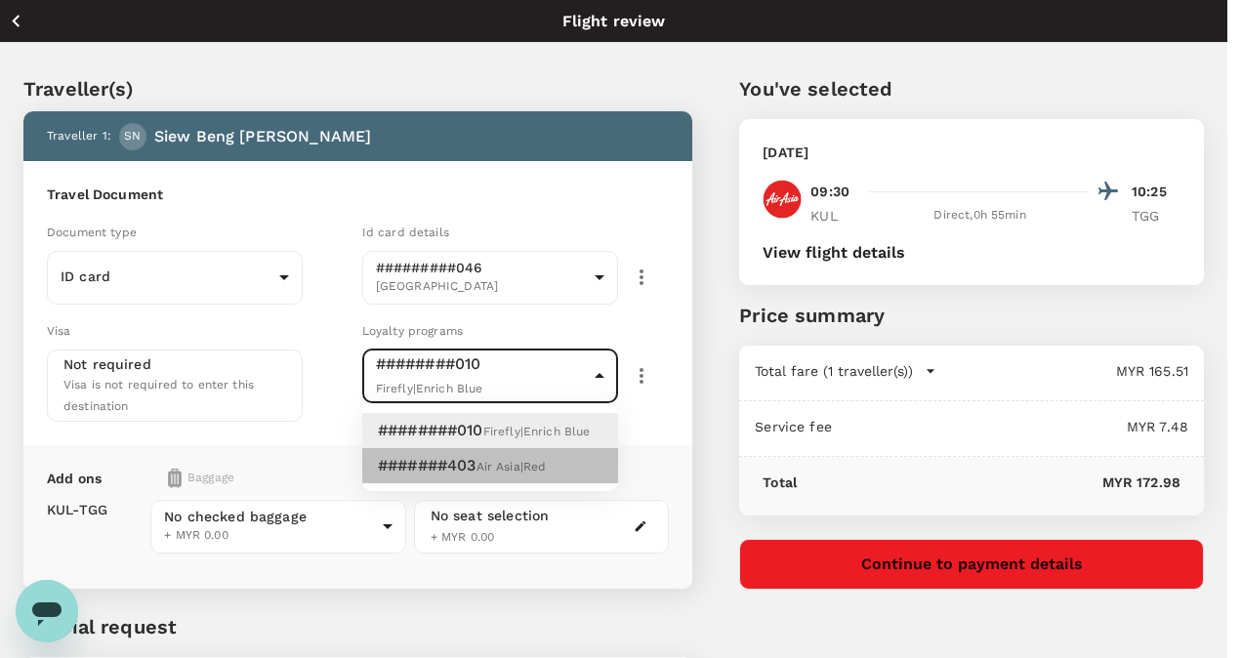
click at [497, 465] on span "Air Asia | Red" at bounding box center [511, 467] width 70 height 14
type input "abee3414-e79c-4f32-a319-a134d12765e6"
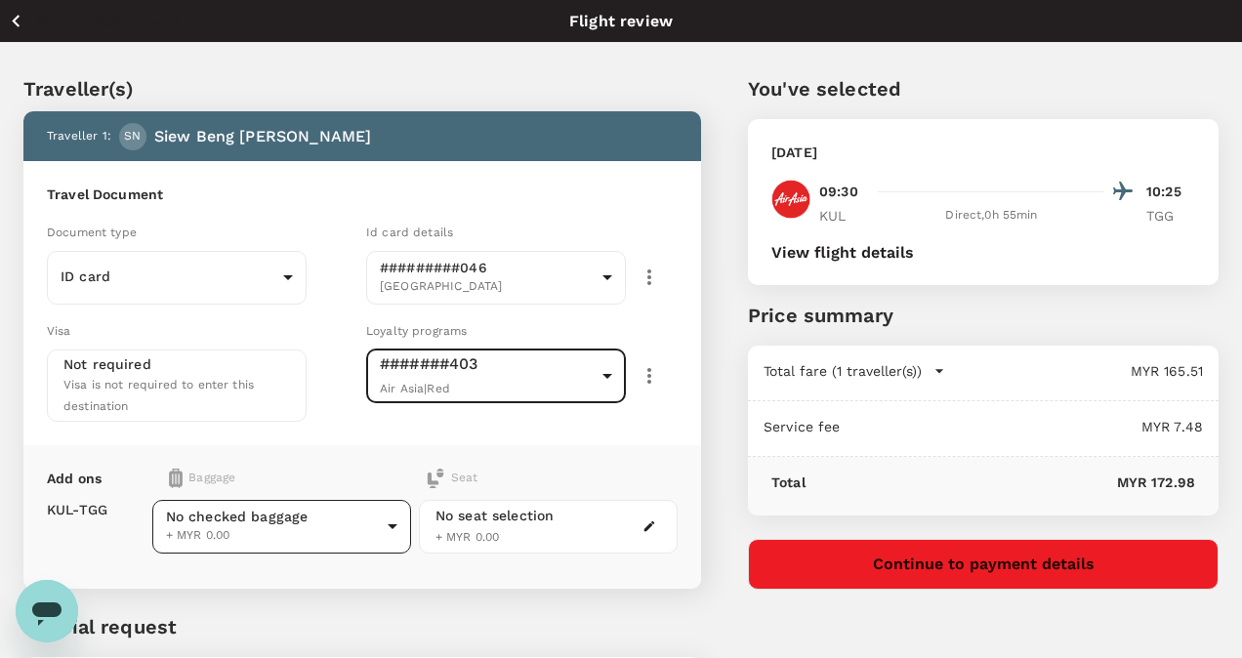
click at [375, 520] on body "Back to flight results Flight review Traveller(s) Traveller 1 : SN Siew Beng Ng…" at bounding box center [621, 429] width 1242 height 858
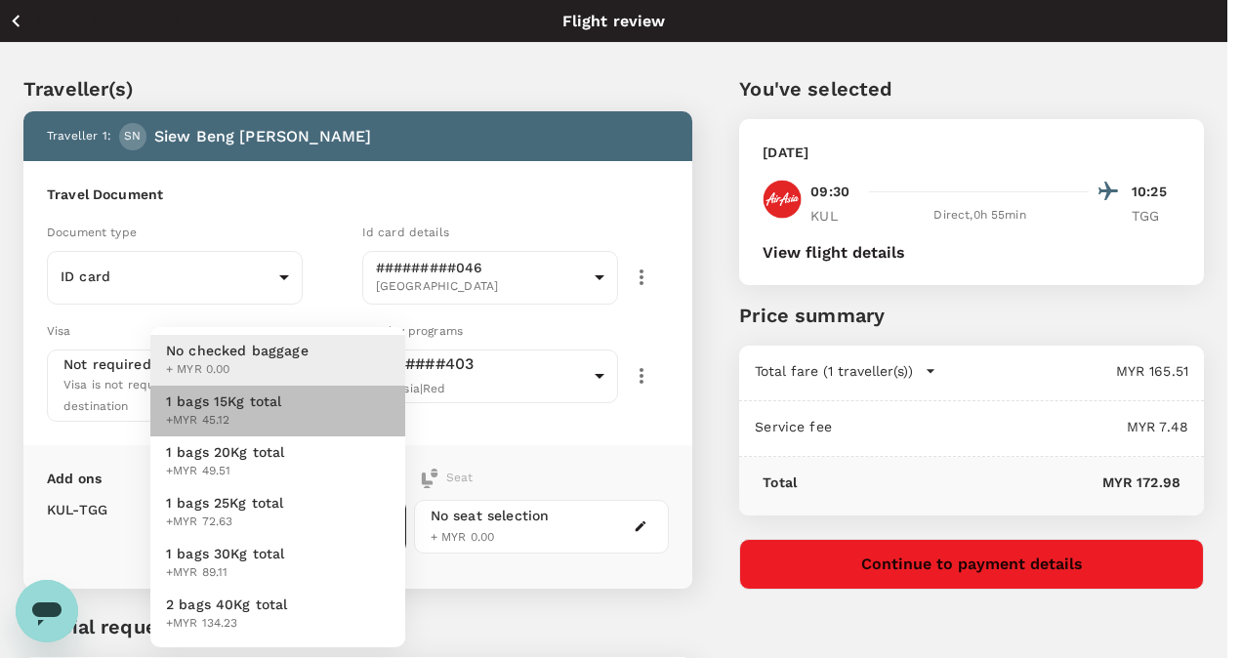
click at [282, 419] on li "1 bags 15Kg total +MYR 45.12" at bounding box center [277, 411] width 255 height 51
type input "1 - 45.12"
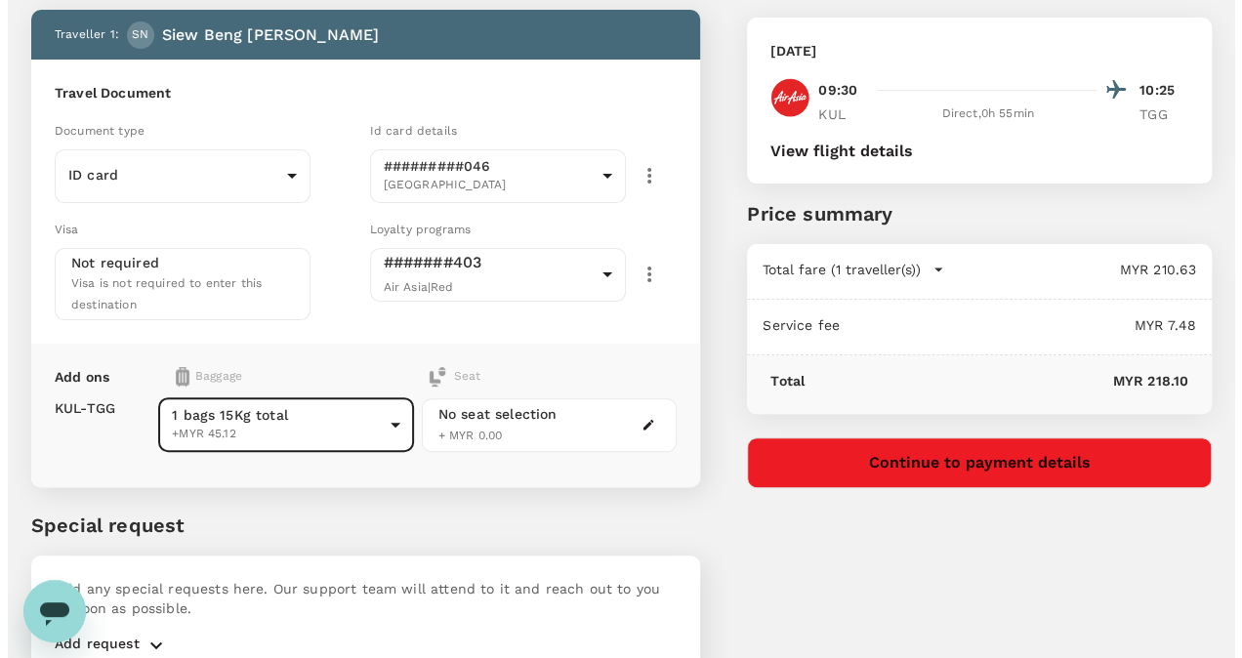
scroll to position [191, 0]
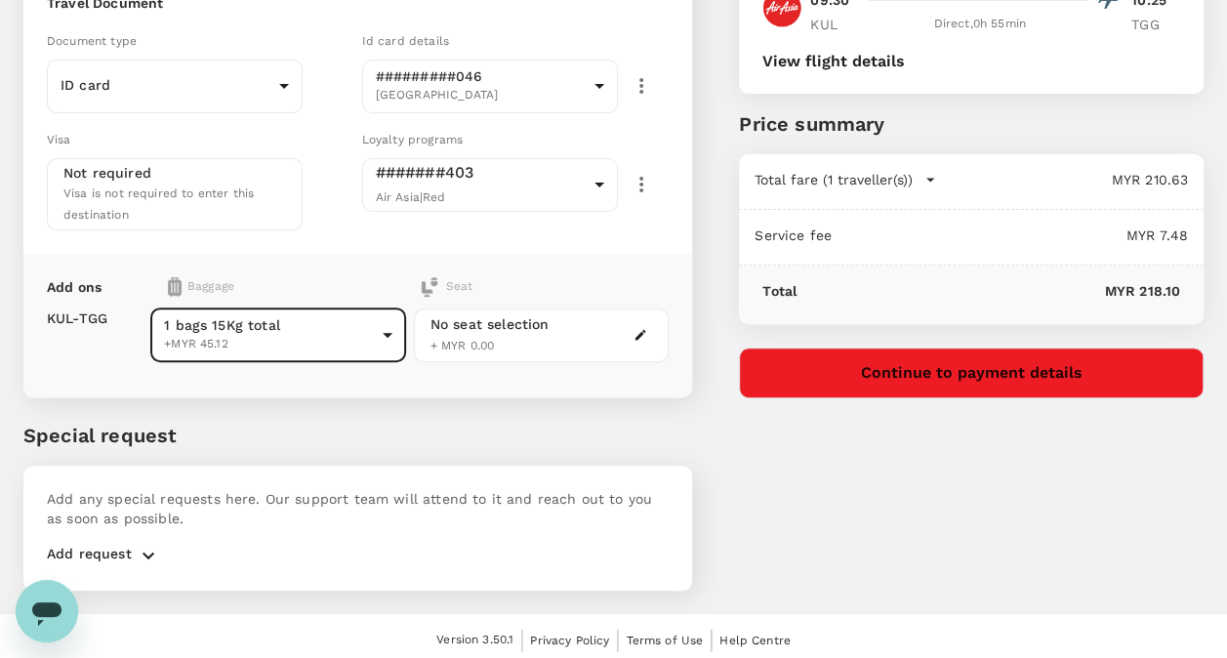
click at [1022, 379] on button "Continue to payment details" at bounding box center [971, 372] width 465 height 51
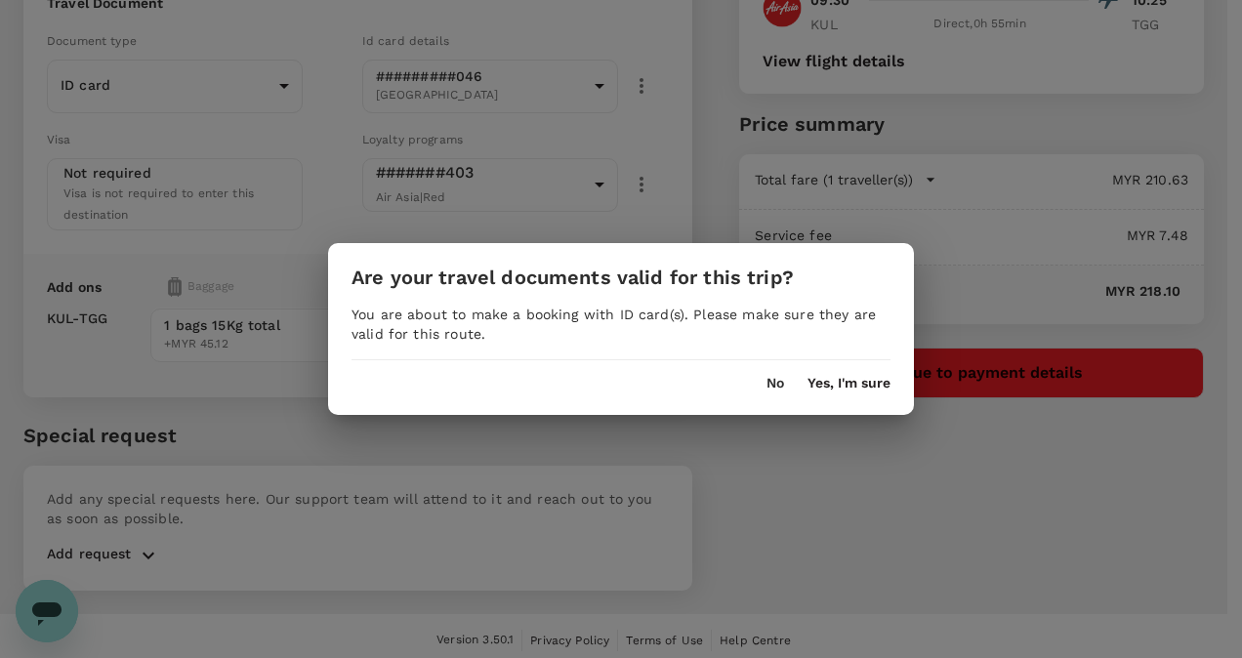
click at [836, 383] on button "Yes, I'm sure" at bounding box center [848, 384] width 83 height 16
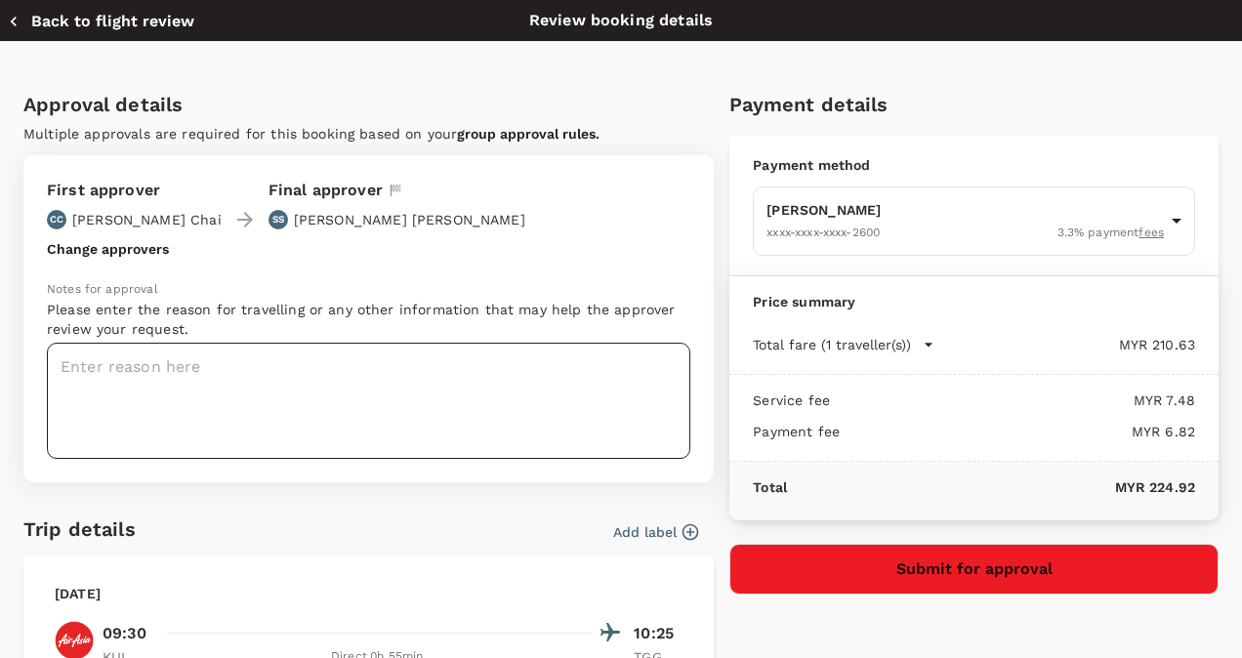
click at [76, 361] on textarea at bounding box center [368, 401] width 643 height 116
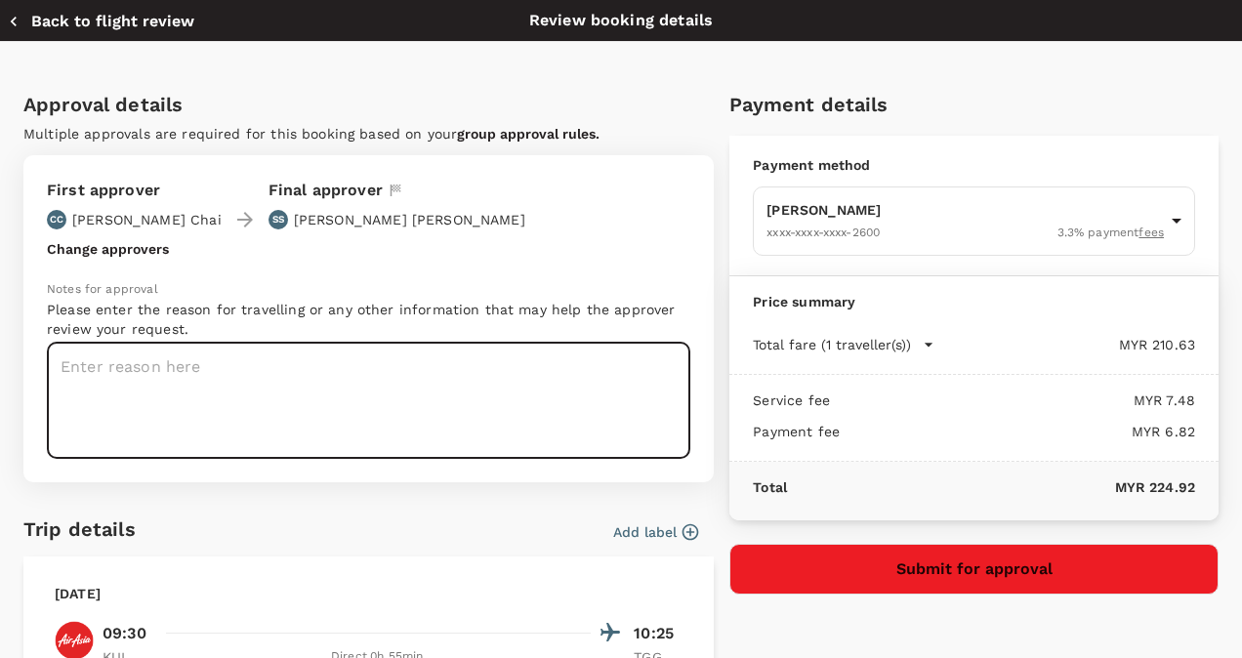
paste textarea "Booth duty at HSNZ ORL at Frontline and Field Work at Kuantan (6-9 Sep 2025)"
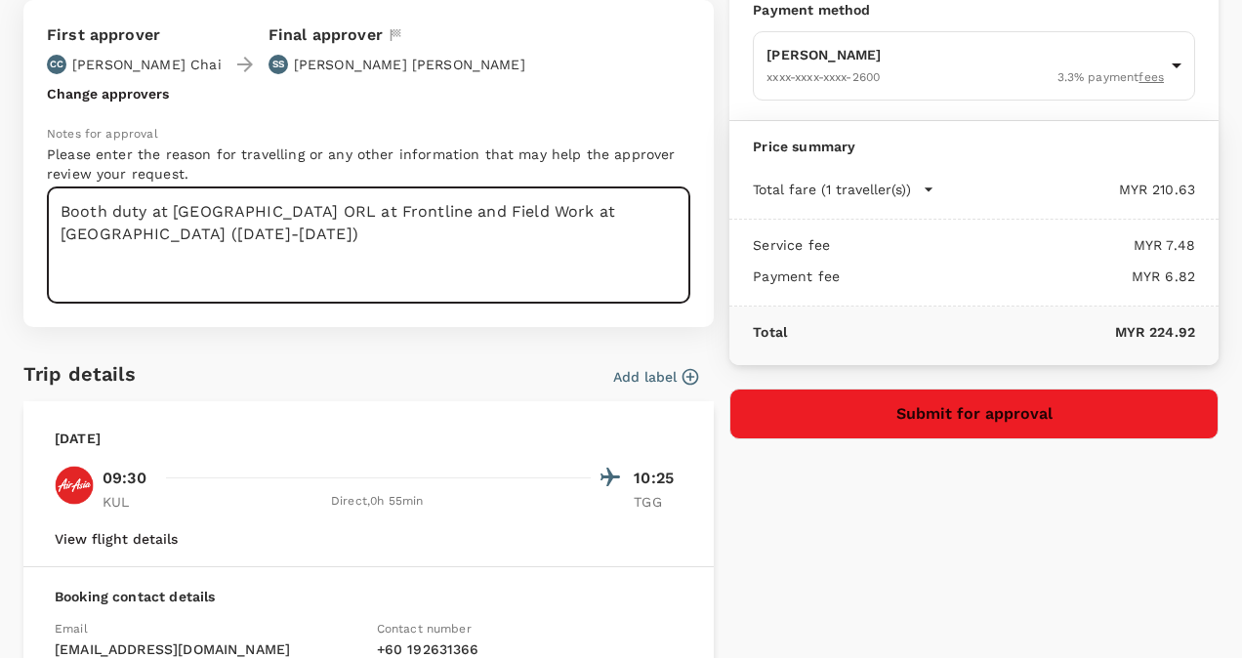
scroll to position [253, 0]
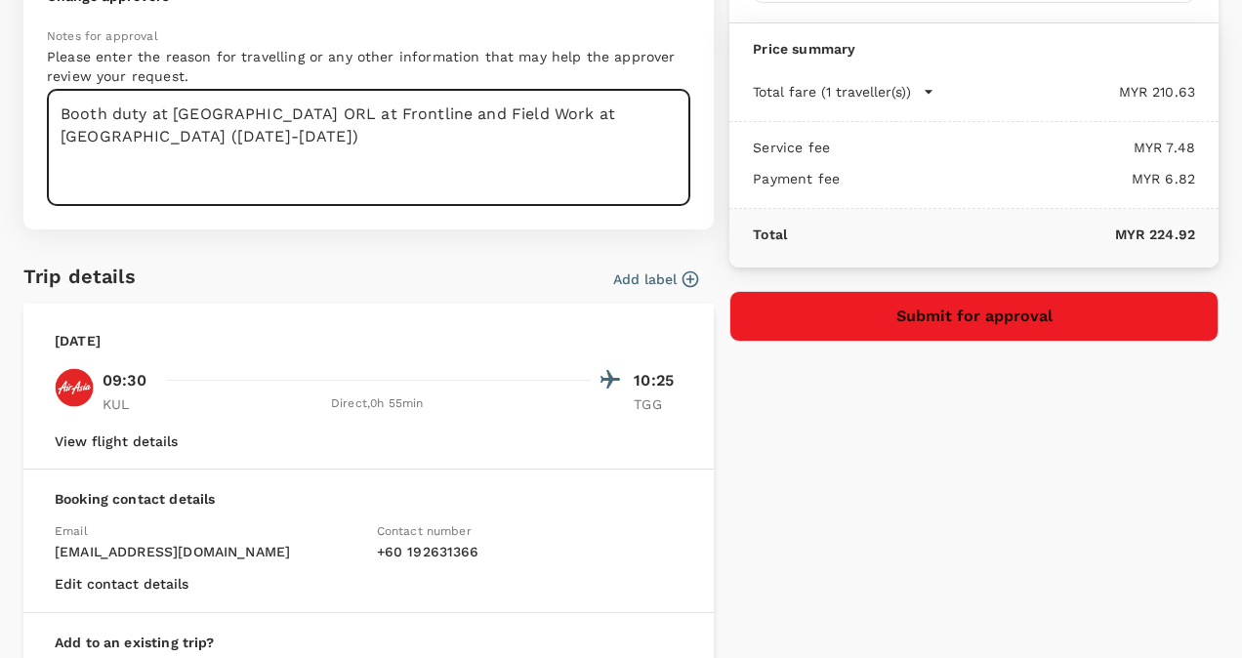
type textarea "Booth duty at HSNZ ORL at Frontline and Field Work at Kuantan (6-9 Sep 2025)"
click at [964, 316] on button "Submit for approval" at bounding box center [973, 316] width 489 height 51
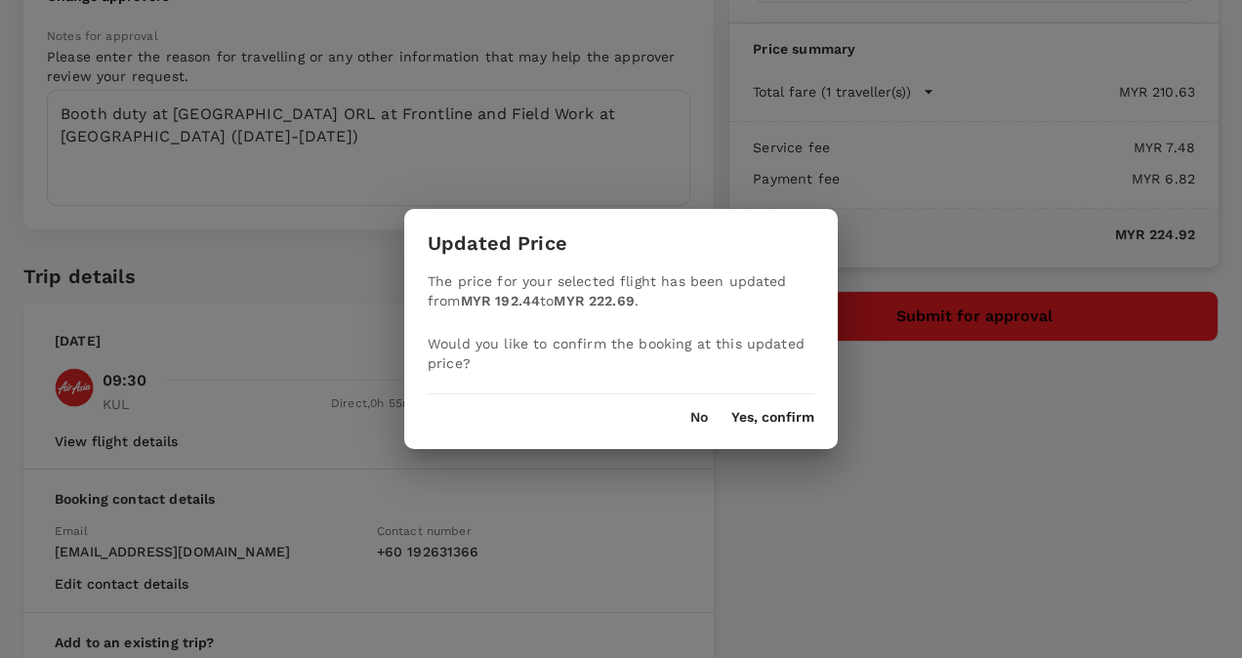
click at [767, 412] on button "Yes, confirm" at bounding box center [772, 418] width 83 height 16
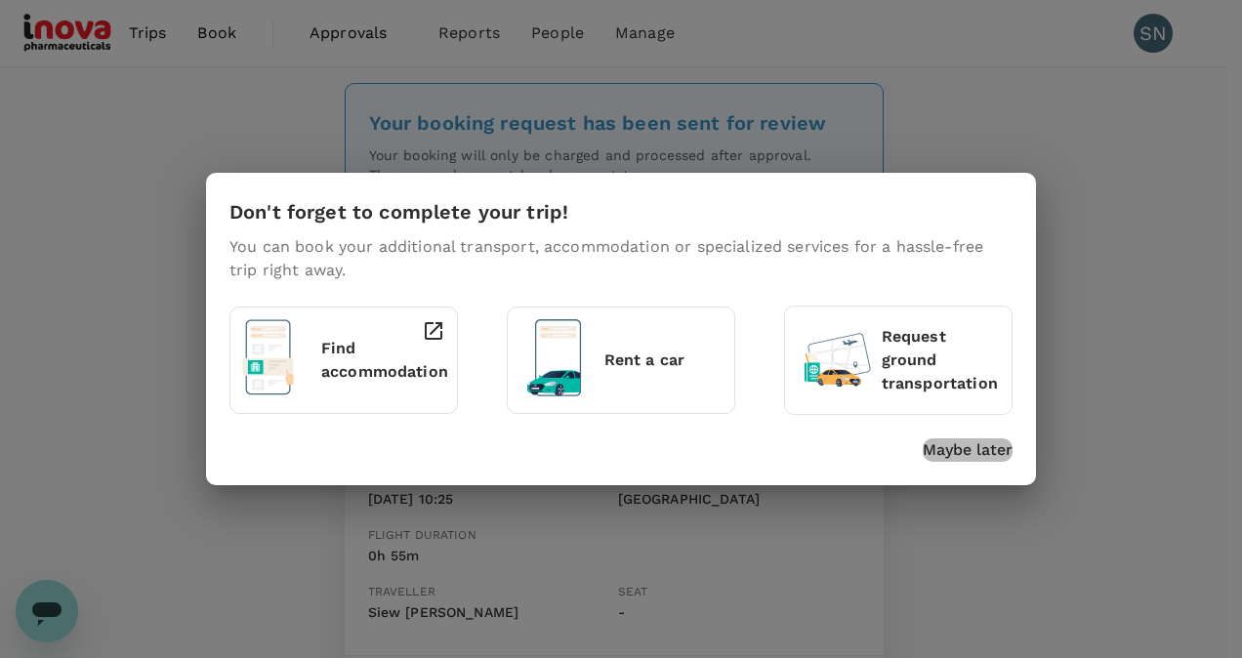
click at [968, 453] on p "Maybe later" at bounding box center [967, 449] width 90 height 23
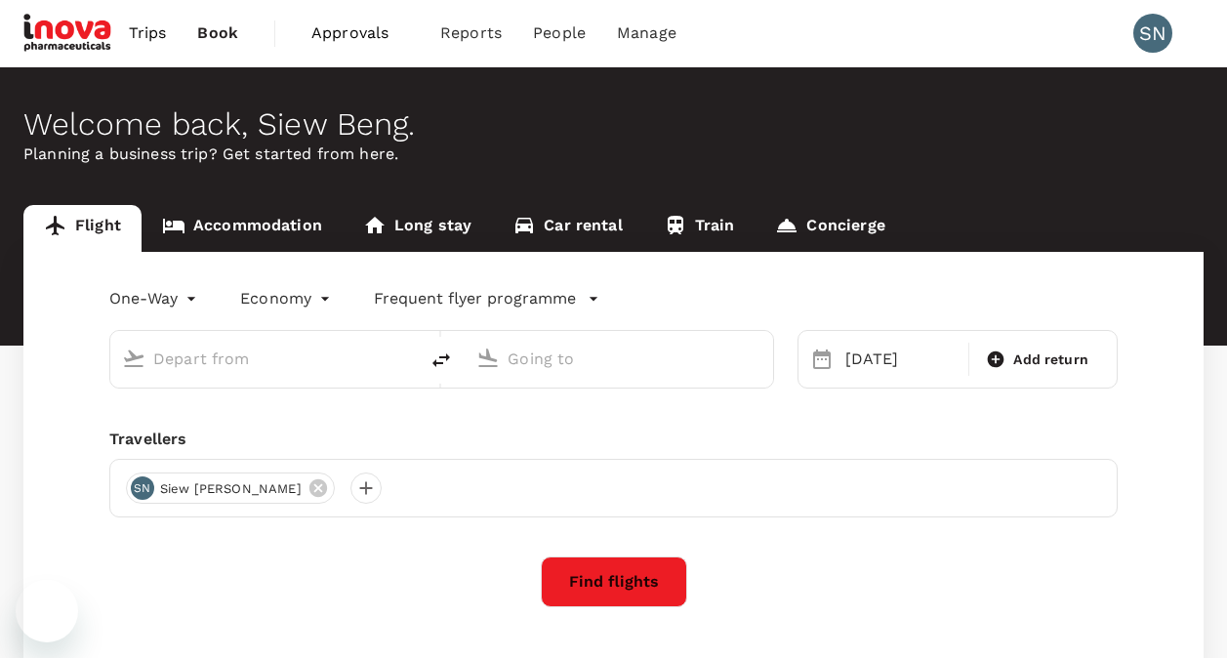
type input "Kuala Lumpur Intl ([GEOGRAPHIC_DATA])"
type input "[GEOGRAPHIC_DATA] (TGG)"
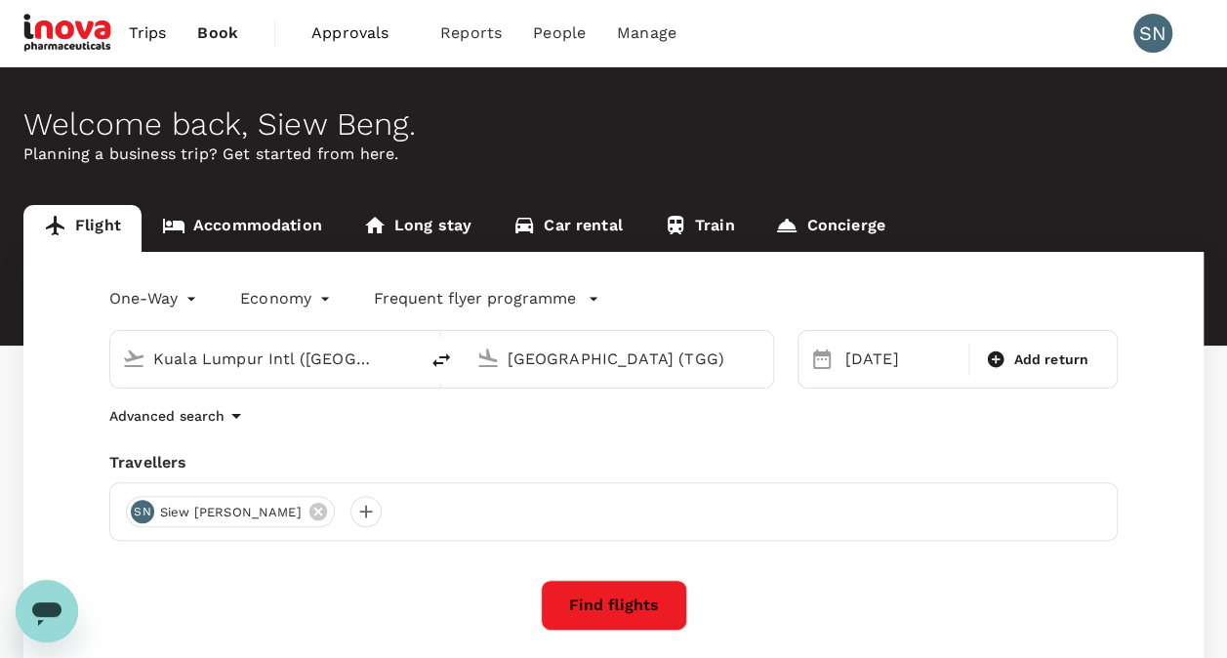
drag, startPoint x: 346, startPoint y: 358, endPoint x: 146, endPoint y: 347, distance: 199.4
click at [146, 347] on div "Kuala Lumpur Intl ([GEOGRAPHIC_DATA])" at bounding box center [275, 355] width 261 height 39
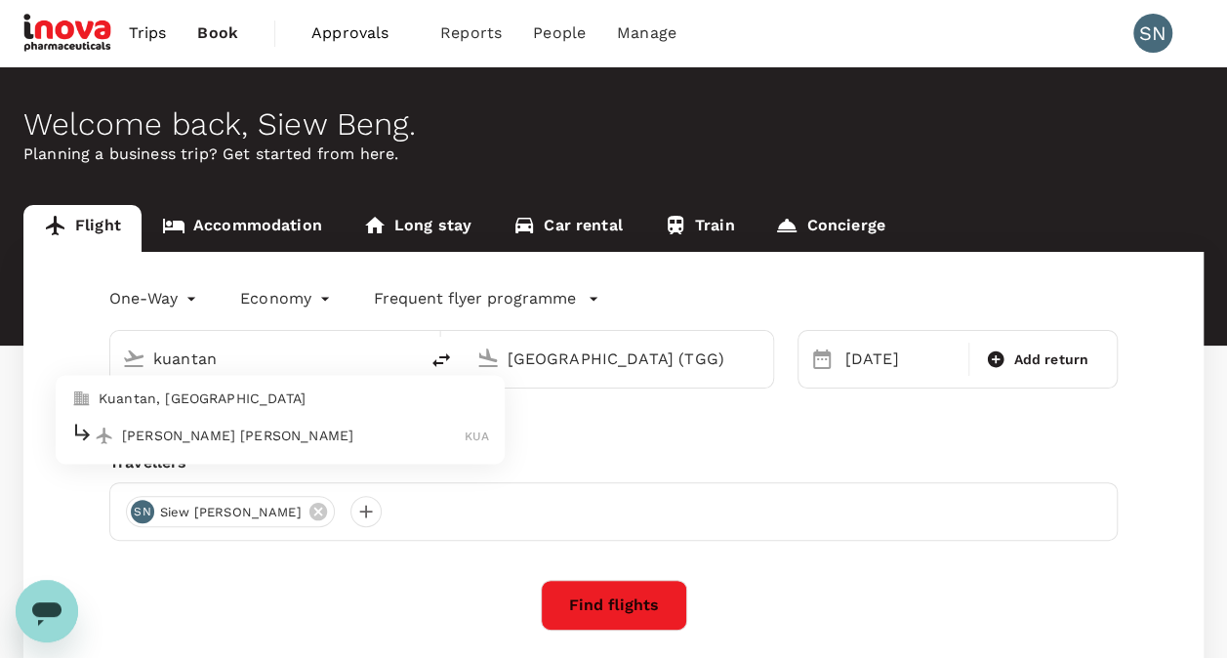
click at [217, 443] on p "[PERSON_NAME] [PERSON_NAME]" at bounding box center [293, 436] width 343 height 20
type input "[PERSON_NAME] [PERSON_NAME] (KUA)"
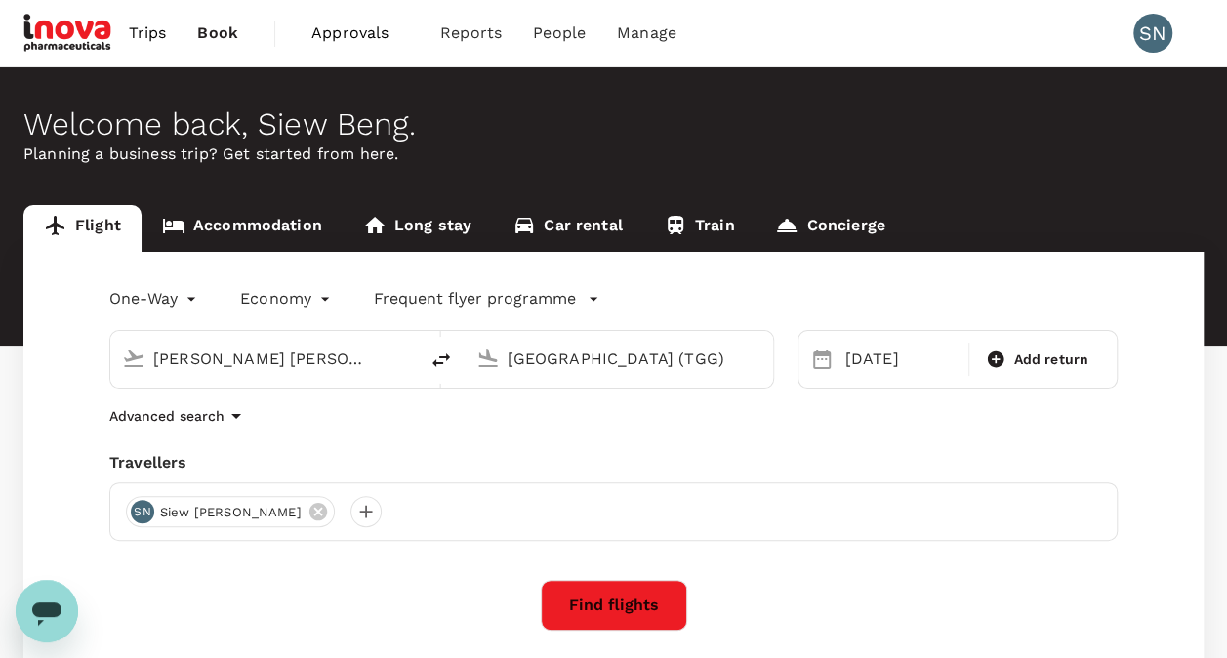
drag, startPoint x: 704, startPoint y: 364, endPoint x: 504, endPoint y: 363, distance: 200.1
click at [504, 363] on div "Kuala Terengganu (TGG)" at bounding box center [630, 355] width 261 height 39
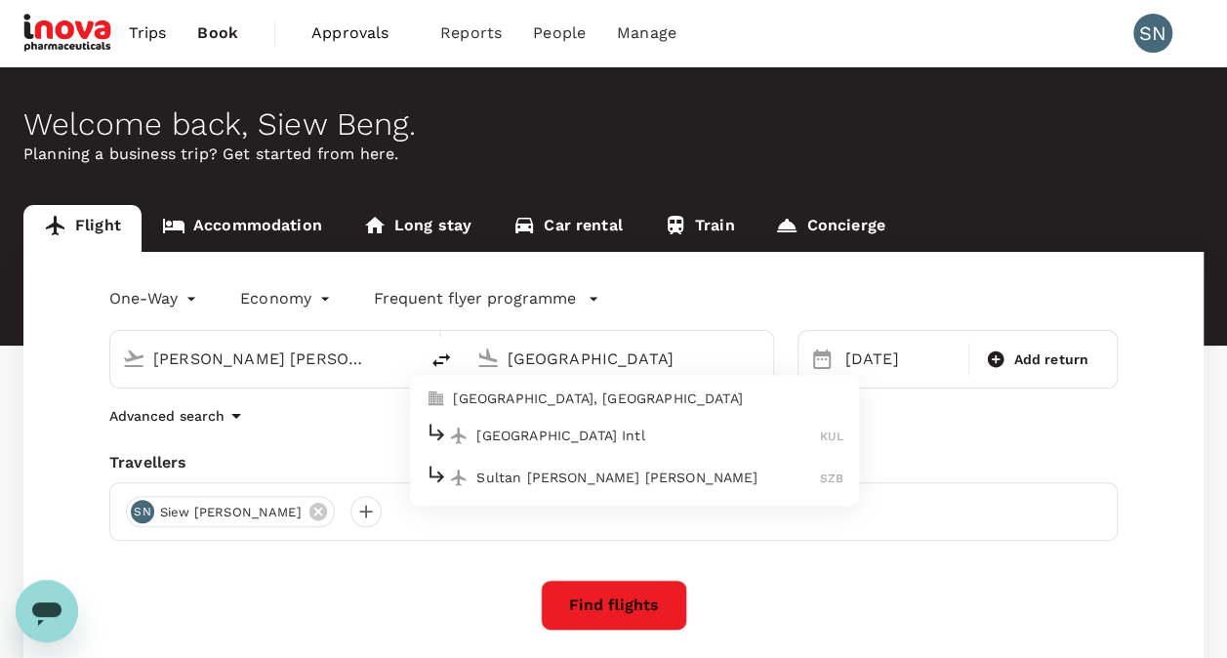
click at [566, 439] on p "[GEOGRAPHIC_DATA] Intl" at bounding box center [648, 436] width 344 height 20
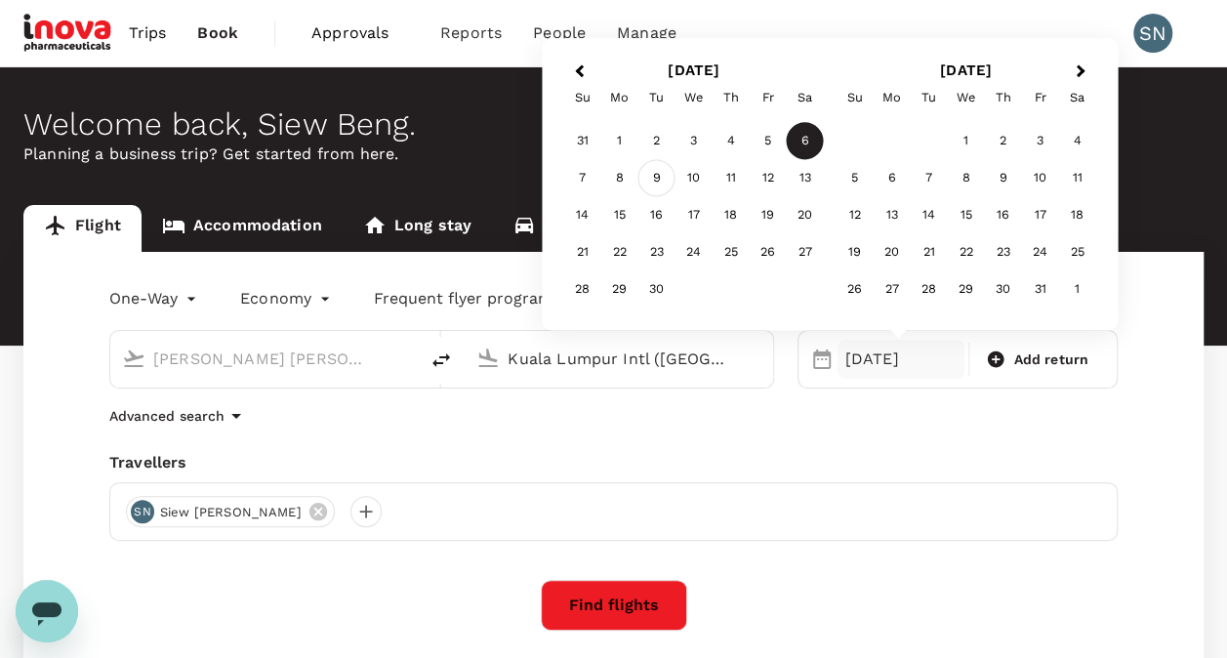
type input "Kuala Lumpur Intl ([GEOGRAPHIC_DATA])"
click at [650, 181] on div "9" at bounding box center [656, 178] width 37 height 37
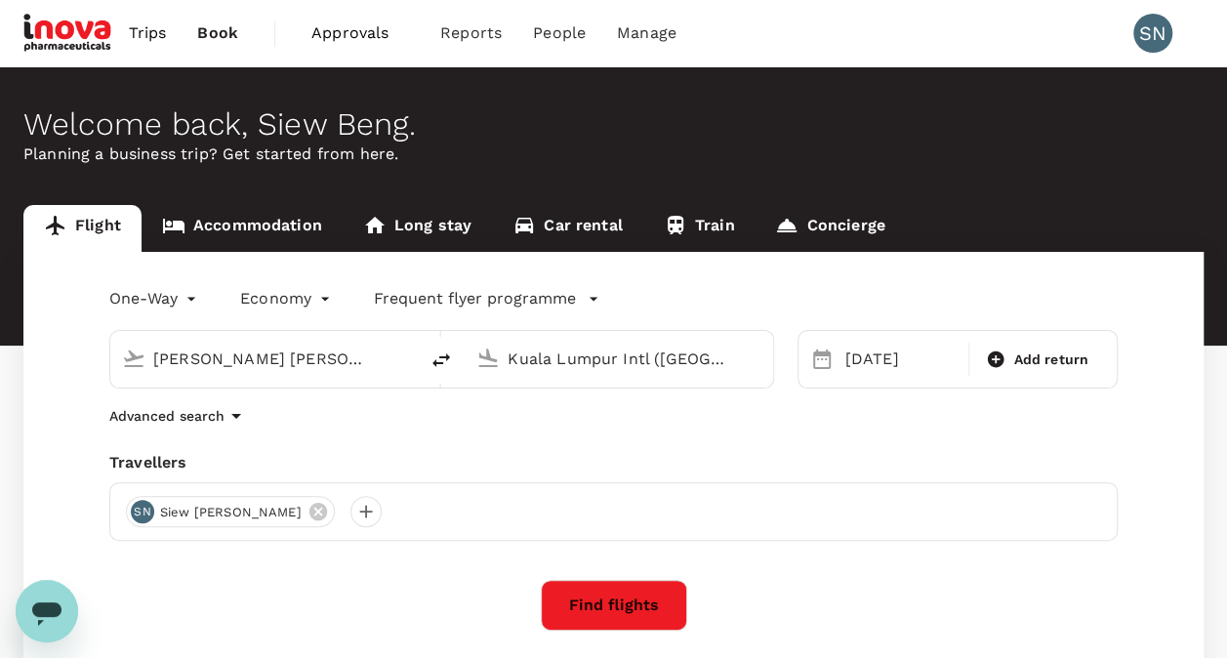
click at [589, 601] on button "Find flights" at bounding box center [614, 605] width 146 height 51
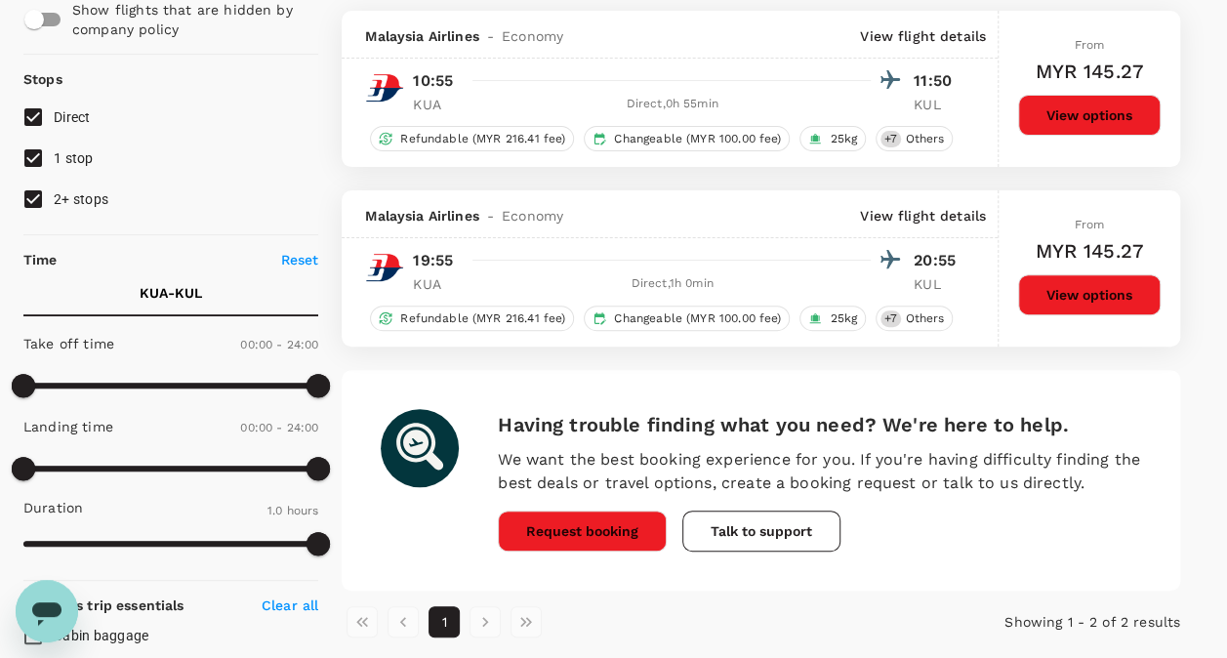
scroll to position [98, 0]
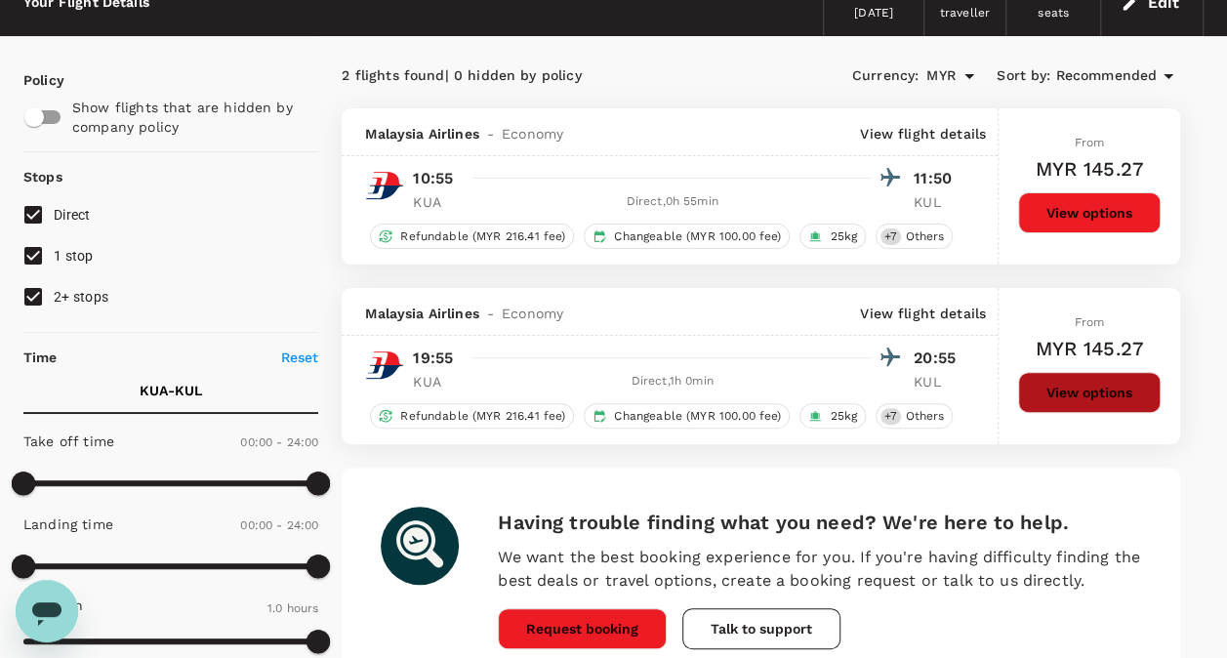
click at [1098, 394] on button "View options" at bounding box center [1089, 392] width 143 height 41
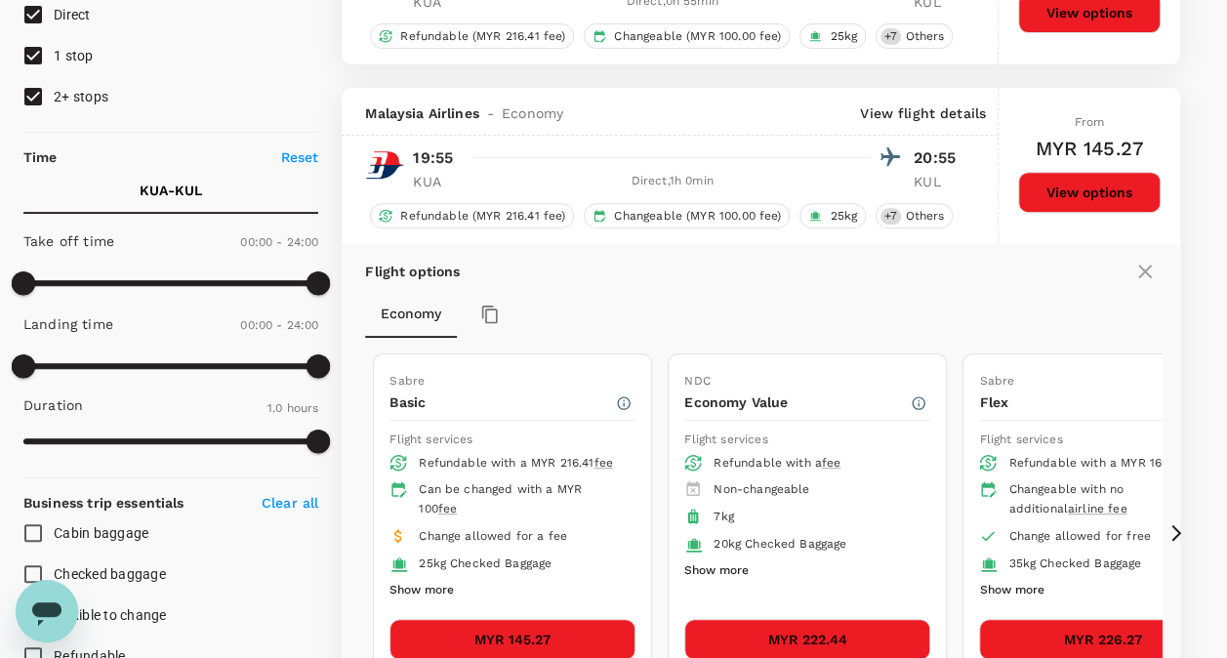
scroll to position [385, 0]
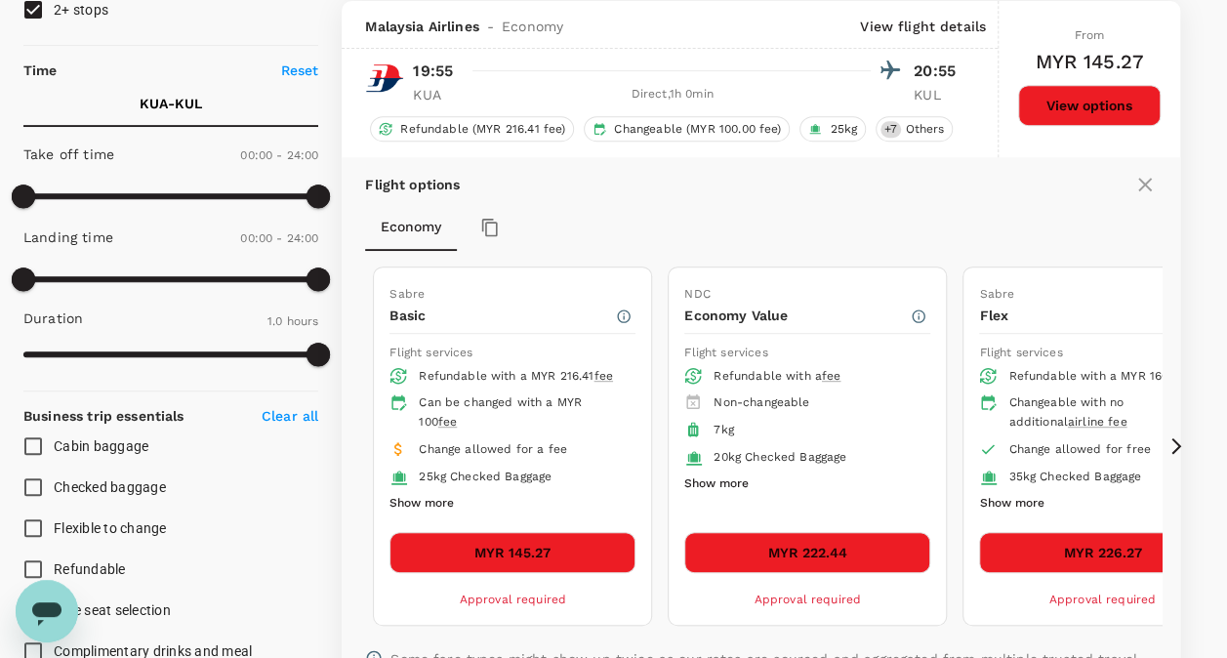
click at [506, 550] on button "MYR 145.27" at bounding box center [512, 552] width 246 height 41
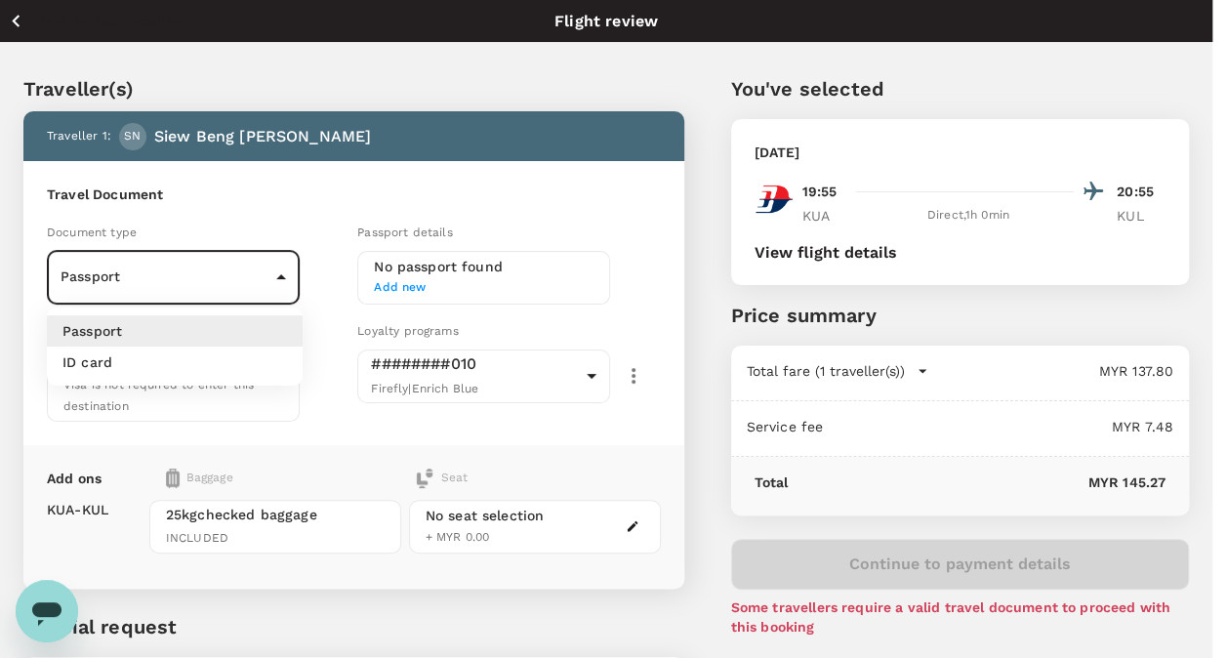
click at [284, 274] on body "Back to flight results Flight review Traveller(s) Traveller 1 : SN Siew Beng Ng…" at bounding box center [613, 429] width 1227 height 858
click at [99, 368] on p "ID card" at bounding box center [87, 362] width 50 height 20
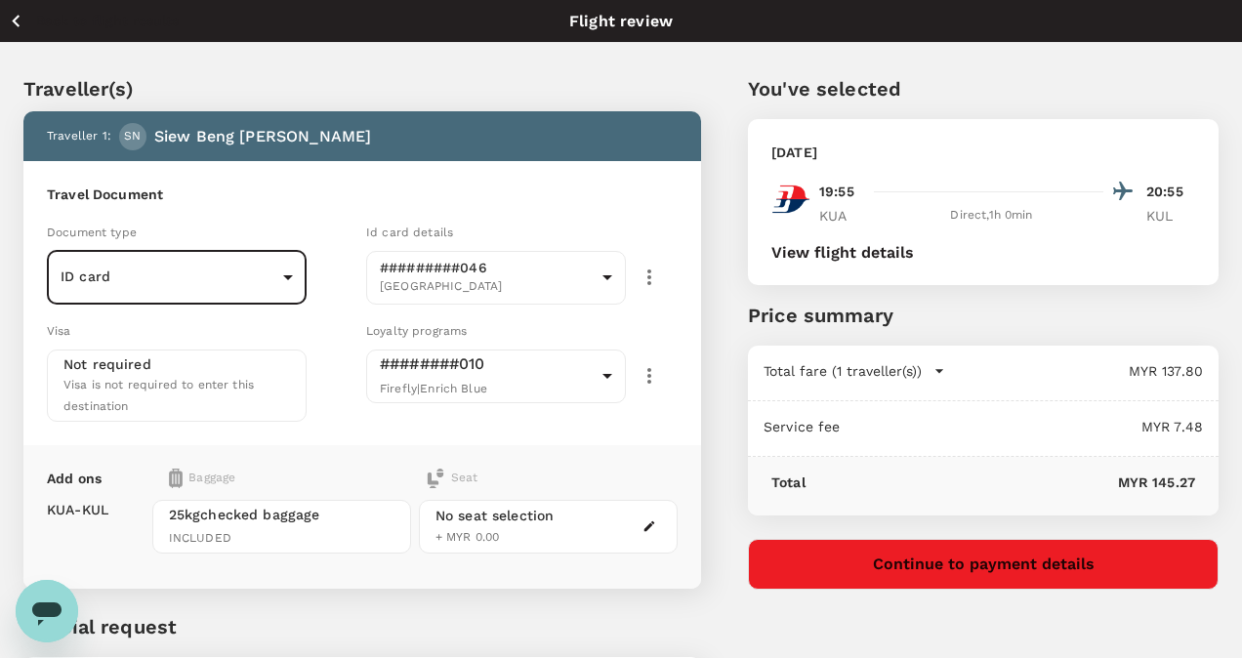
type input "Id card"
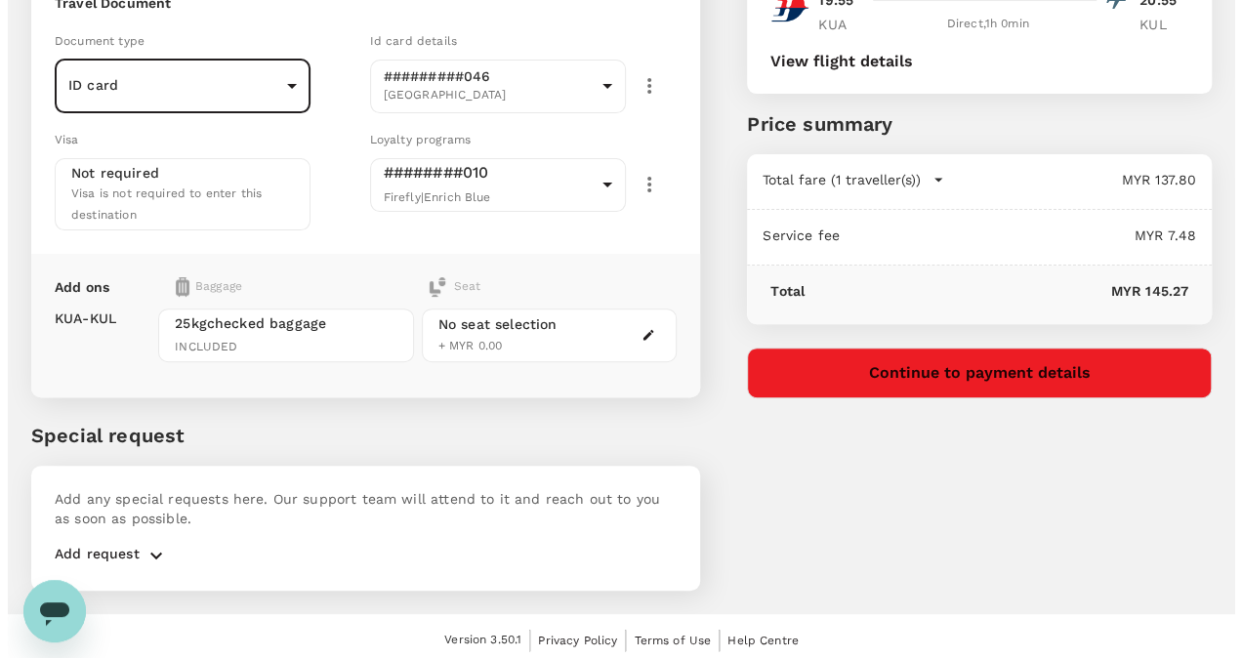
scroll to position [94, 0]
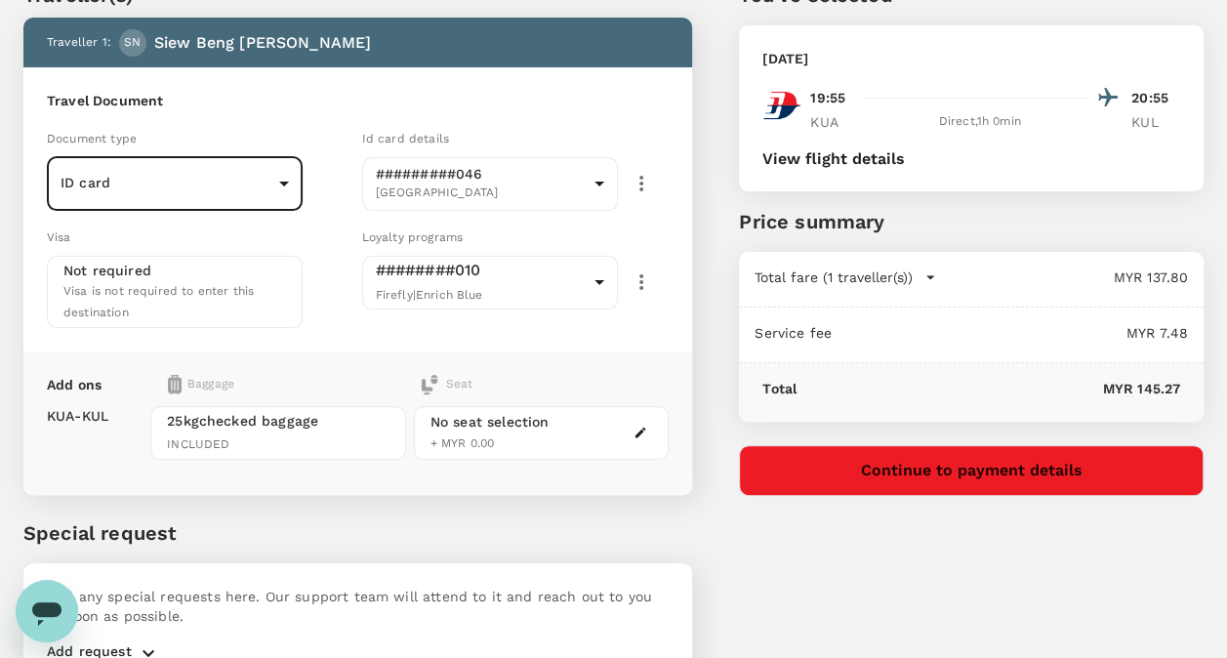
click at [955, 472] on button "Continue to payment details" at bounding box center [971, 470] width 465 height 51
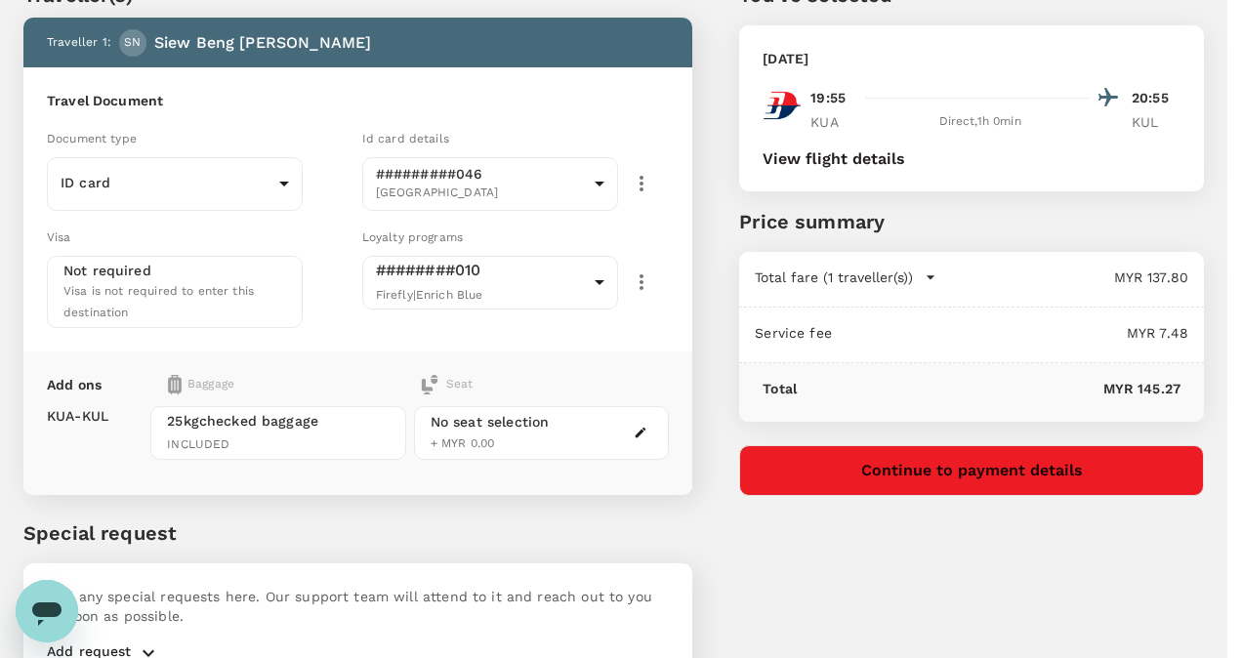
type input "9ebb82f2-7cb6-44ca-aca4-3eb5994d0633"
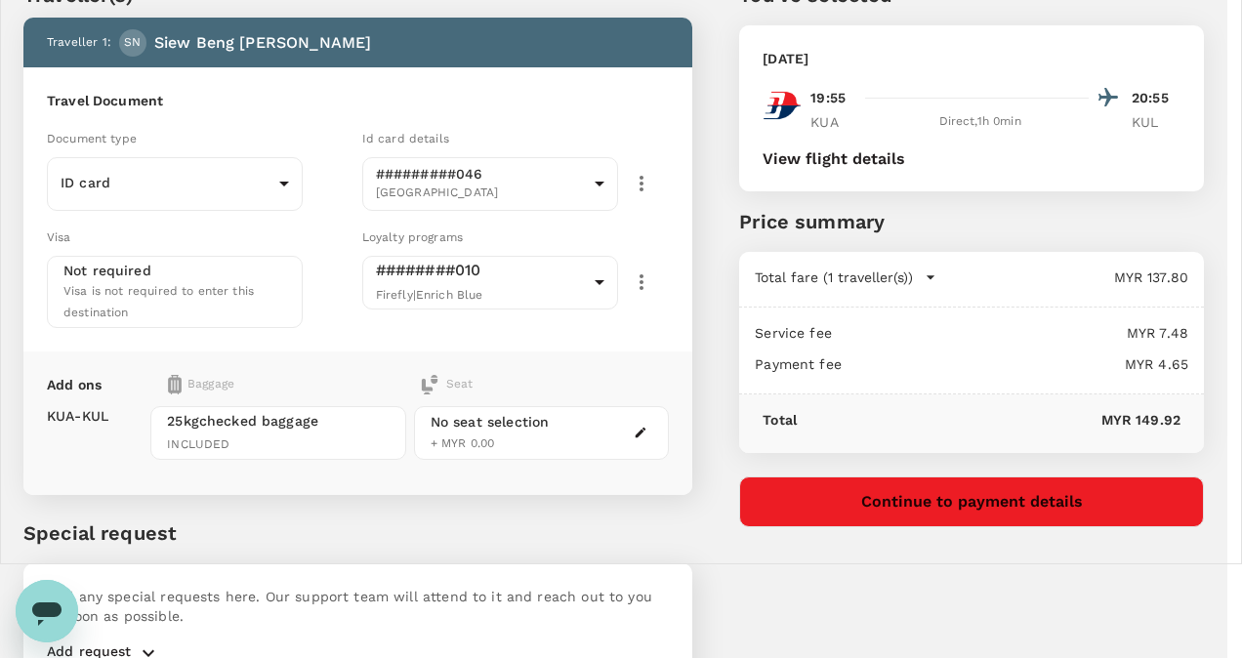
paste textarea "Booth duty at HSNZ ORL at Frontline and Field Work at Kuantan (6-9 Sep 2025)"
type textarea "Booth duty at HSNZ ORL at Frontline and Field Work at Kuantan (6-9 Sep 2025)"
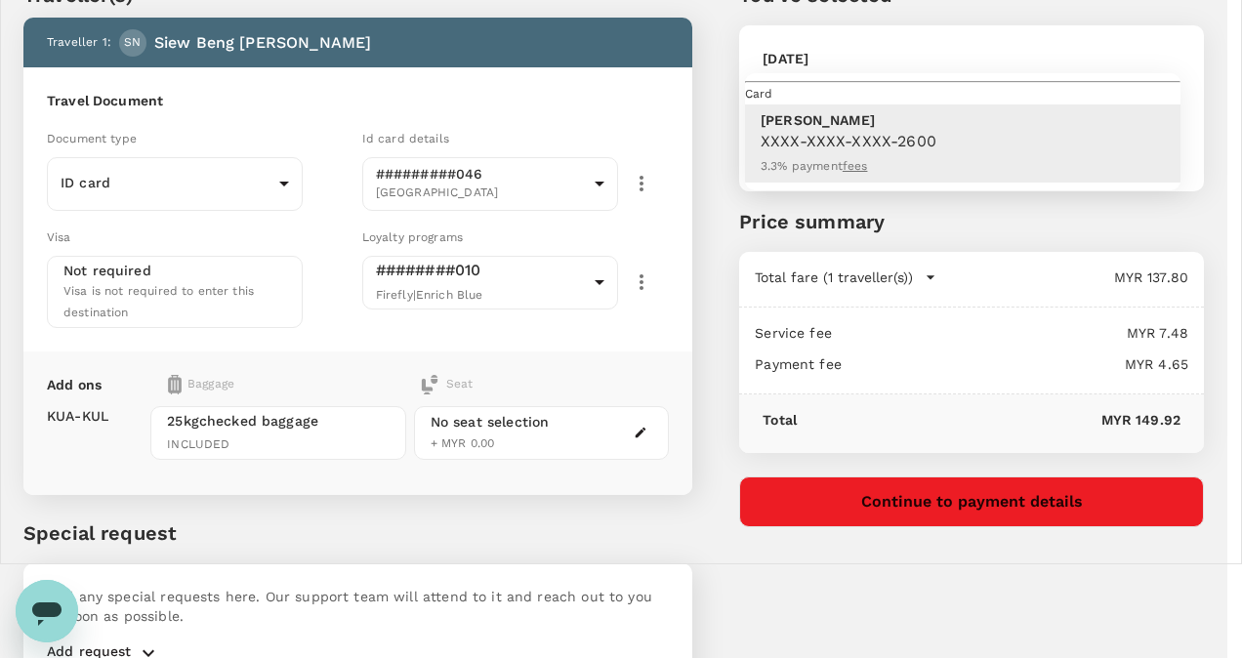
click at [1163, 37] on div at bounding box center [621, 329] width 1242 height 658
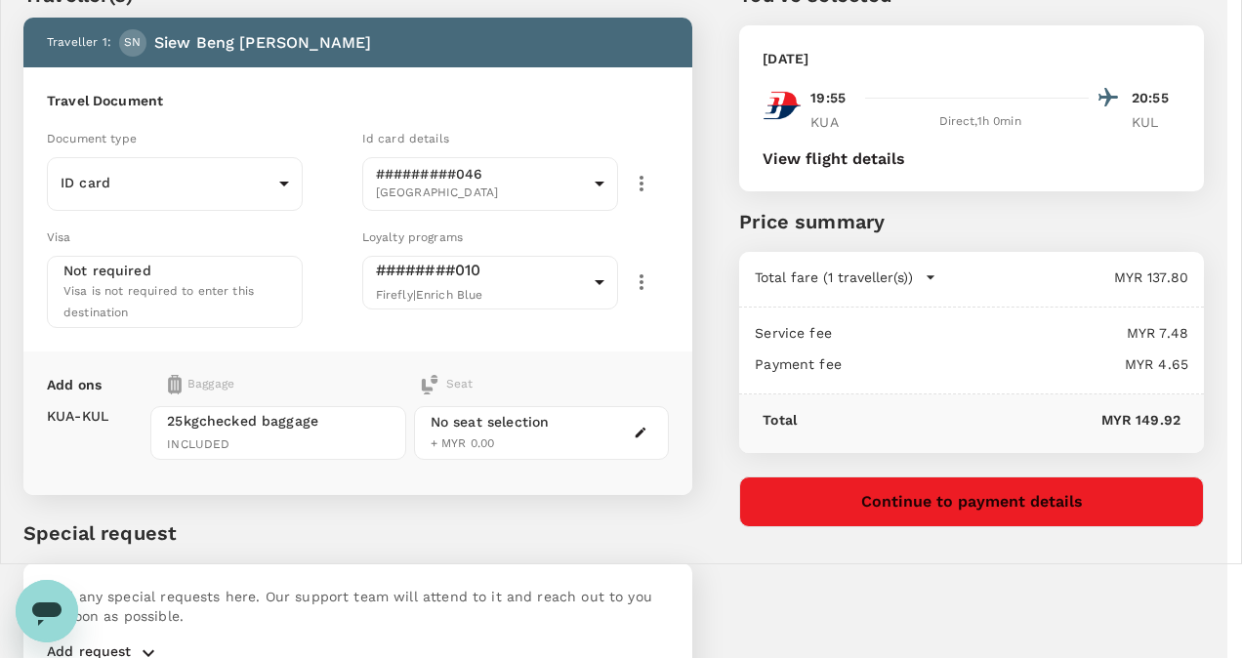
scroll to position [58, 0]
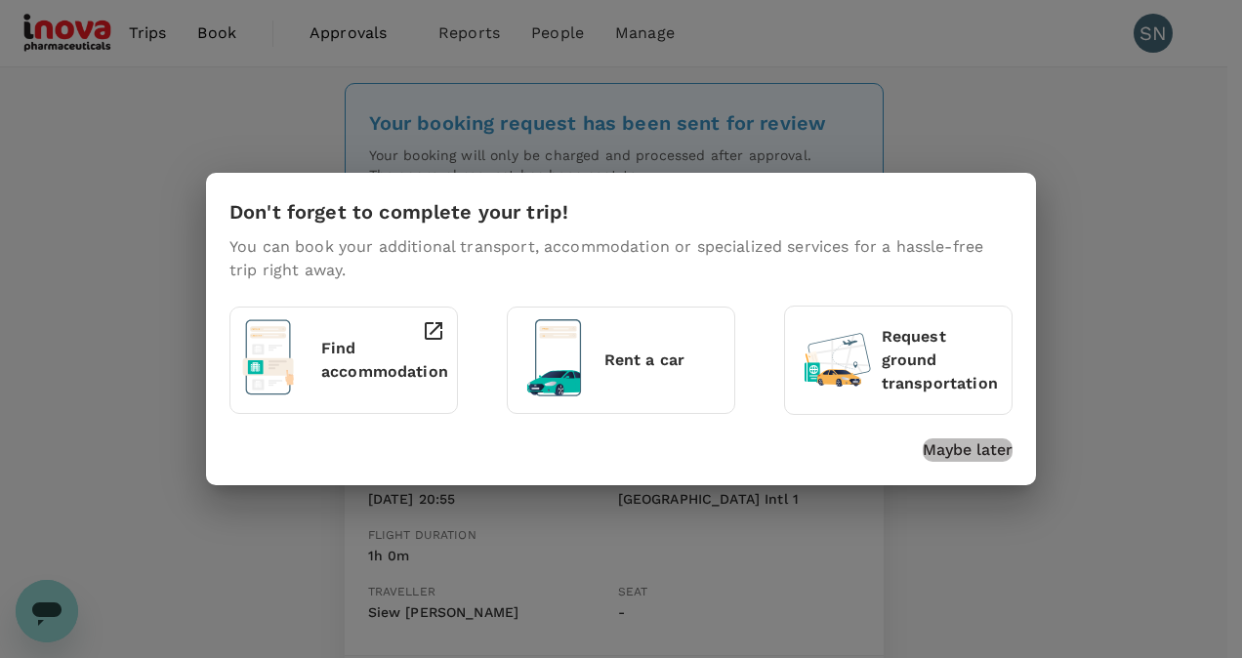
click at [957, 447] on p "Maybe later" at bounding box center [967, 449] width 90 height 23
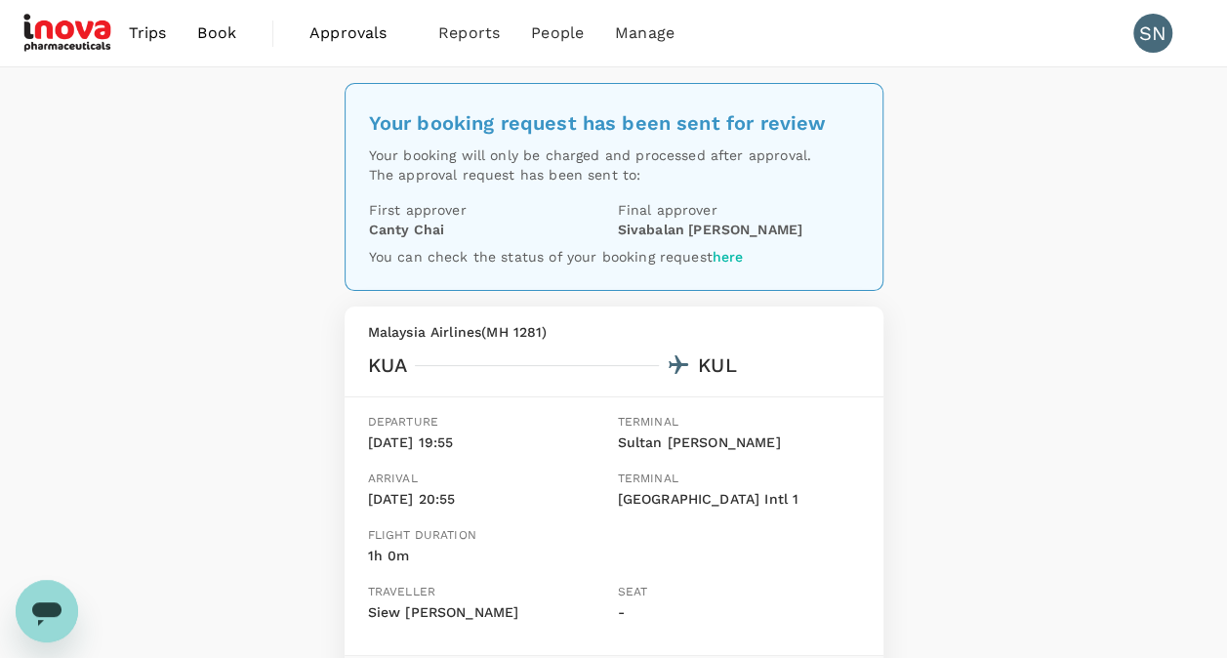
click at [223, 29] on span "Book" at bounding box center [216, 32] width 39 height 23
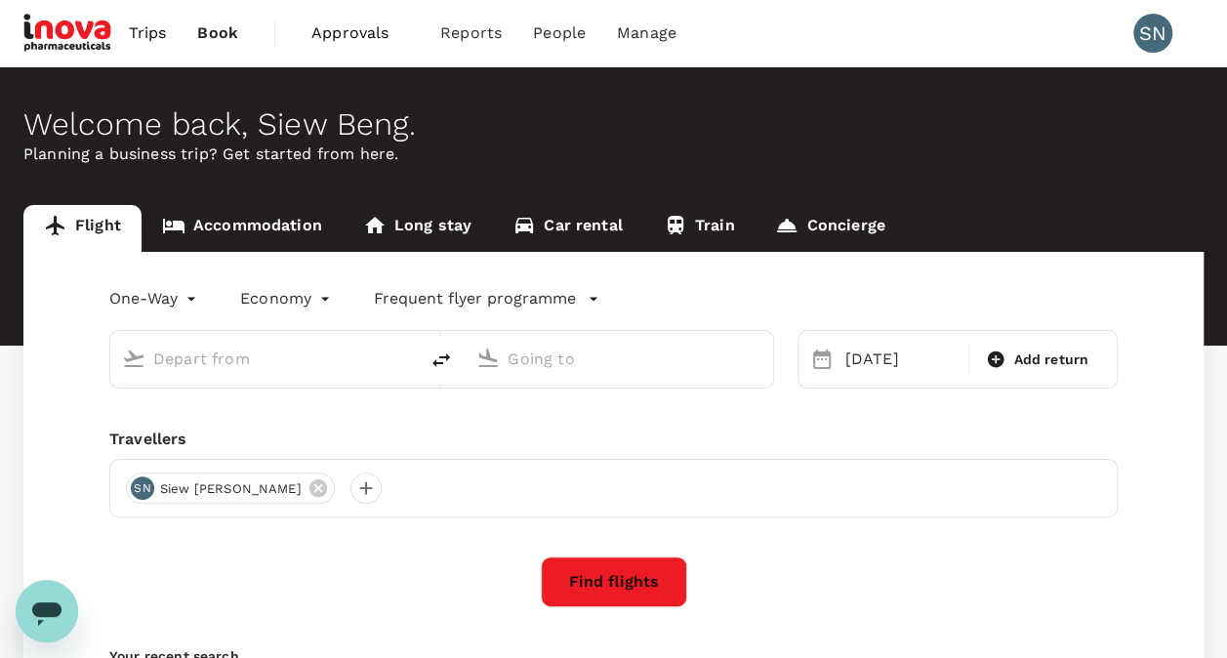
type input "Sultan [PERSON_NAME] (KUA)"
type input "Kuala Lumpur Intl ([GEOGRAPHIC_DATA])"
type input "Sultan [PERSON_NAME] (KUA)"
type input "Kuala Lumpur Intl ([GEOGRAPHIC_DATA])"
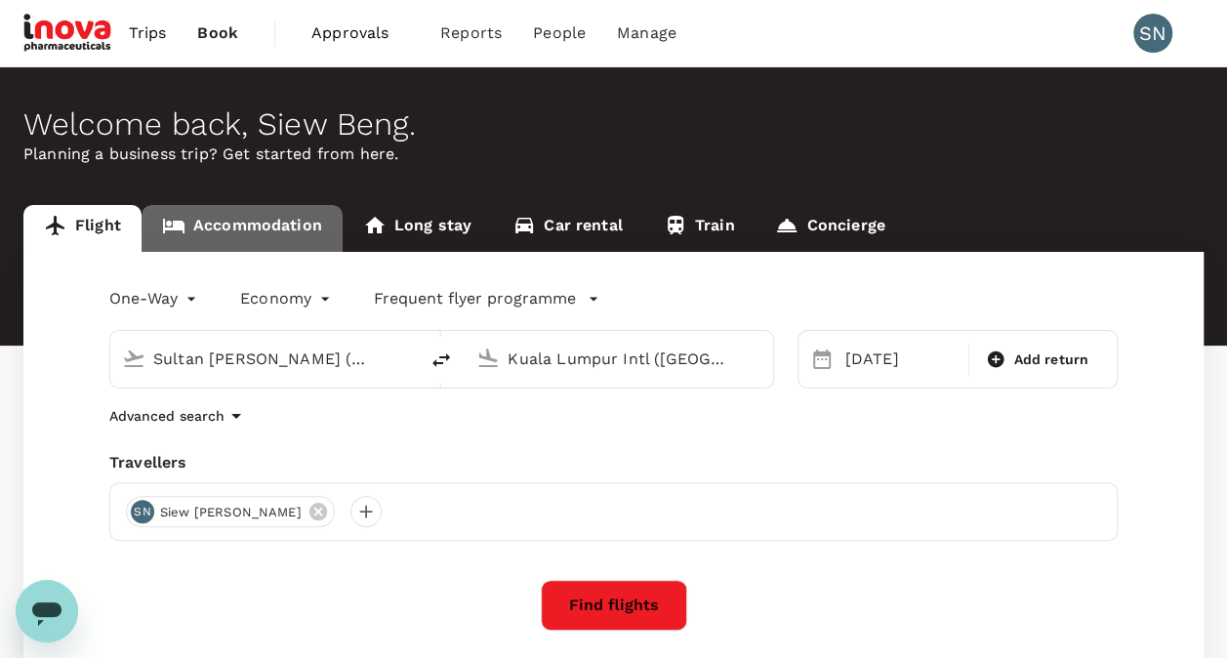
click at [277, 231] on link "Accommodation" at bounding box center [242, 228] width 201 height 47
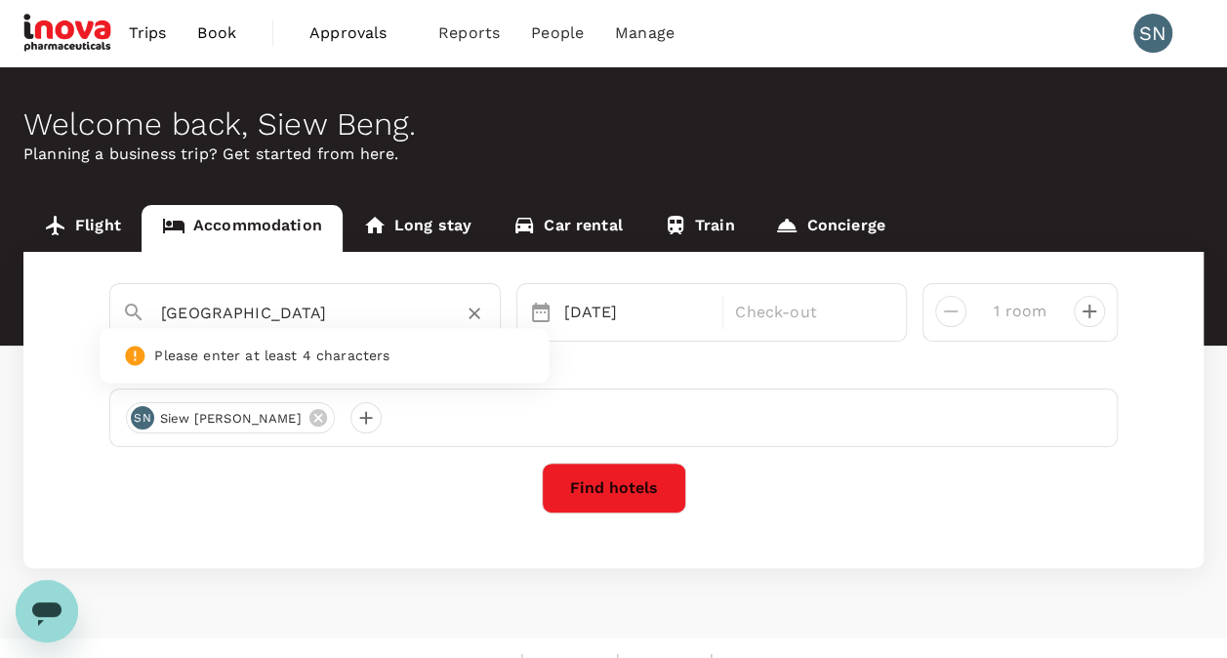
drag, startPoint x: 338, startPoint y: 315, endPoint x: 121, endPoint y: 303, distance: 217.1
click at [121, 303] on div "[GEOGRAPHIC_DATA]" at bounding box center [297, 305] width 382 height 51
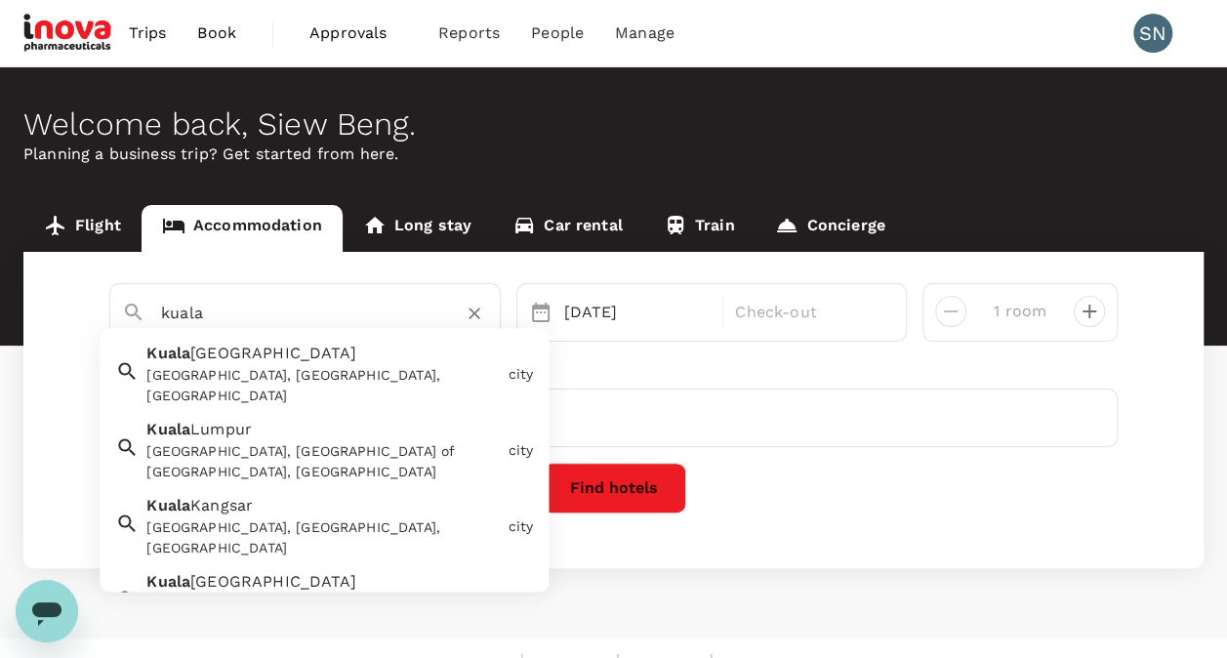
click at [310, 373] on div "[GEOGRAPHIC_DATA], [GEOGRAPHIC_DATA], [GEOGRAPHIC_DATA]" at bounding box center [322, 386] width 353 height 41
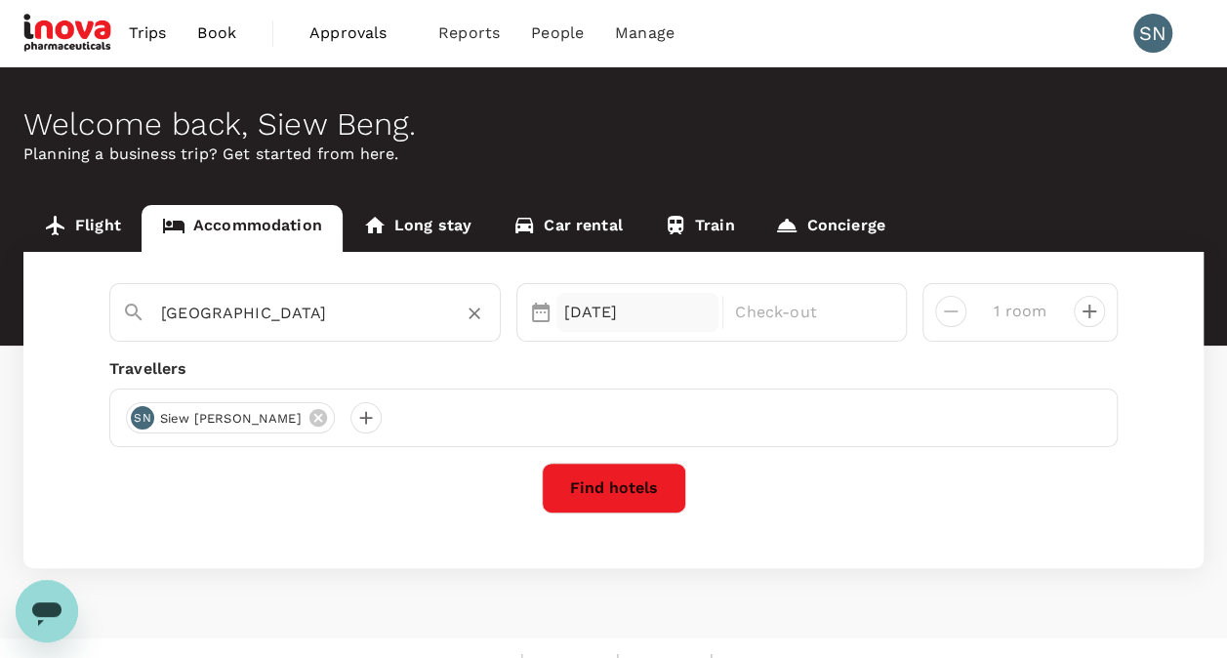
type input "[GEOGRAPHIC_DATA]"
click at [592, 312] on div "[DATE]" at bounding box center [637, 312] width 163 height 39
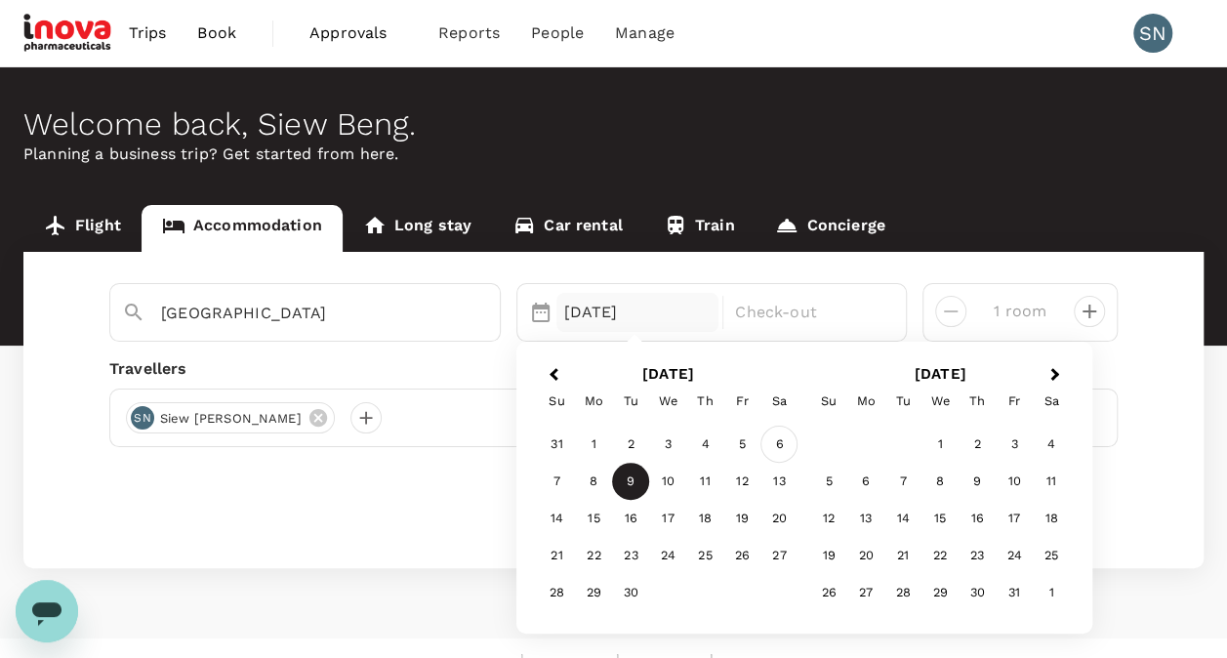
click at [783, 449] on div "6" at bounding box center [778, 445] width 37 height 37
click at [558, 490] on div "7" at bounding box center [556, 482] width 37 height 37
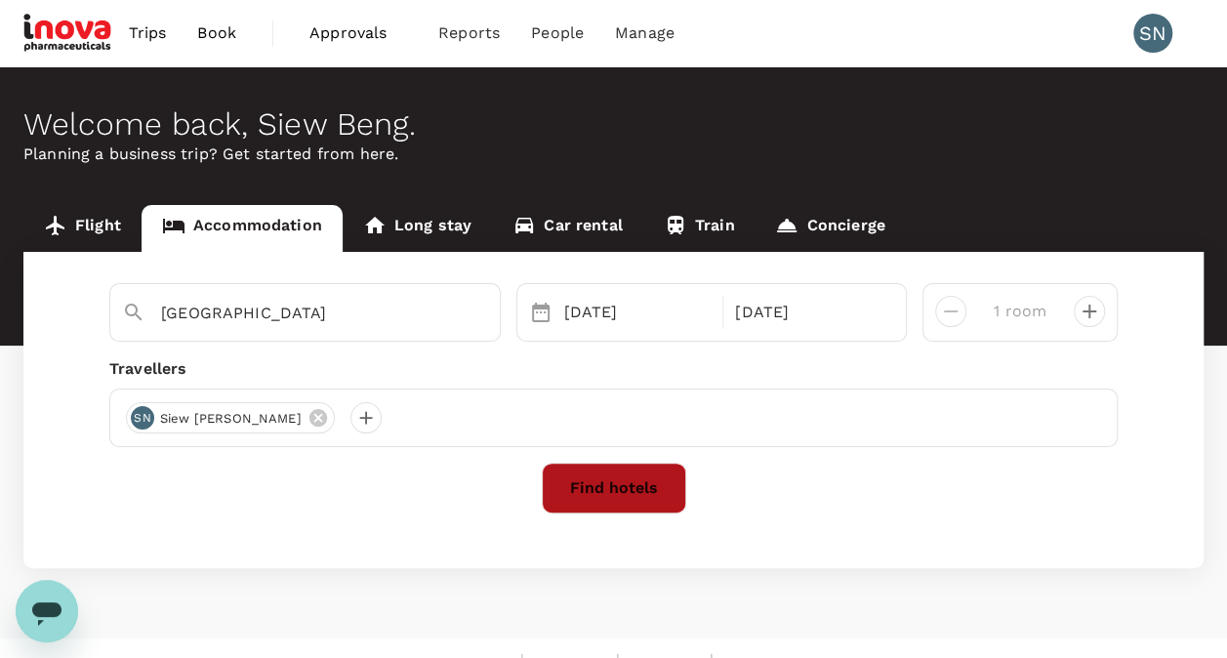
click at [593, 491] on button "Find hotels" at bounding box center [614, 488] width 144 height 51
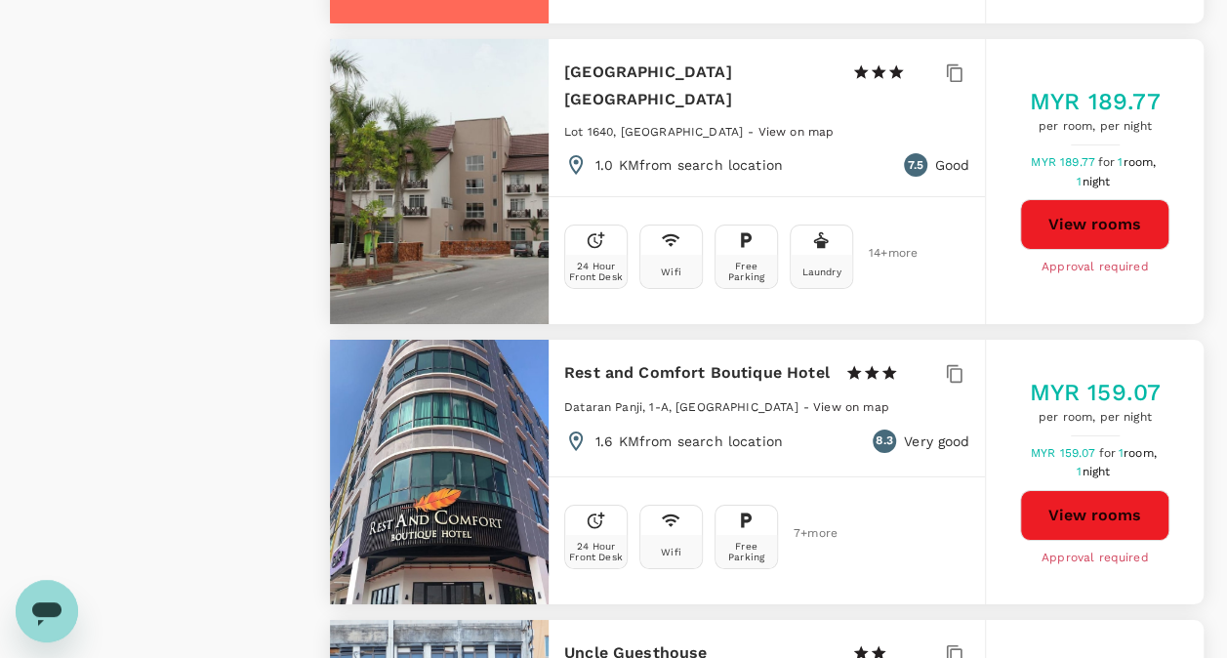
scroll to position [2831, 0]
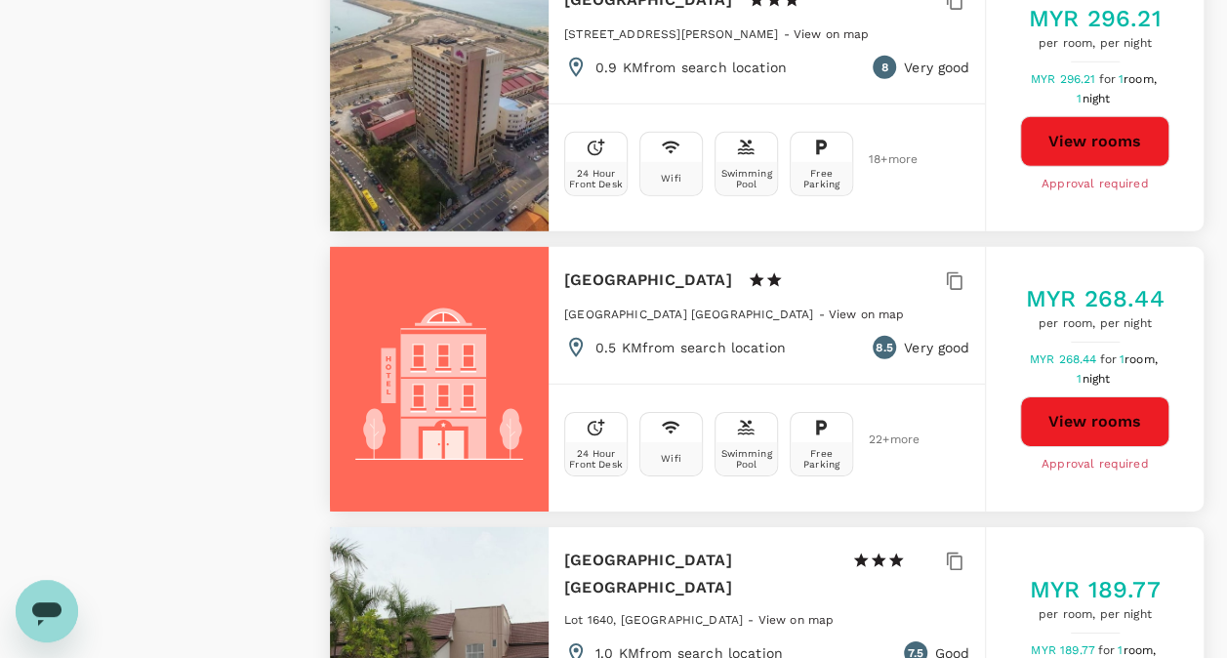
type input "333.02"
